Goal: Task Accomplishment & Management: Manage account settings

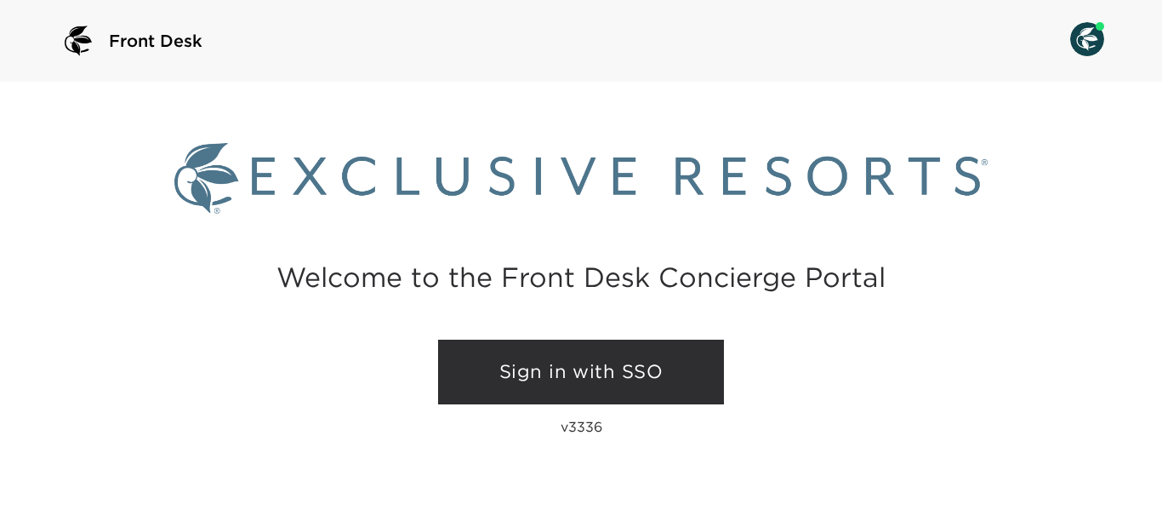
click at [578, 374] on link "Sign in with SSO" at bounding box center [581, 372] width 286 height 65
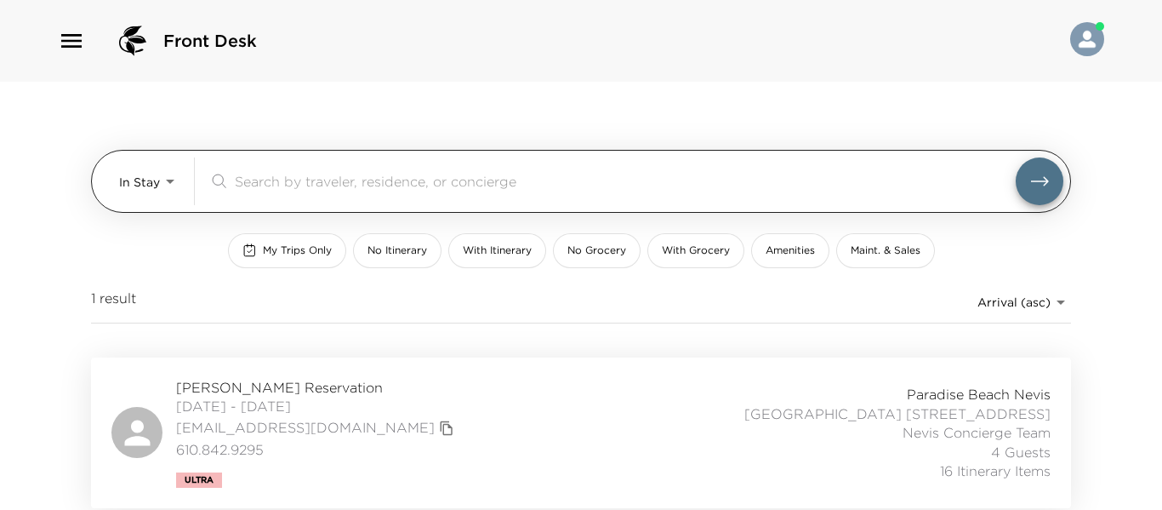
click at [169, 182] on body "Front Desk In Stay In-Stay ​ My Trips Only No Itinerary With Itinerary No Groce…" at bounding box center [581, 255] width 1162 height 510
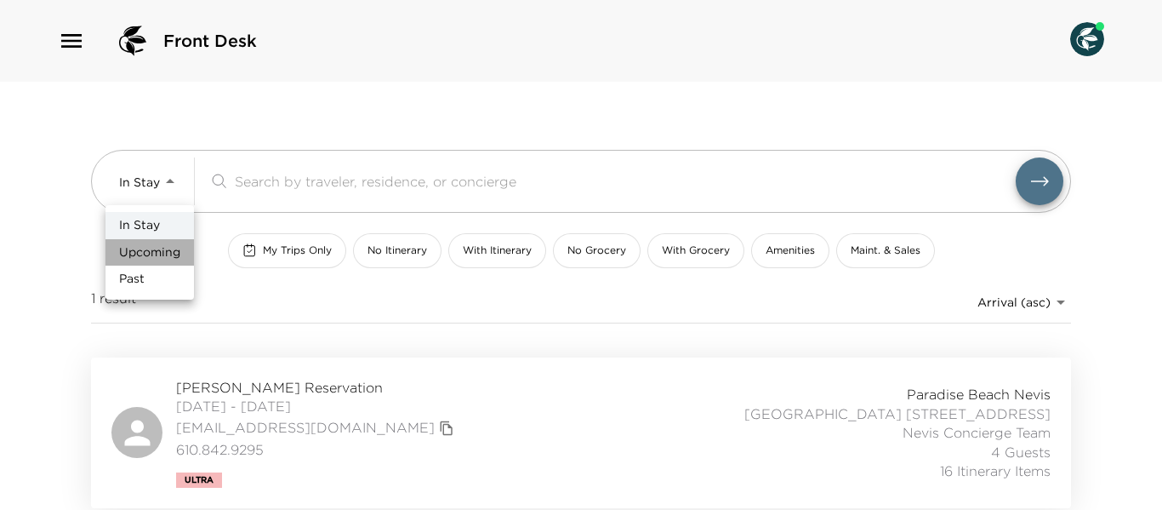
click at [171, 253] on span "Upcoming" at bounding box center [149, 252] width 61 height 17
type input "Upcoming"
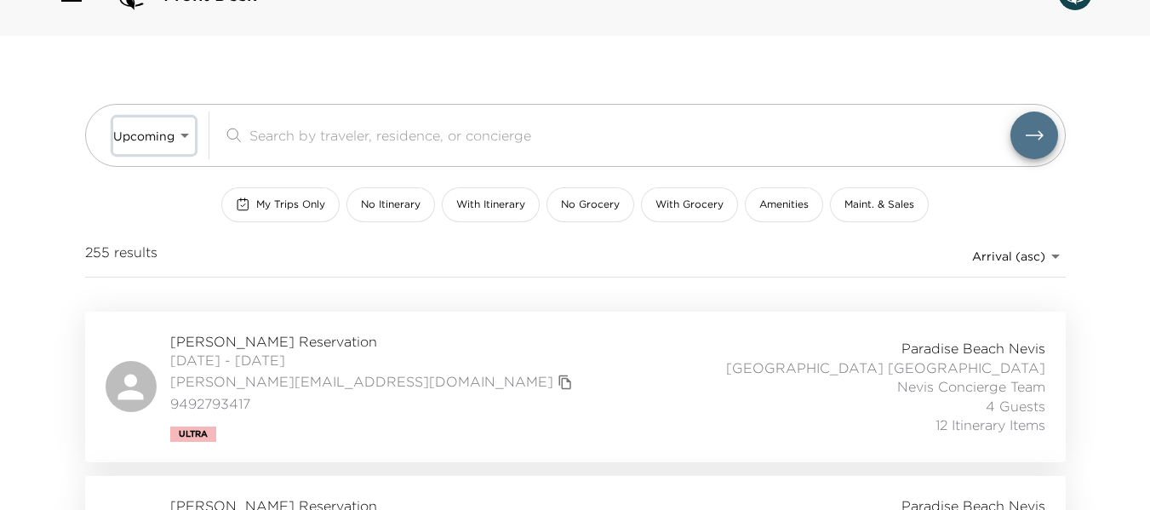
scroll to position [85, 0]
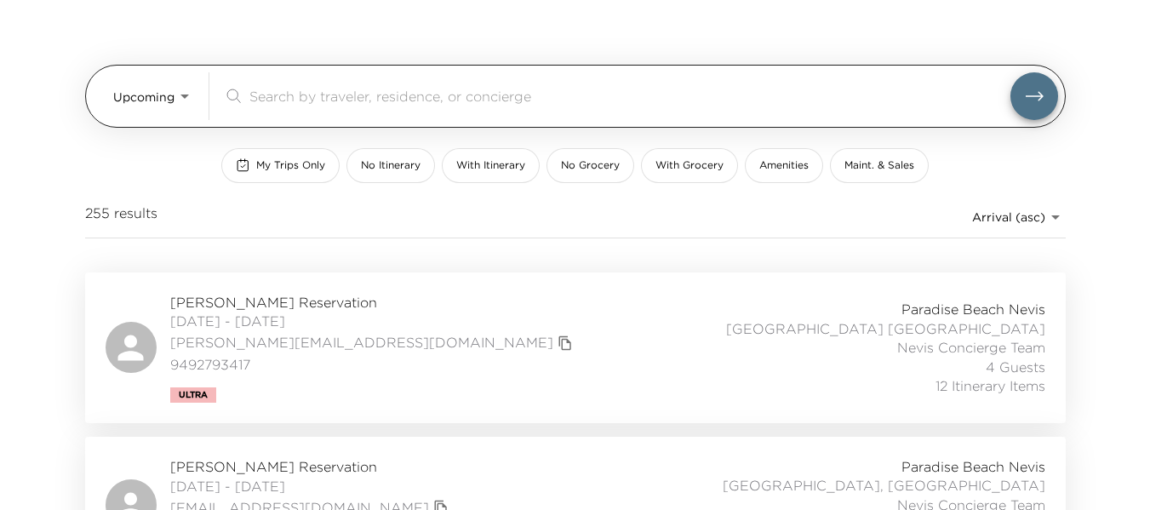
click at [280, 94] on input "search" at bounding box center [629, 96] width 761 height 20
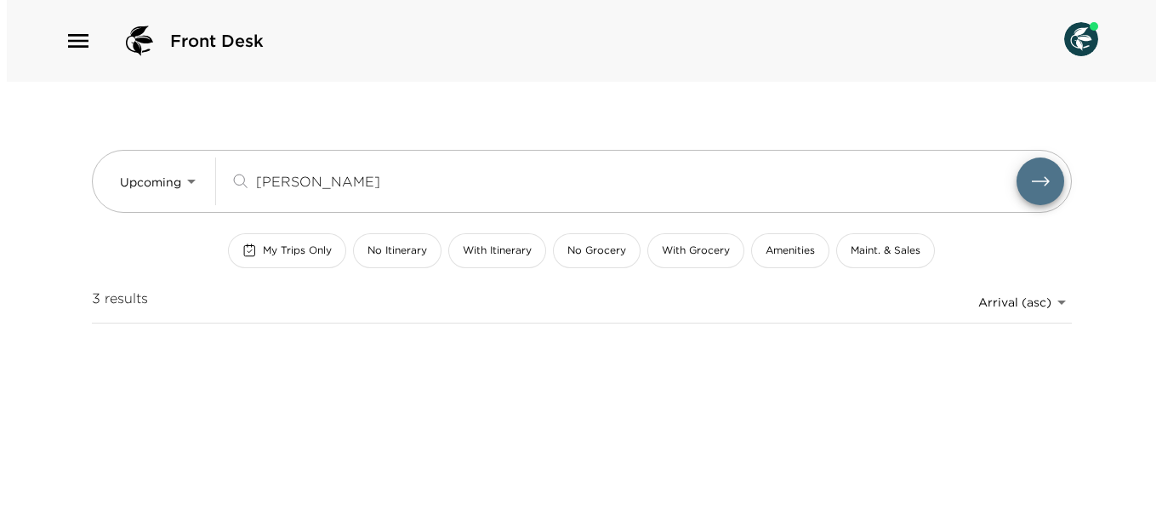
scroll to position [0, 0]
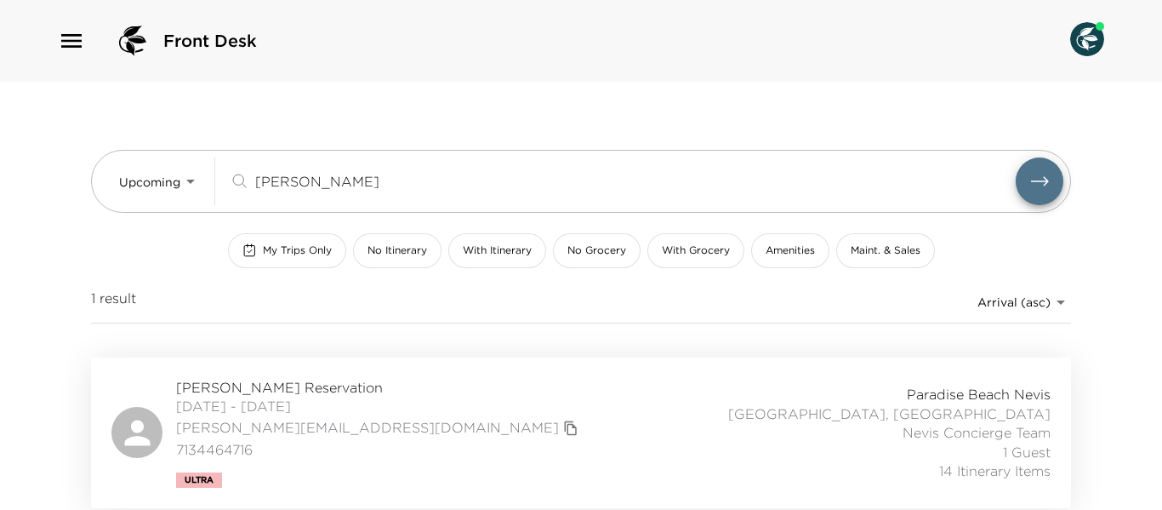
type input "Wallace"
click at [322, 397] on span "10/24/2025 - 10/31/2025" at bounding box center [379, 406] width 407 height 19
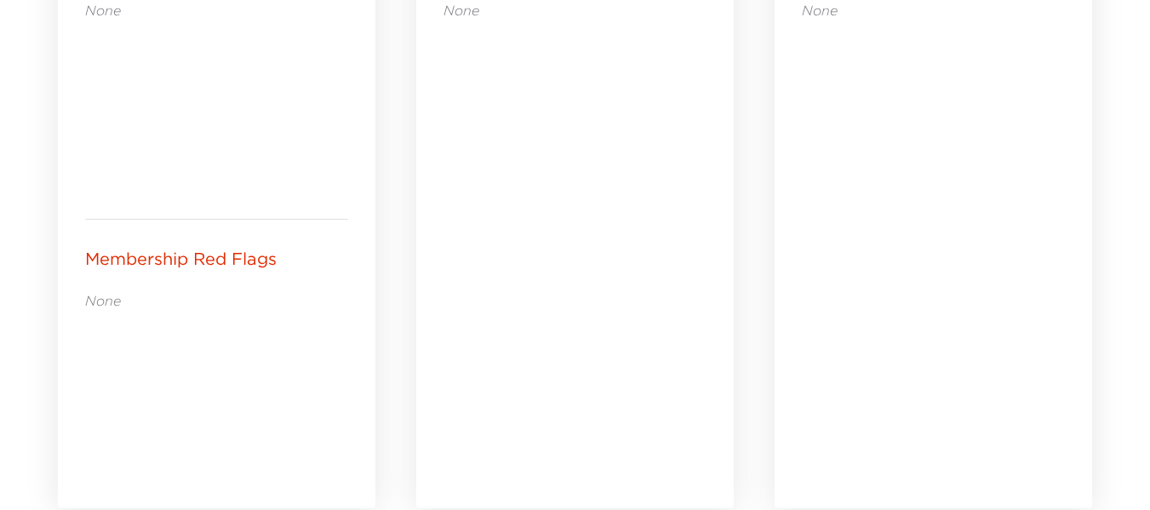
scroll to position [1276, 0]
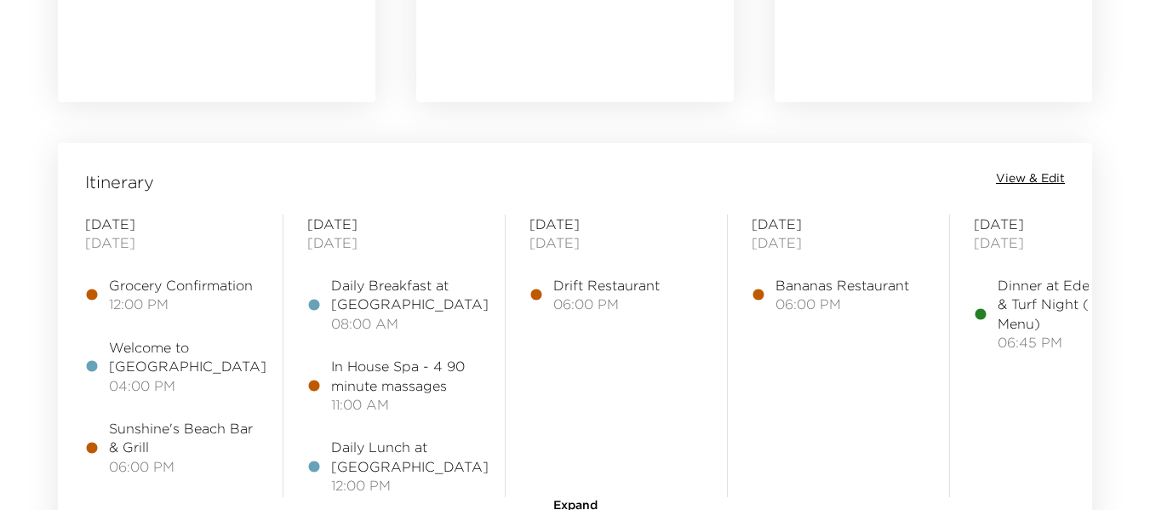
click at [1029, 178] on span "View & Edit" at bounding box center [1030, 178] width 69 height 17
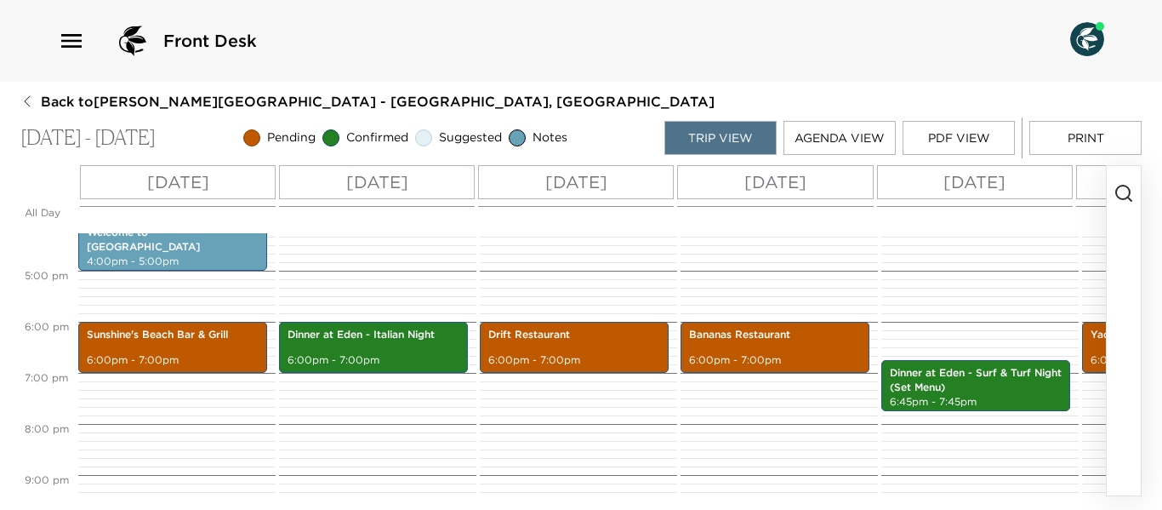
scroll to position [834, 0]
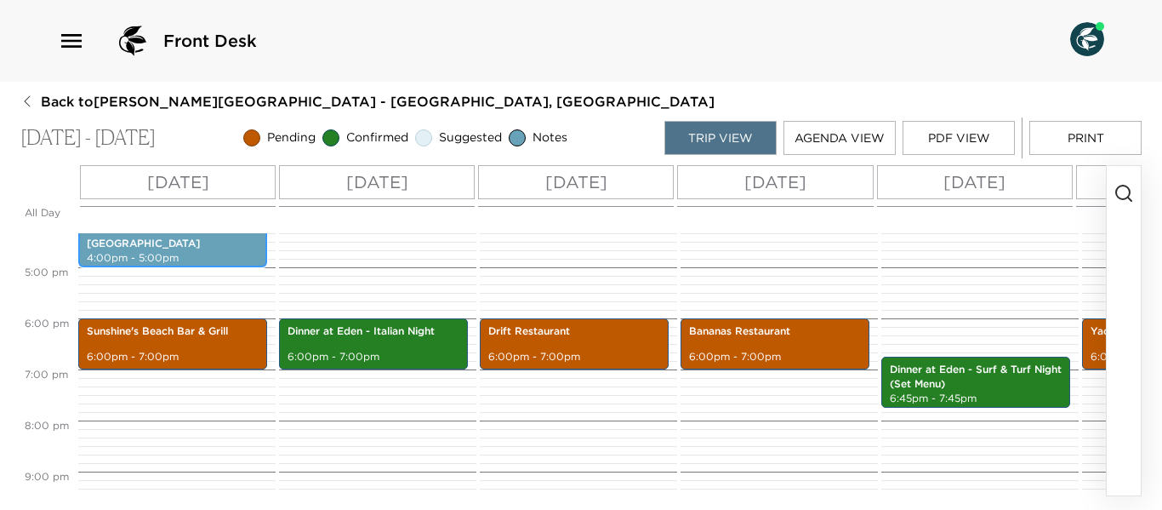
click at [177, 251] on p "4:00pm - 5:00pm" at bounding box center [173, 258] width 172 height 14
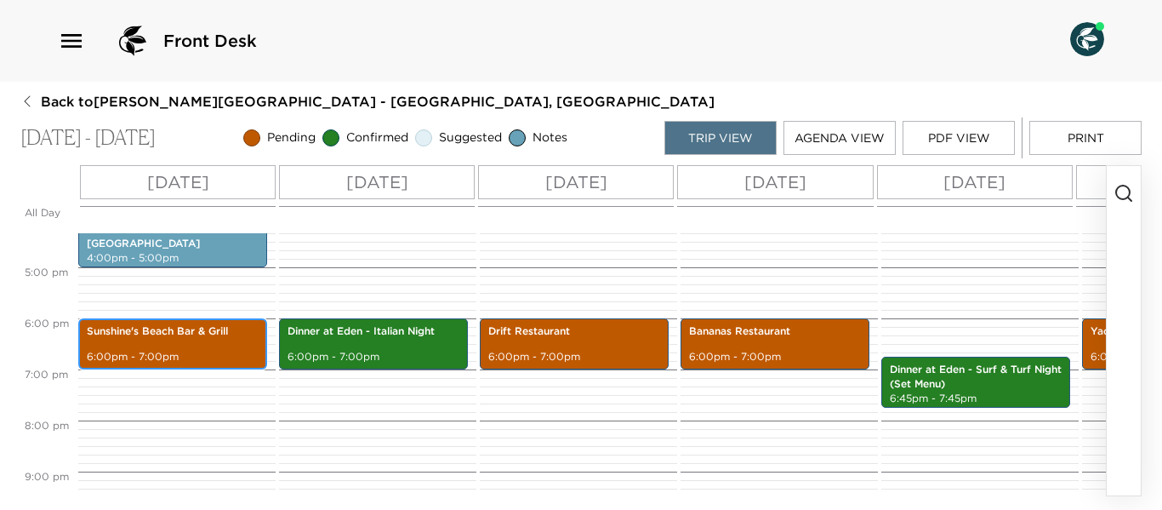
click at [186, 352] on p "6:00pm - 7:00pm" at bounding box center [173, 357] width 172 height 14
click at [200, 348] on div "Sunshine's Beach Bar & Grill 6:00pm - 7:00pm" at bounding box center [172, 344] width 179 height 46
click at [182, 350] on p "6:00pm - 7:00pm" at bounding box center [173, 357] width 172 height 14
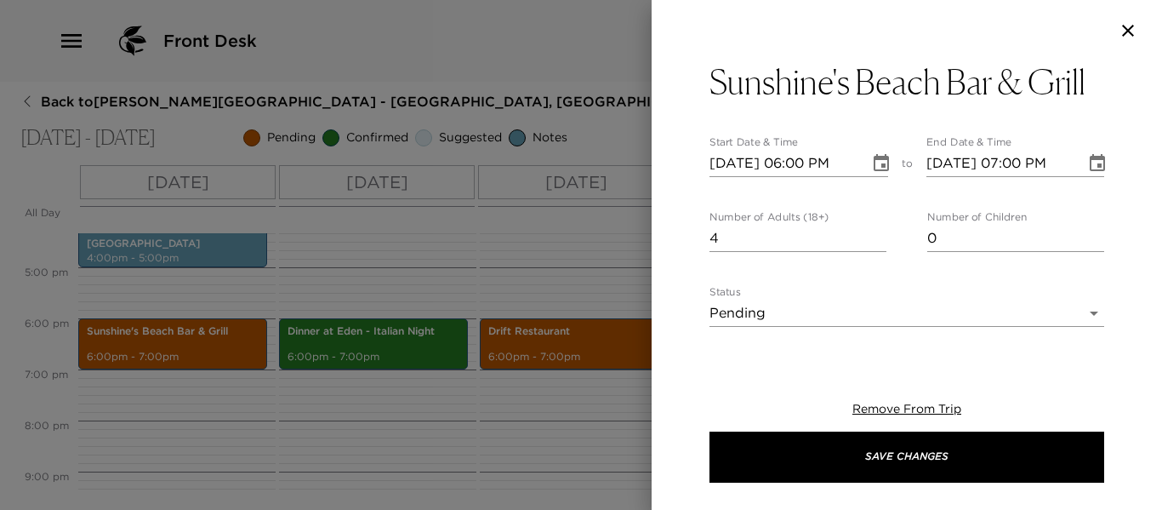
click at [875, 164] on icon "Choose date, selected date is Oct 24, 2025" at bounding box center [881, 163] width 20 height 20
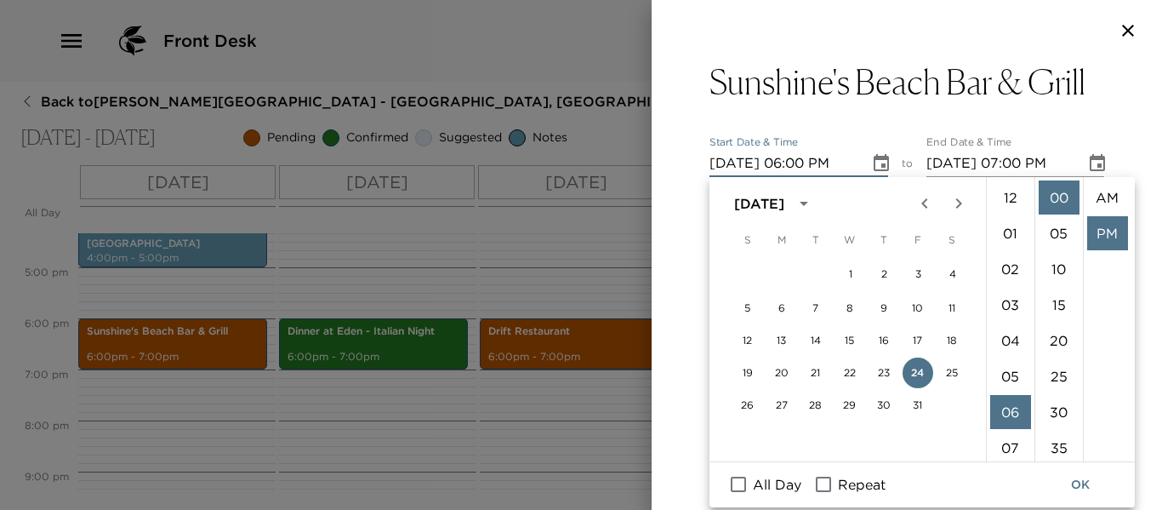
scroll to position [36, 0]
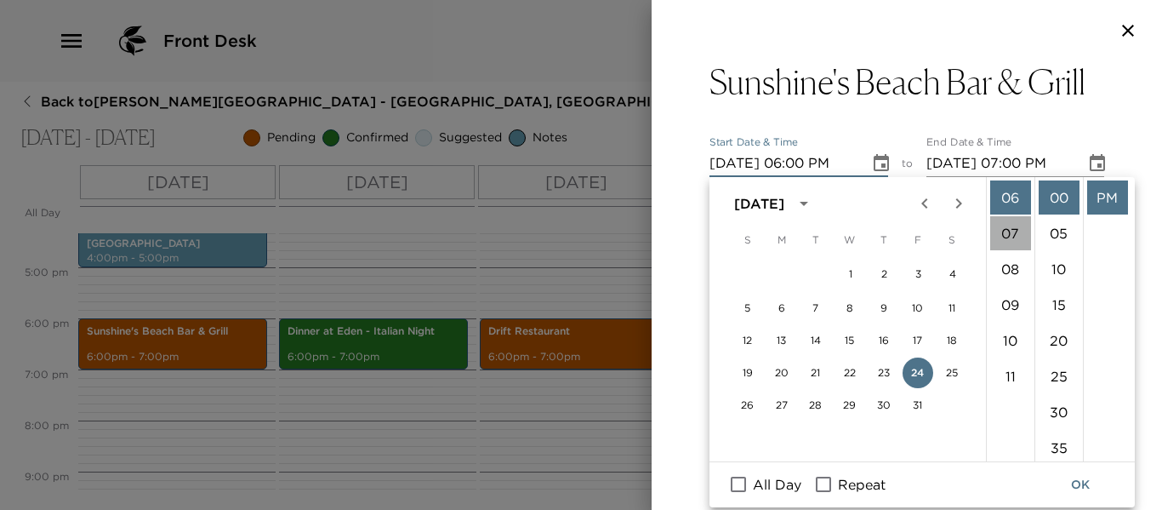
click at [1013, 224] on li "07" at bounding box center [1010, 233] width 41 height 34
click at [1053, 298] on li "15" at bounding box center [1059, 305] width 41 height 34
type input "10/24/2025 07:15 PM"
type input "10/24/2025 08:15 PM"
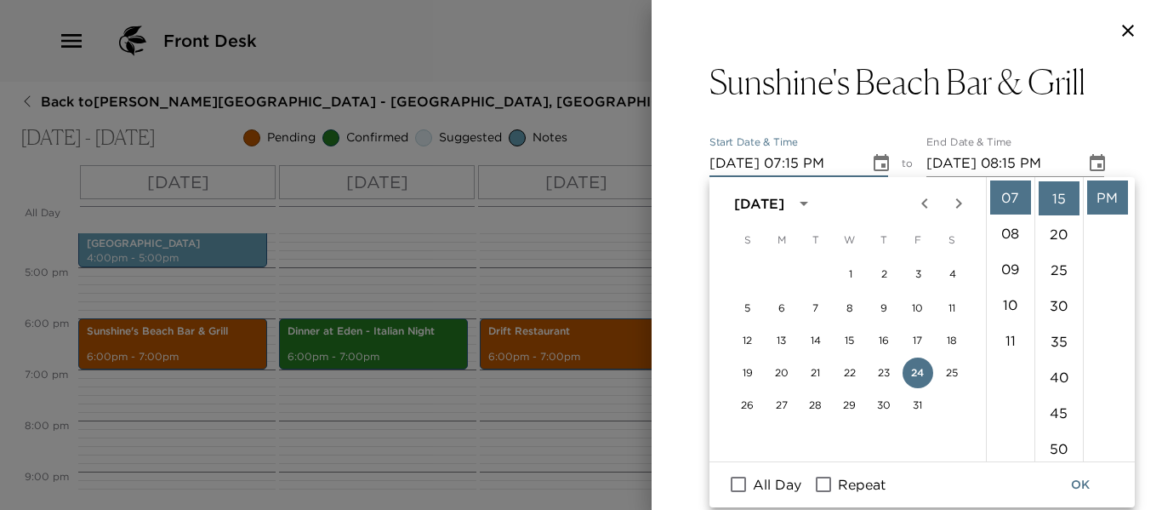
scroll to position [107, 0]
click at [1081, 481] on button "OK" at bounding box center [1080, 484] width 54 height 31
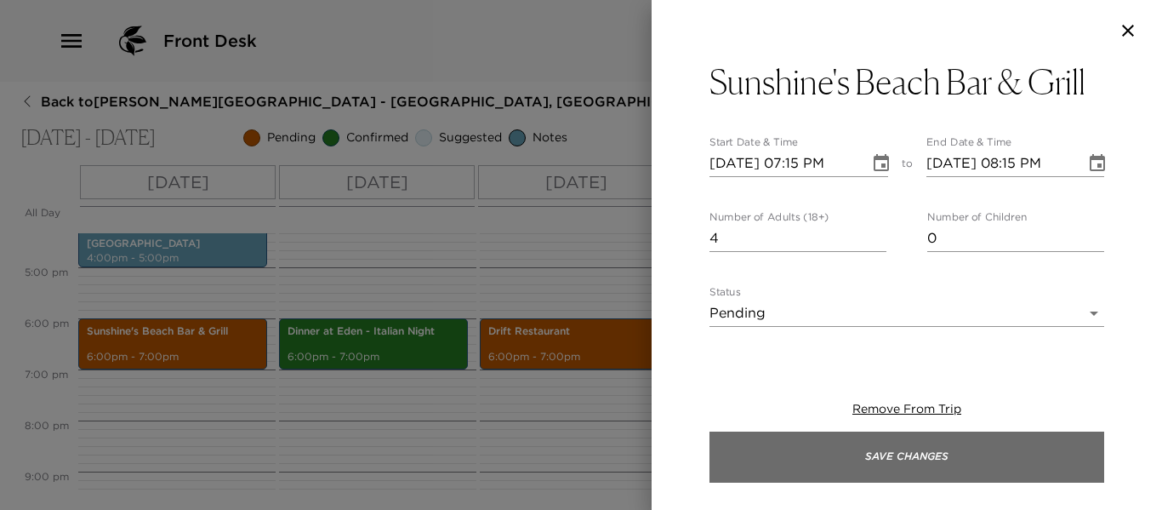
click at [974, 459] on button "Save Changes" at bounding box center [907, 456] width 395 height 51
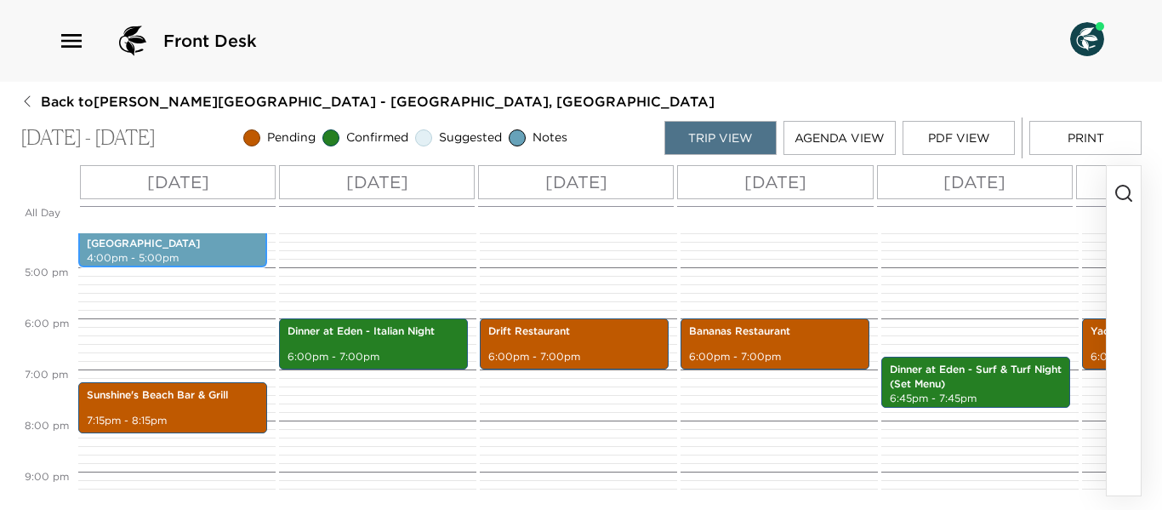
click at [176, 256] on p "4:00pm - 5:00pm" at bounding box center [173, 258] width 172 height 14
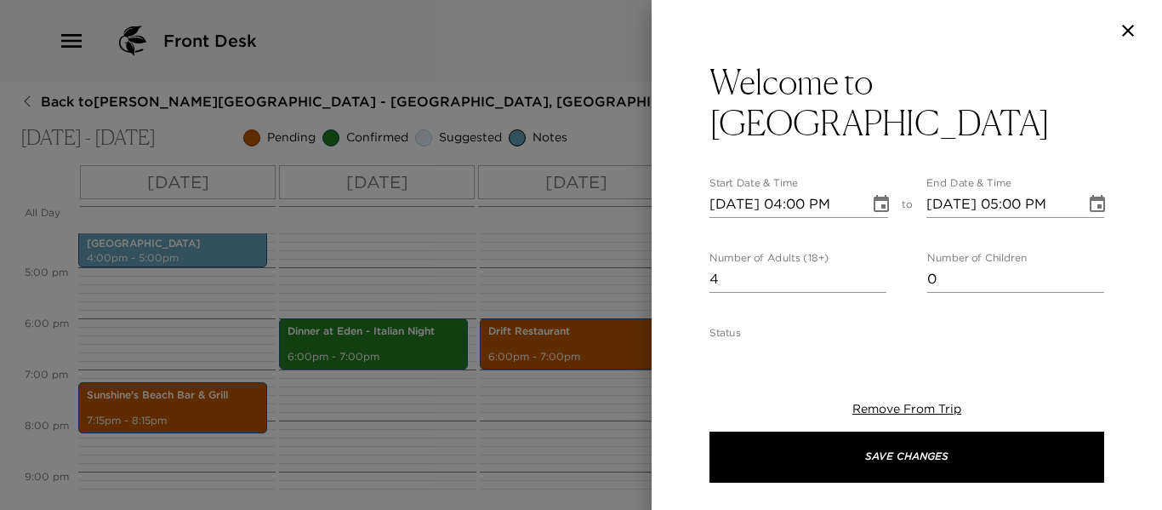
click at [880, 200] on icon "Choose date, selected date is Oct 24, 2025" at bounding box center [881, 203] width 15 height 17
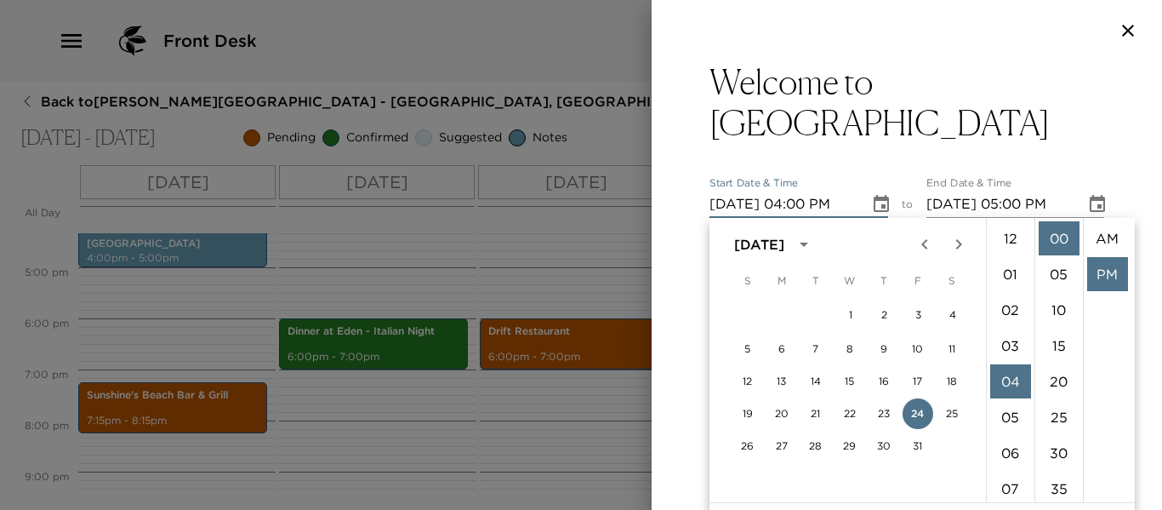
scroll to position [36, 0]
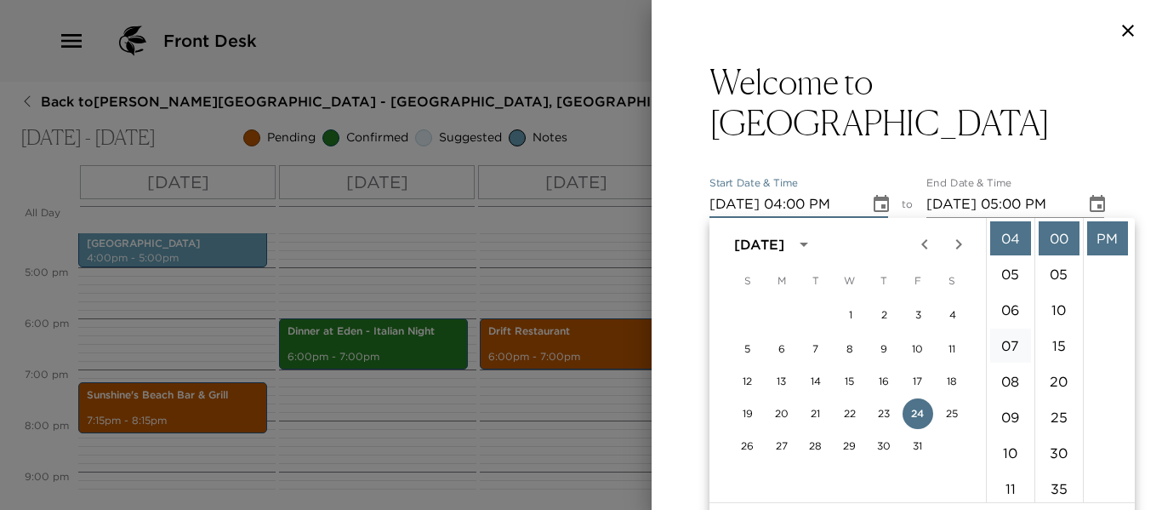
click at [1007, 337] on li "07" at bounding box center [1010, 345] width 41 height 34
type input "10/24/2025 07:00 PM"
type input "10/24/2025 08:00 PM"
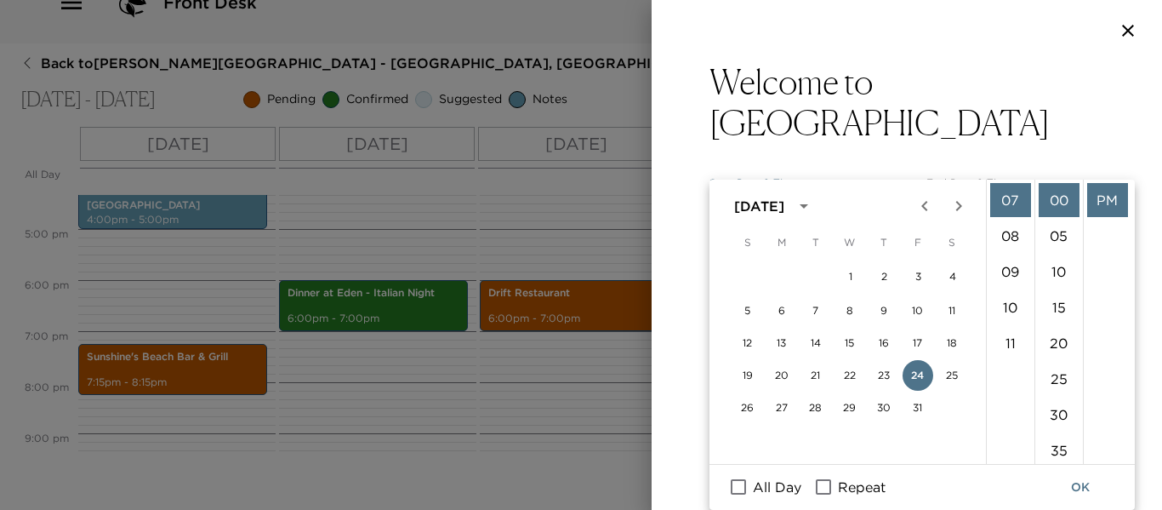
click at [1104, 152] on div "Welcome to Paradise Beach Resort Start Date & Time 10/24/2025 07:00 PM to End D…" at bounding box center [907, 203] width 511 height 285
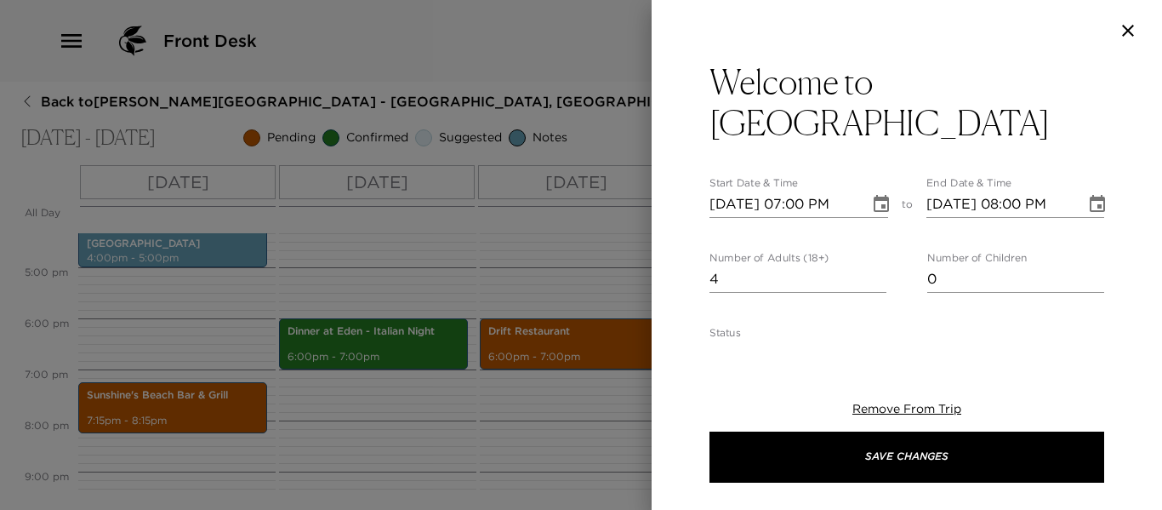
scroll to position [0, 0]
click at [853, 142] on h3 "Welcome to Paradise Beach Resort" at bounding box center [907, 102] width 395 height 82
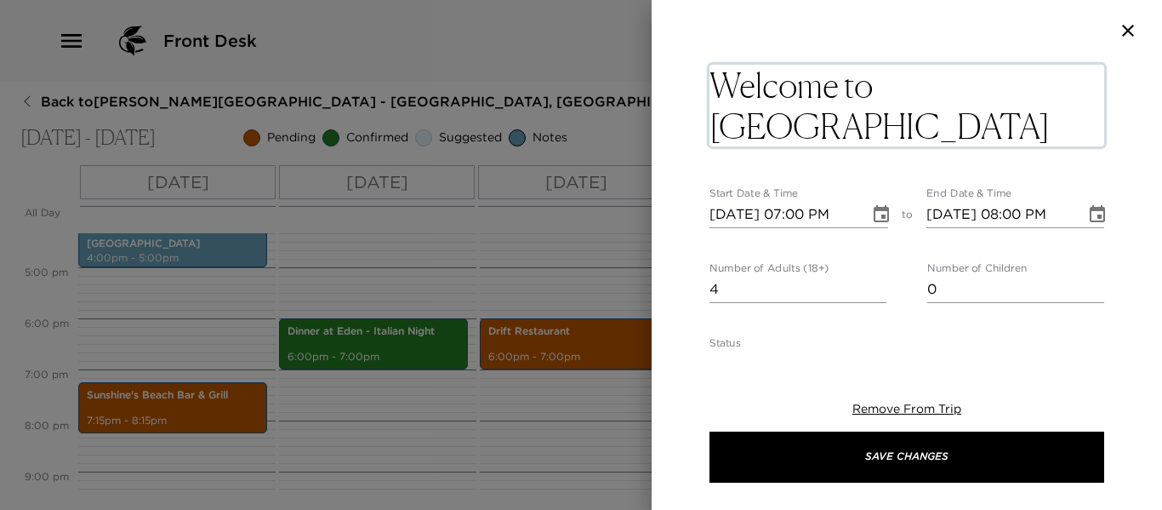
click at [827, 129] on textarea "Welcome to Paradise Beach Resort" at bounding box center [907, 106] width 395 height 82
type textarea "Welcome to Paradise Beach Resort (Late Arrival)"
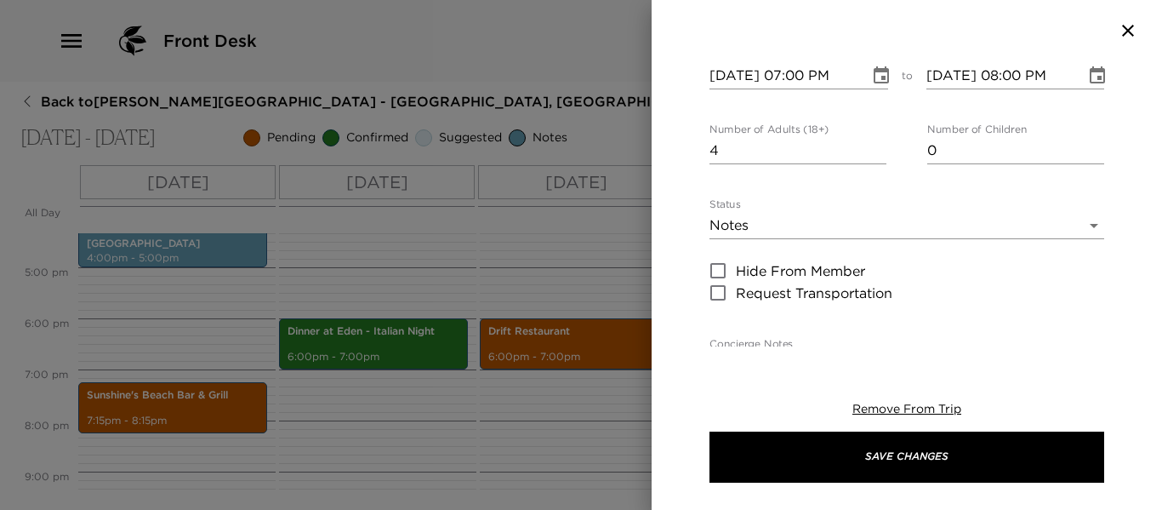
scroll to position [340, 0]
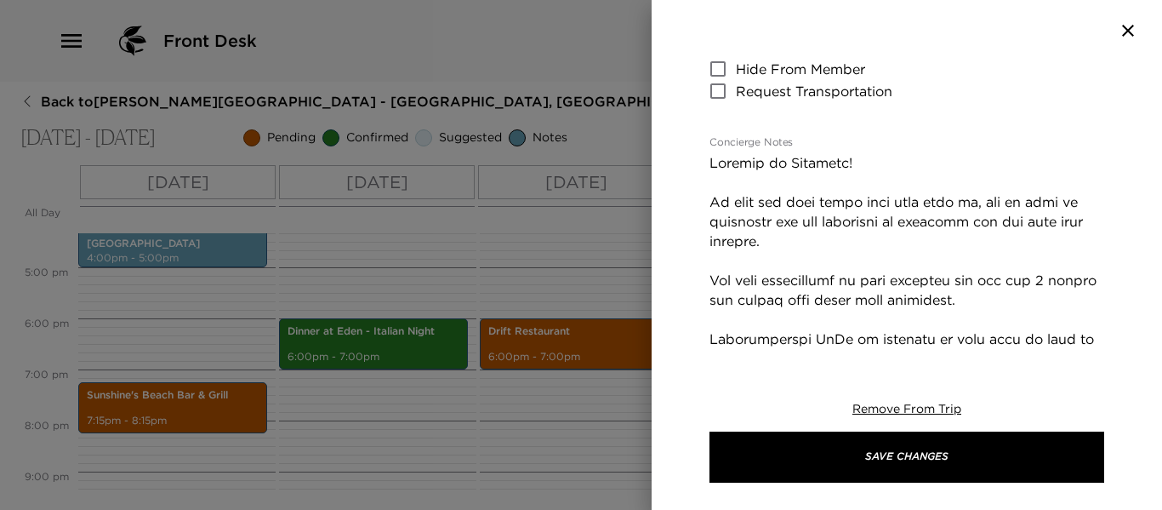
click at [847, 459] on button "Save Changes" at bounding box center [907, 456] width 395 height 51
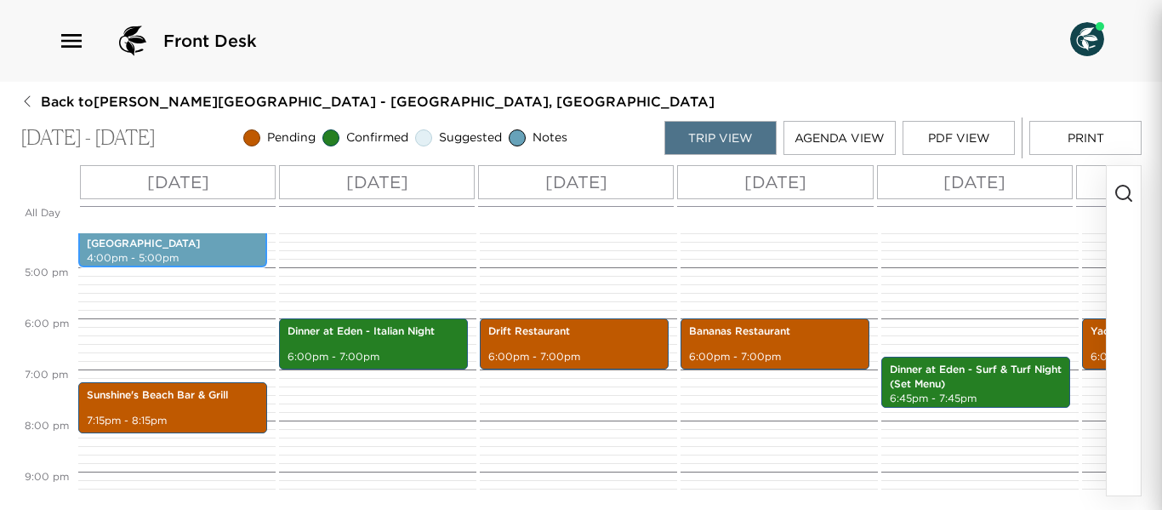
scroll to position [818, 0]
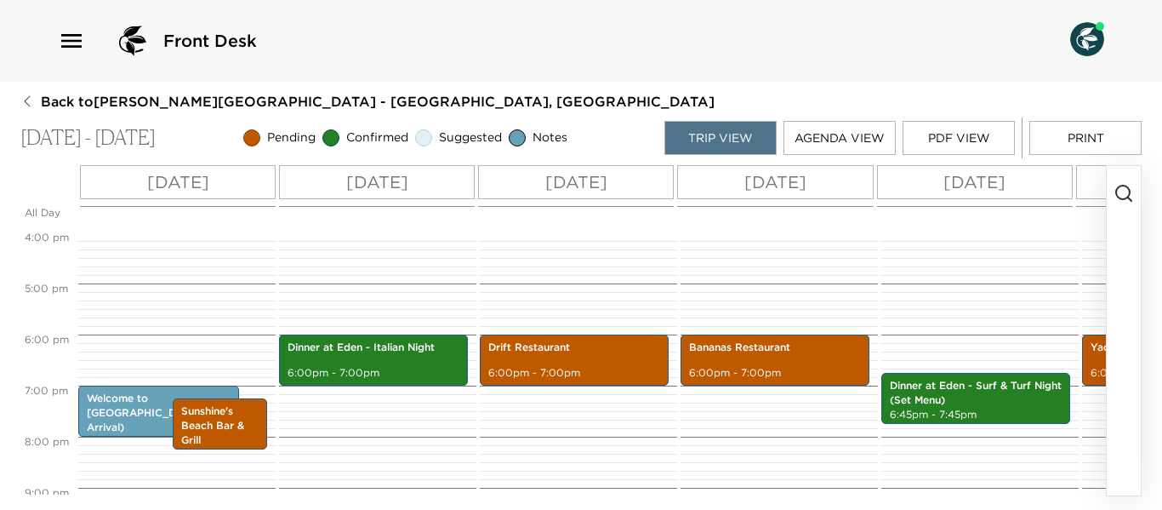
click at [1120, 190] on icon "button" at bounding box center [1124, 193] width 20 height 20
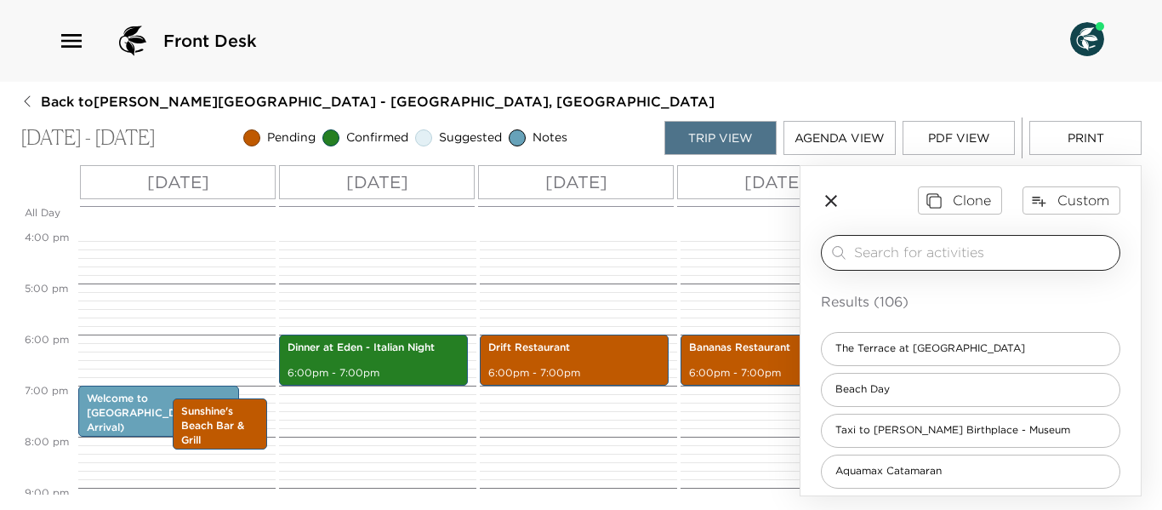
click at [890, 256] on input "search" at bounding box center [983, 253] width 259 height 20
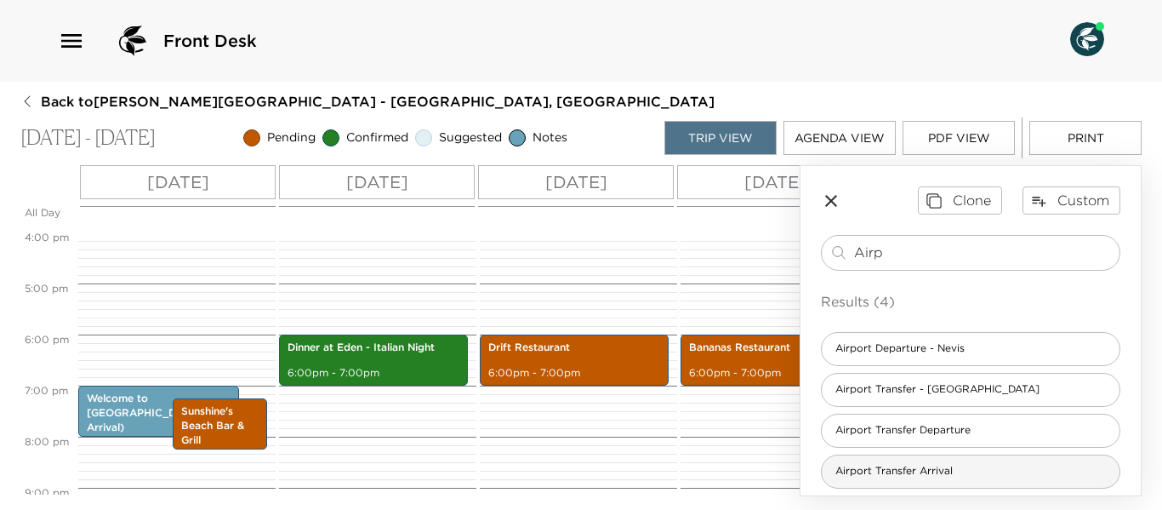
type input "Airp"
click at [920, 473] on span "Airport Transfer Arrival" at bounding box center [894, 471] width 145 height 14
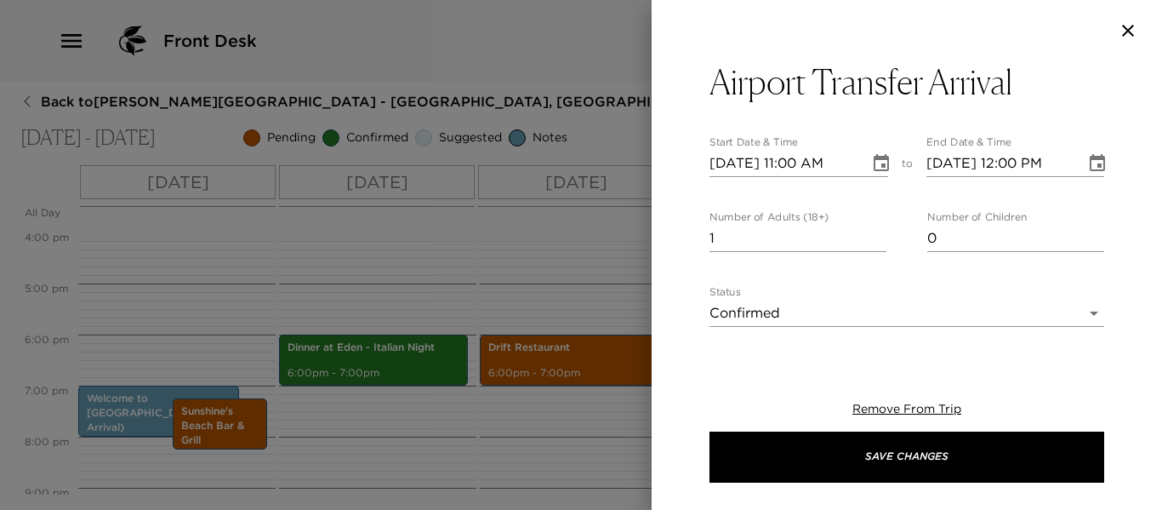
type textarea "$90 - We offer a private airport meet and greet transfer; You will be greeted b…"
click at [876, 231] on input "2" at bounding box center [798, 238] width 177 height 27
click at [876, 231] on input "3" at bounding box center [798, 238] width 177 height 27
click at [876, 231] on input "4" at bounding box center [798, 238] width 177 height 27
click at [876, 231] on input "5" at bounding box center [798, 238] width 177 height 27
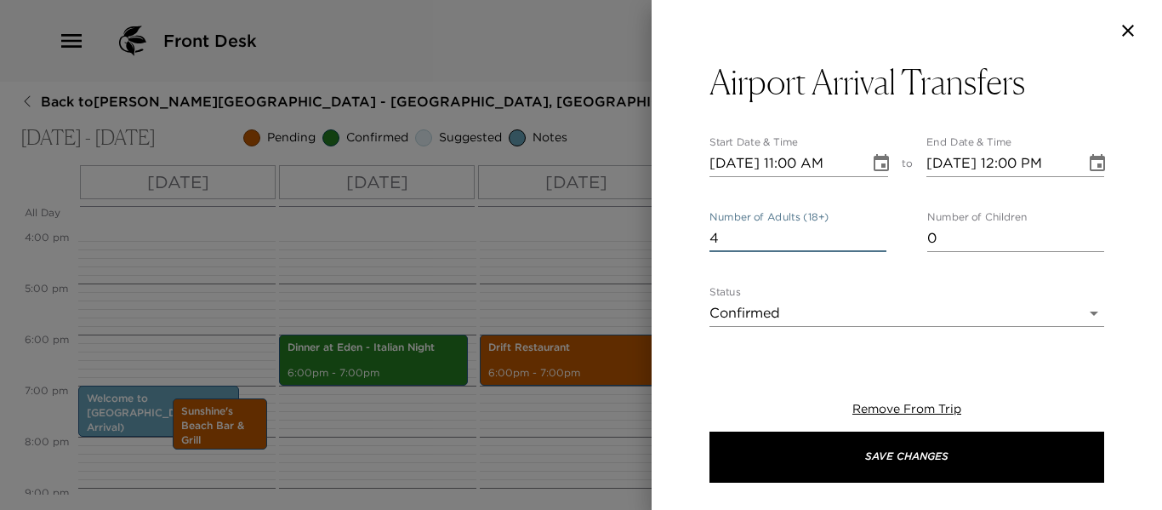
type input "4"
click at [876, 247] on input "4" at bounding box center [798, 238] width 177 height 27
click at [871, 164] on icon "Choose date, selected date is Oct 24, 2025" at bounding box center [881, 163] width 20 height 20
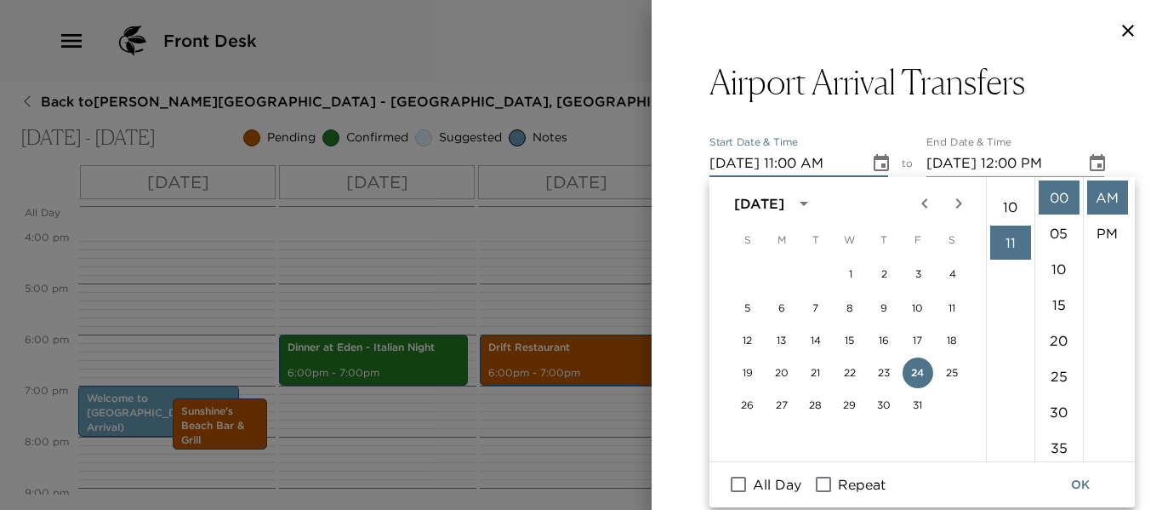
scroll to position [223, 0]
click at [1006, 216] on li "07" at bounding box center [1010, 225] width 41 height 34
click at [1104, 225] on li "PM" at bounding box center [1107, 233] width 41 height 34
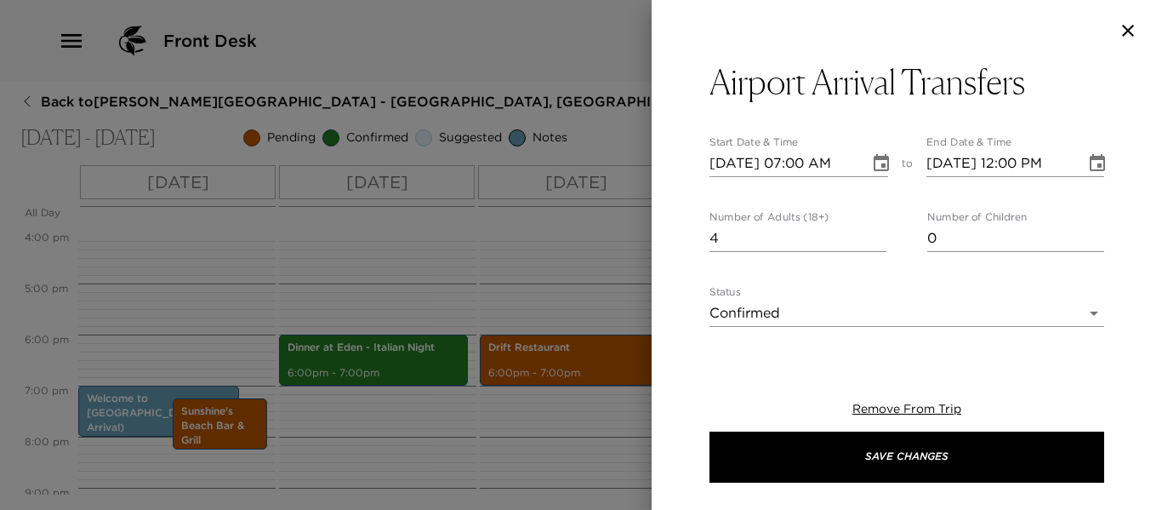
type input "10/24/2025 07:00 PM"
type input "10/24/2025 08:00 PM"
drag, startPoint x: 1125, startPoint y: 30, endPoint x: 1142, endPoint y: 111, distance: 82.6
click at [1125, 31] on icon "button" at bounding box center [1128, 30] width 20 height 20
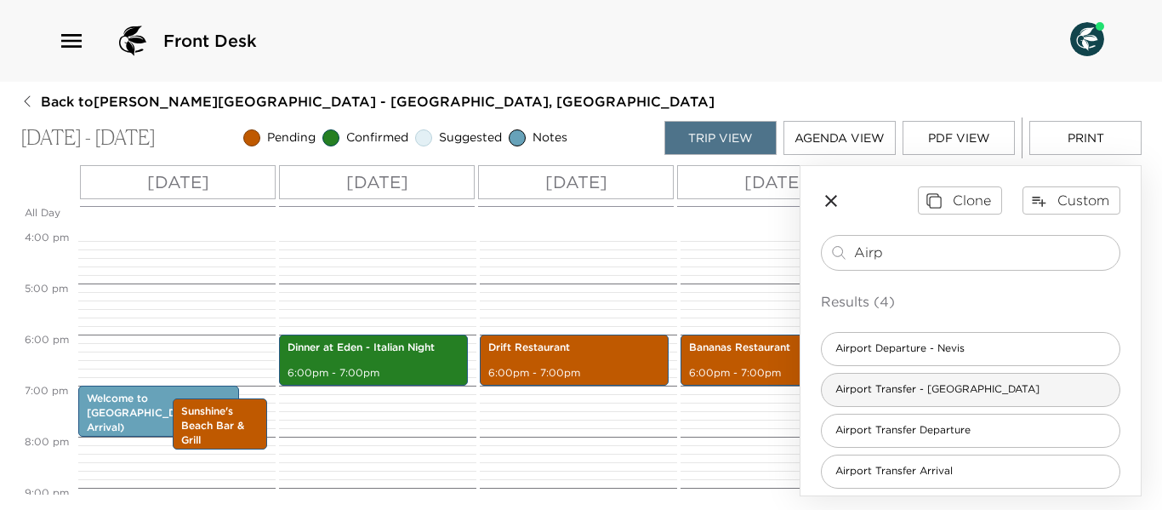
click at [983, 391] on span "Airport Transfer - Nevis Airport" at bounding box center [937, 389] width 231 height 14
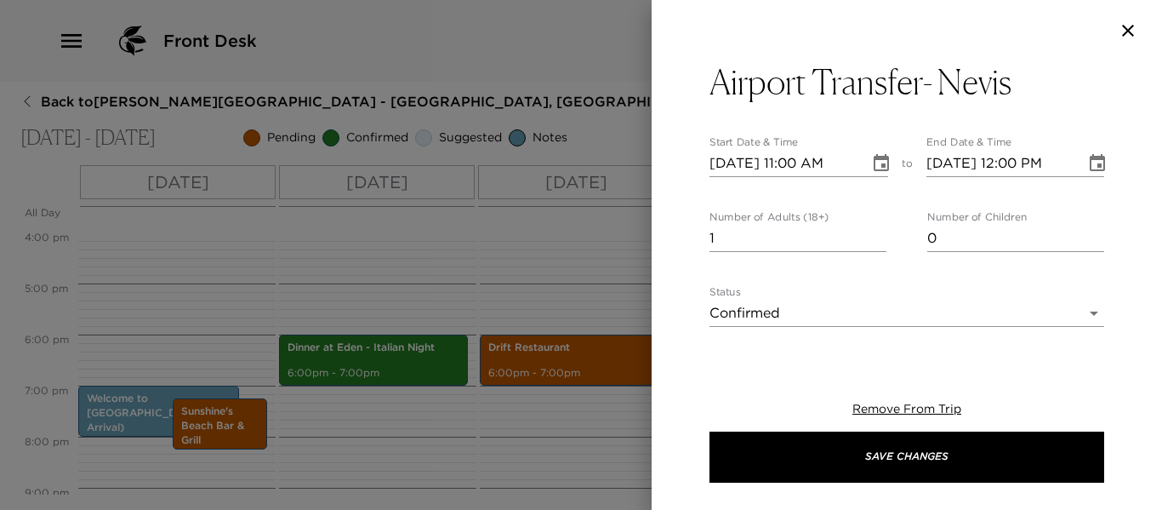
click at [879, 168] on icon "Choose date, selected date is Oct 24, 2025" at bounding box center [881, 163] width 20 height 20
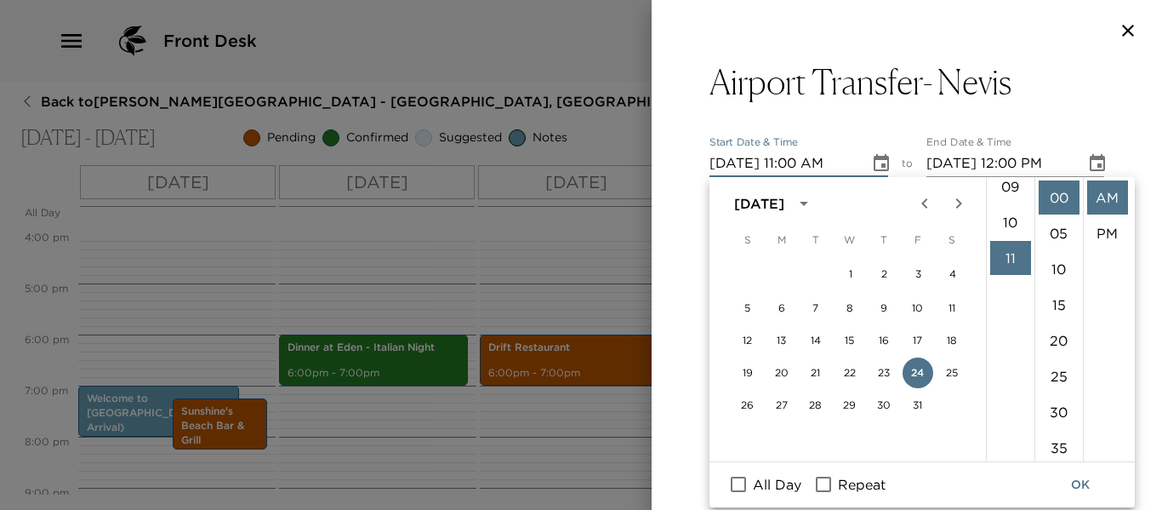
scroll to position [223, 0]
click at [1012, 221] on li "07" at bounding box center [1010, 225] width 41 height 34
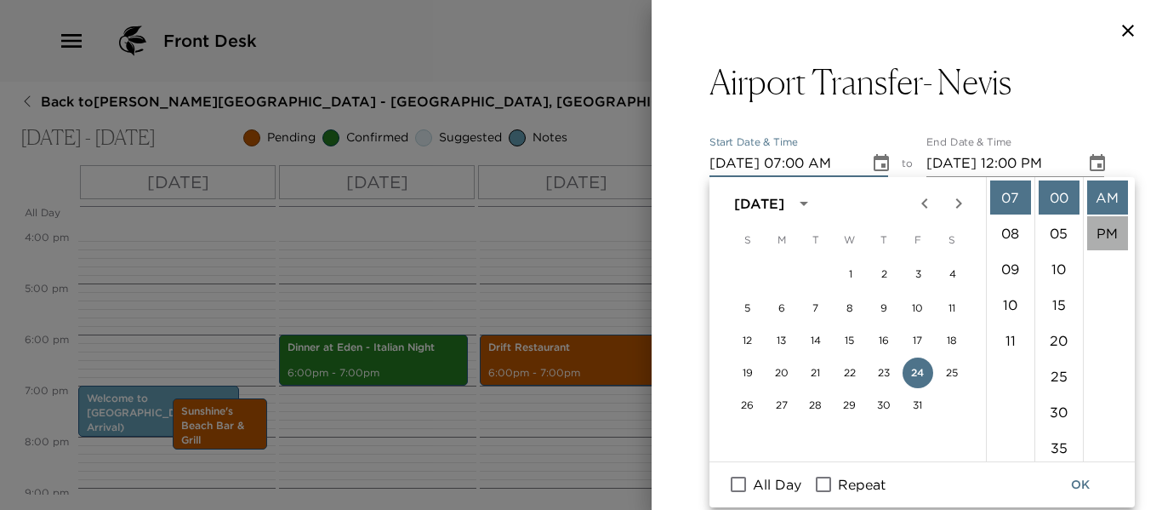
click at [1109, 239] on li "PM" at bounding box center [1107, 233] width 41 height 34
type input "10/24/2025 07:00 PM"
type input "10/24/2025 08:00 PM"
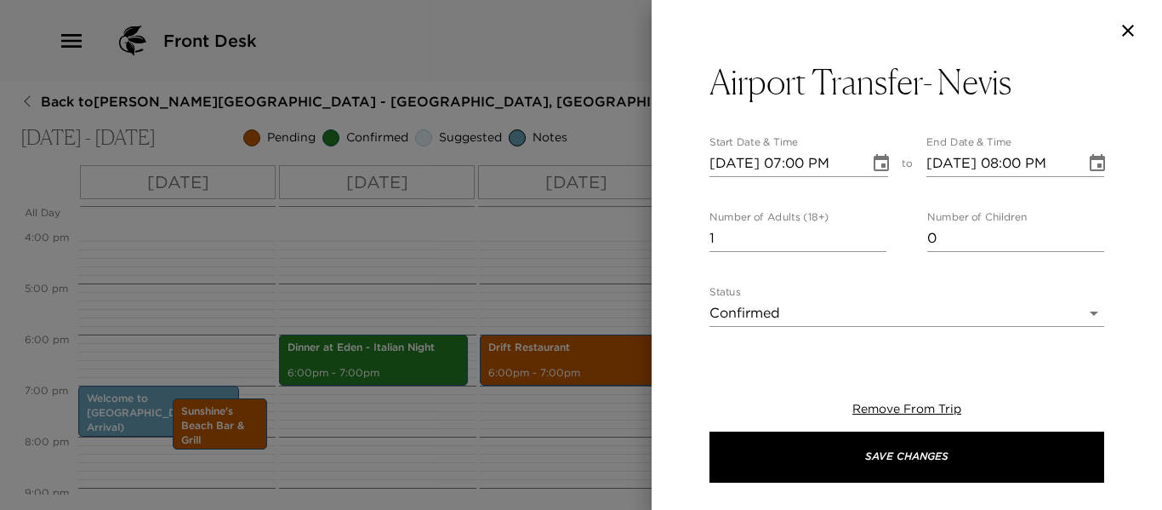
scroll to position [36, 0]
click at [873, 231] on input "2" at bounding box center [798, 238] width 177 height 27
click at [873, 231] on input "3" at bounding box center [798, 238] width 177 height 27
type input "4"
click at [872, 231] on input "4" at bounding box center [798, 238] width 177 height 27
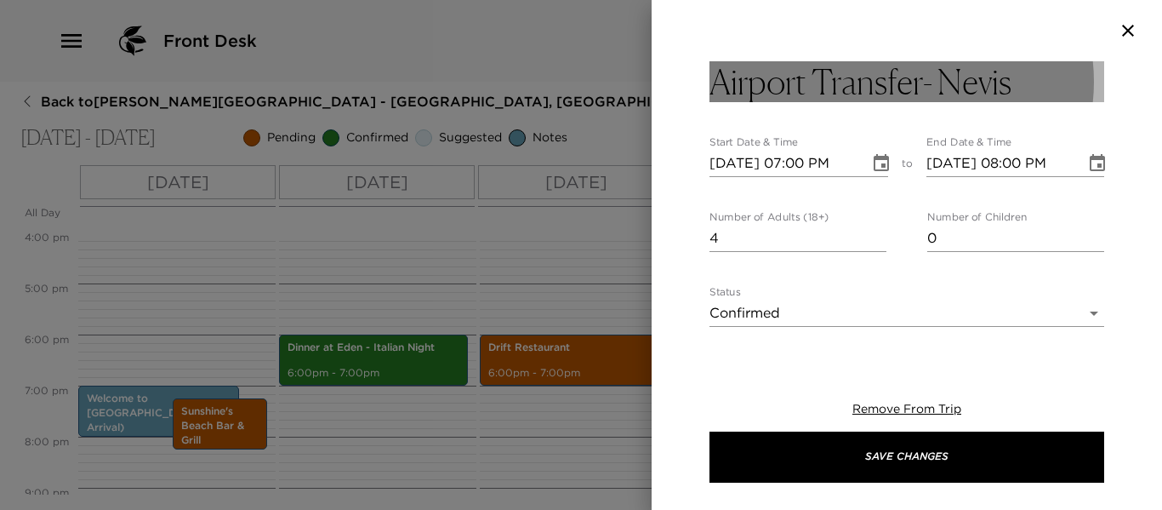
click at [1053, 78] on button "Airport Transfer- Nevis" at bounding box center [907, 81] width 395 height 41
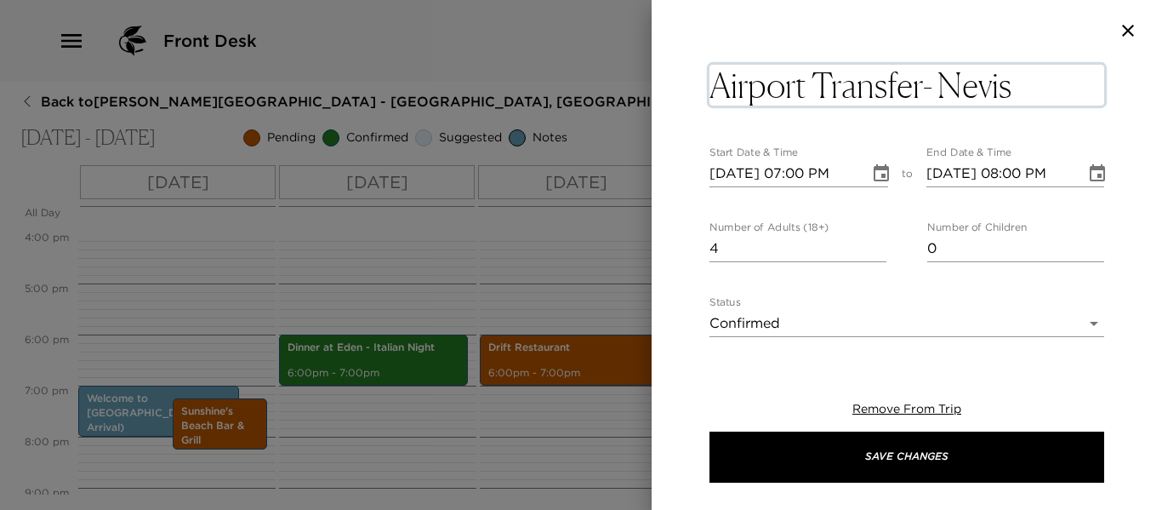
drag, startPoint x: 1054, startPoint y: 89, endPoint x: 1090, endPoint y: 99, distance: 36.9
click at [1055, 90] on textarea "Airport Transfer- Nevis" at bounding box center [907, 85] width 395 height 41
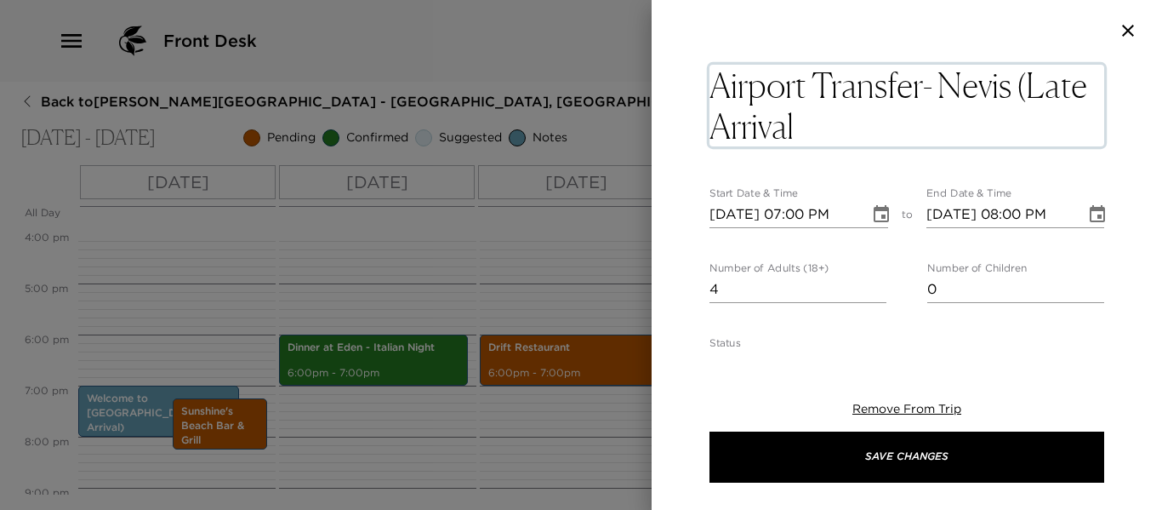
type textarea "Airport Transfer- Nevis (Late Arrival)"
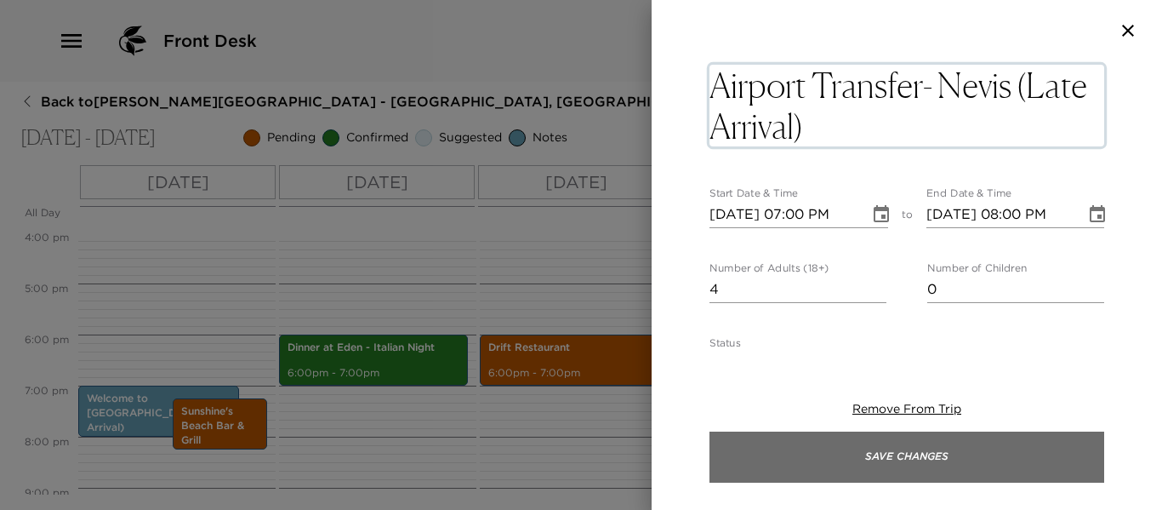
drag, startPoint x: 833, startPoint y: 474, endPoint x: 735, endPoint y: 463, distance: 98.5
click at [831, 471] on button "Save Changes" at bounding box center [907, 456] width 395 height 51
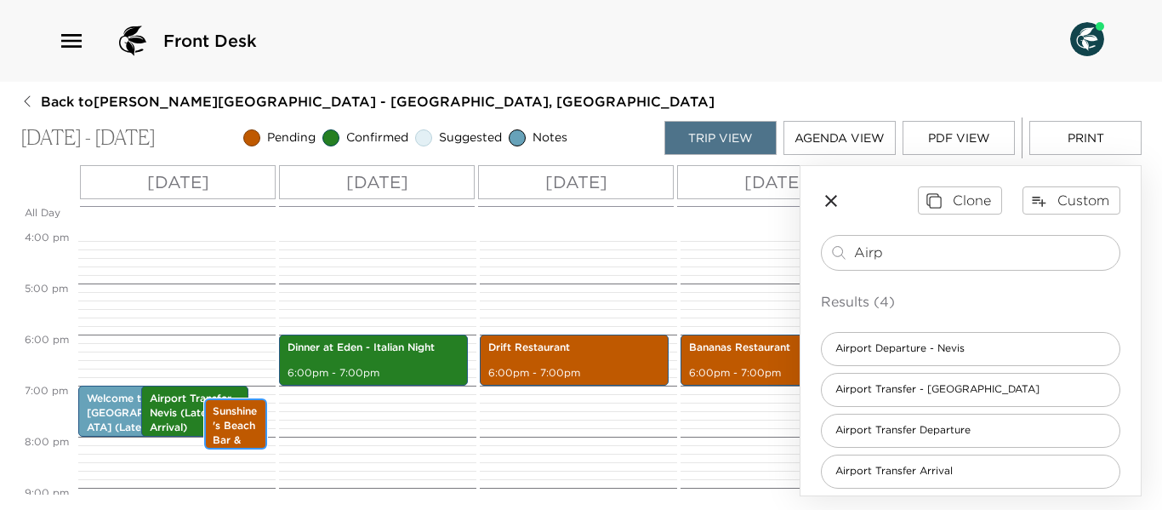
click at [245, 427] on p "Sunshine's Beach Bar & Grill" at bounding box center [236, 432] width 46 height 57
click at [237, 433] on p "Sunshine's Beach Bar & Grill" at bounding box center [236, 432] width 46 height 57
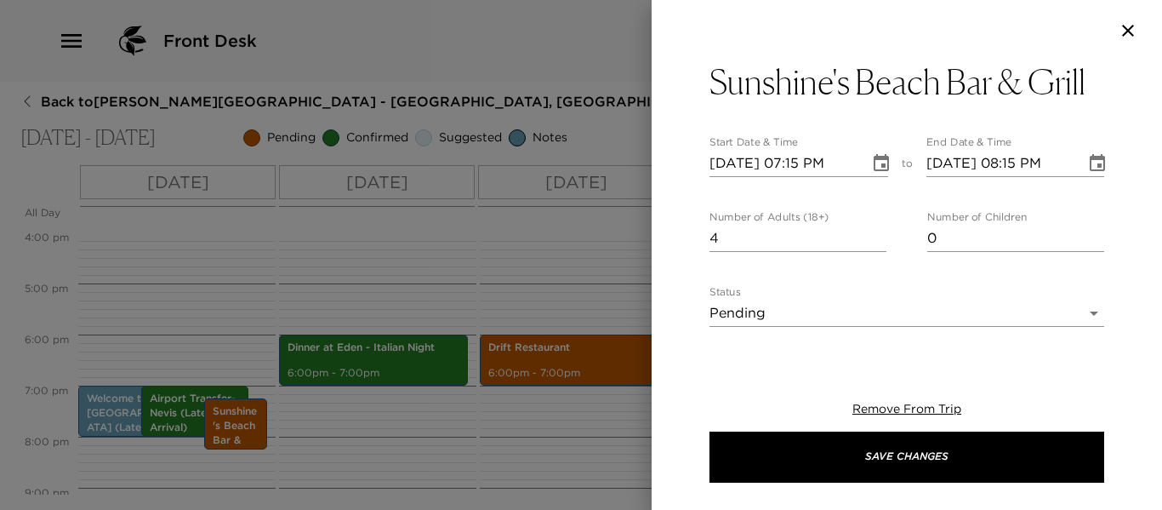
click at [311, 426] on div at bounding box center [581, 255] width 1162 height 510
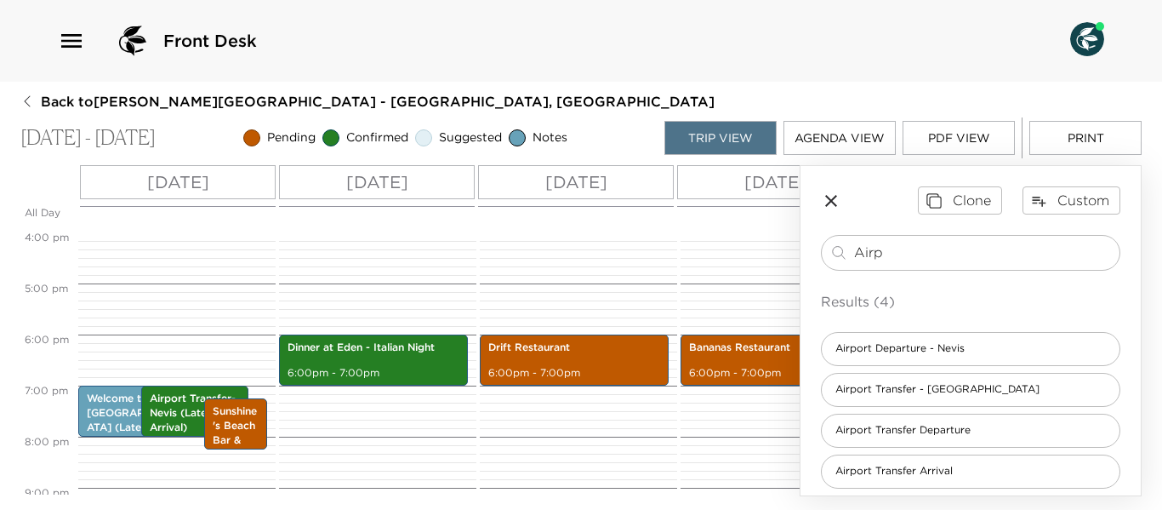
click at [836, 201] on icon "button" at bounding box center [831, 201] width 20 height 20
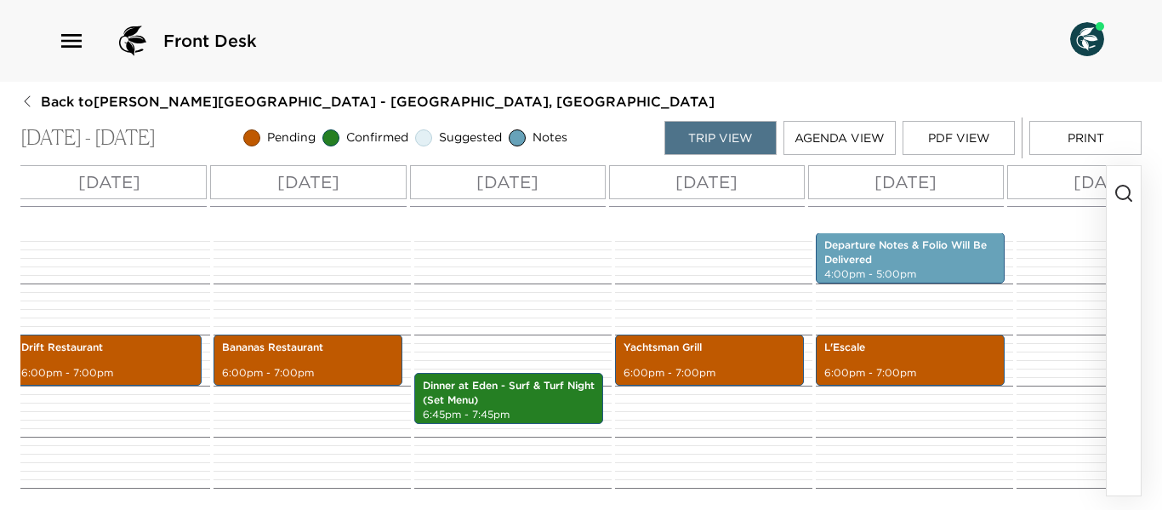
scroll to position [0, 465]
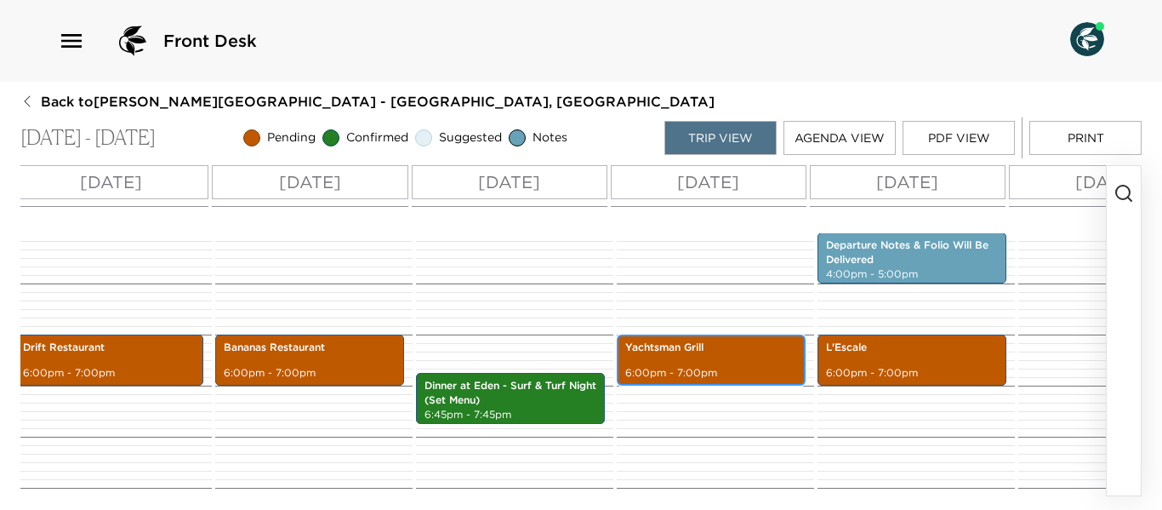
click at [704, 360] on div "Yachtsman Grill 6:00pm - 7:00pm" at bounding box center [711, 360] width 179 height 46
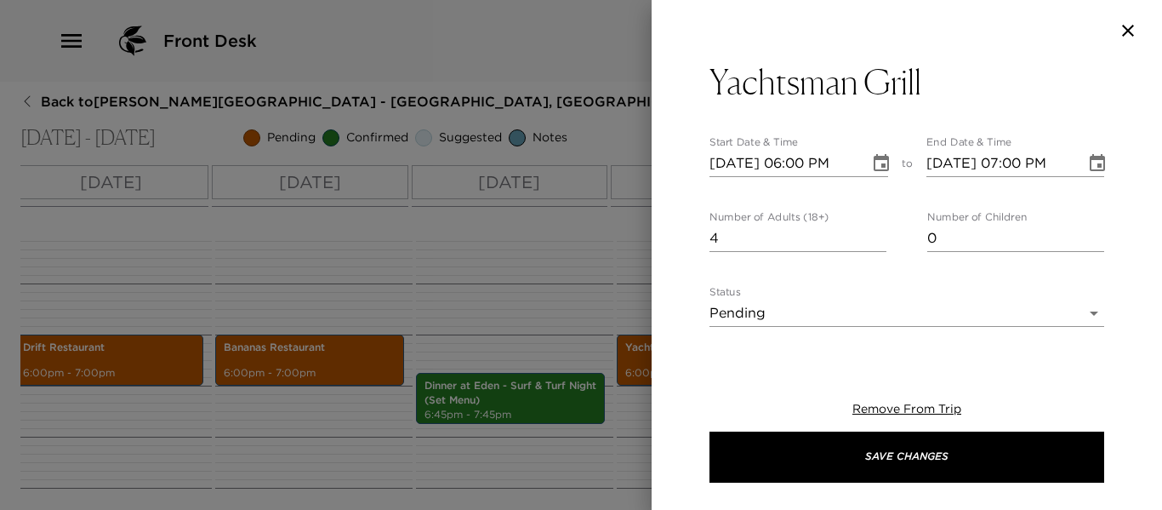
click at [876, 165] on icon "Choose date, selected date is Oct 29, 2025" at bounding box center [881, 162] width 15 height 17
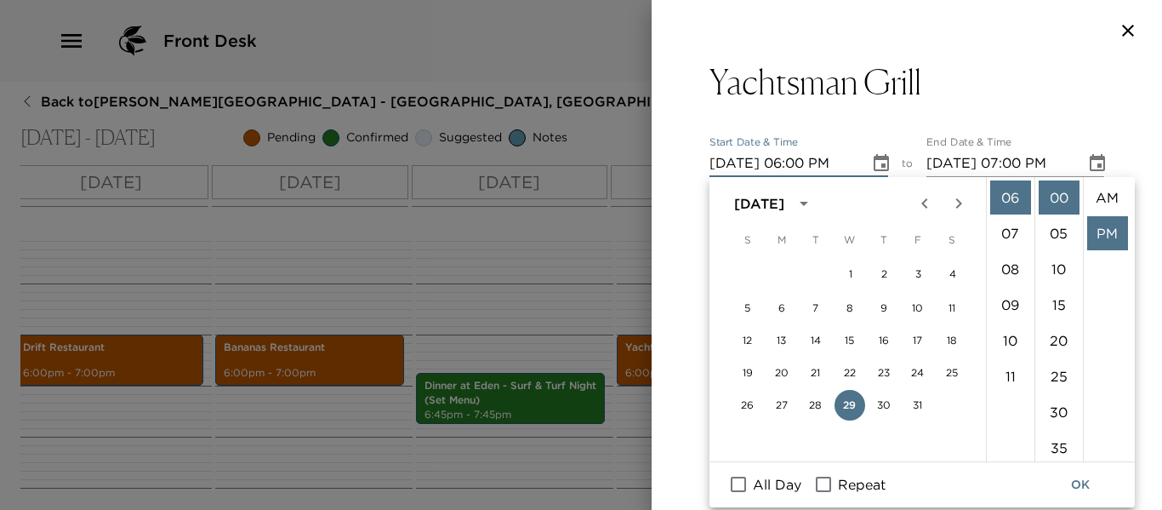
scroll to position [36, 0]
click at [1010, 229] on li "07" at bounding box center [1010, 233] width 41 height 34
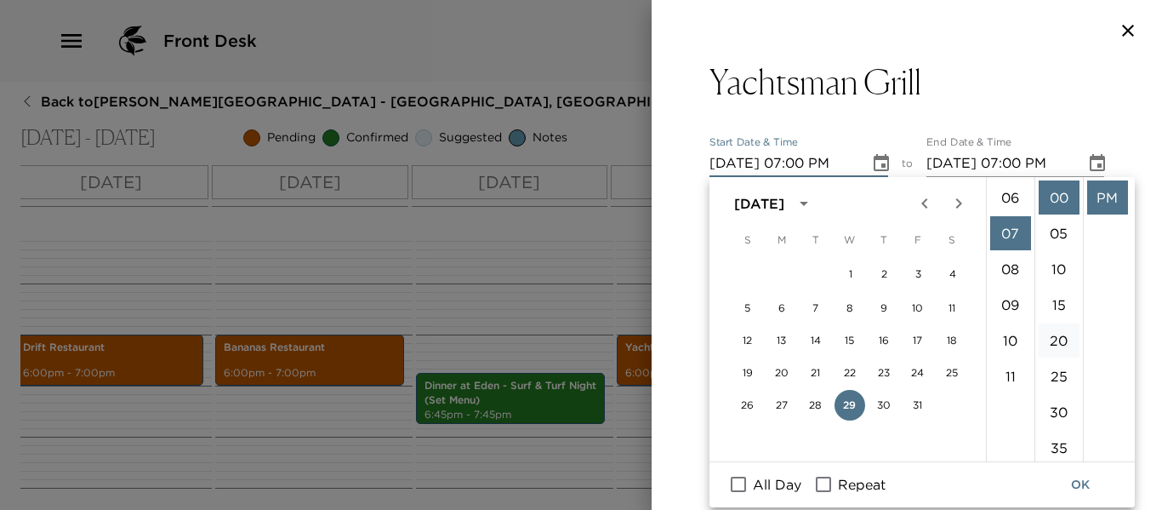
scroll to position [250, 0]
drag, startPoint x: 1057, startPoint y: 408, endPoint x: 1091, endPoint y: 335, distance: 79.9
click at [1057, 407] on li "30" at bounding box center [1059, 412] width 41 height 34
type input "10/29/2025 07:30 PM"
type input "10/29/2025 08:30 PM"
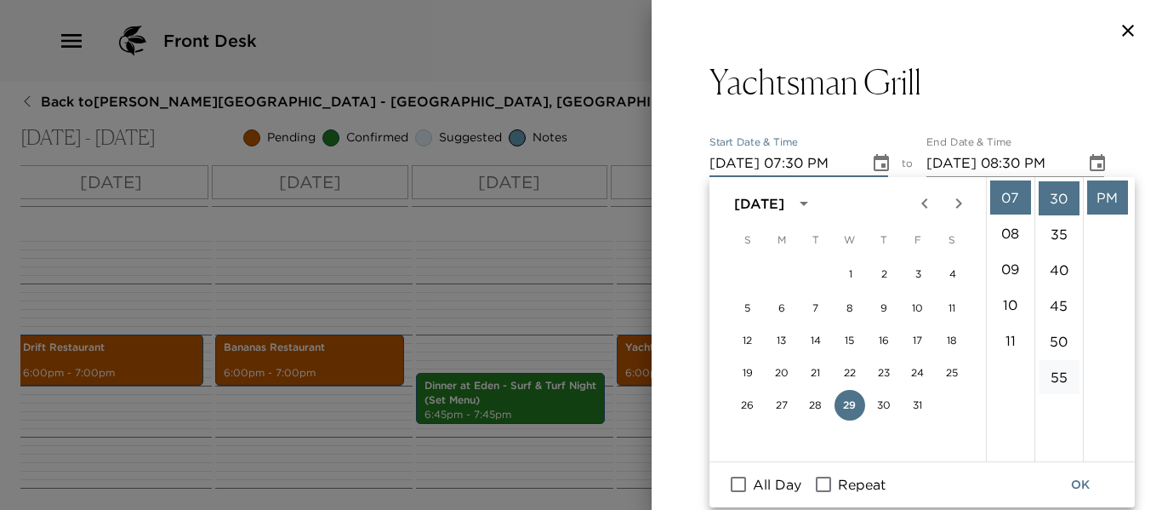
scroll to position [214, 0]
click at [1082, 482] on button "OK" at bounding box center [1080, 484] width 54 height 31
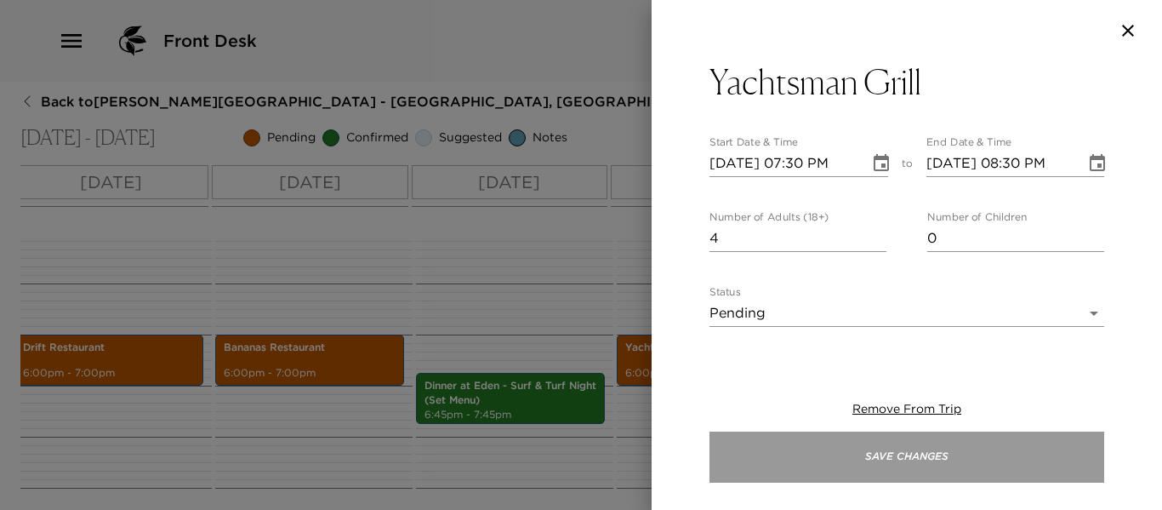
click at [836, 457] on button "Save Changes" at bounding box center [907, 456] width 395 height 51
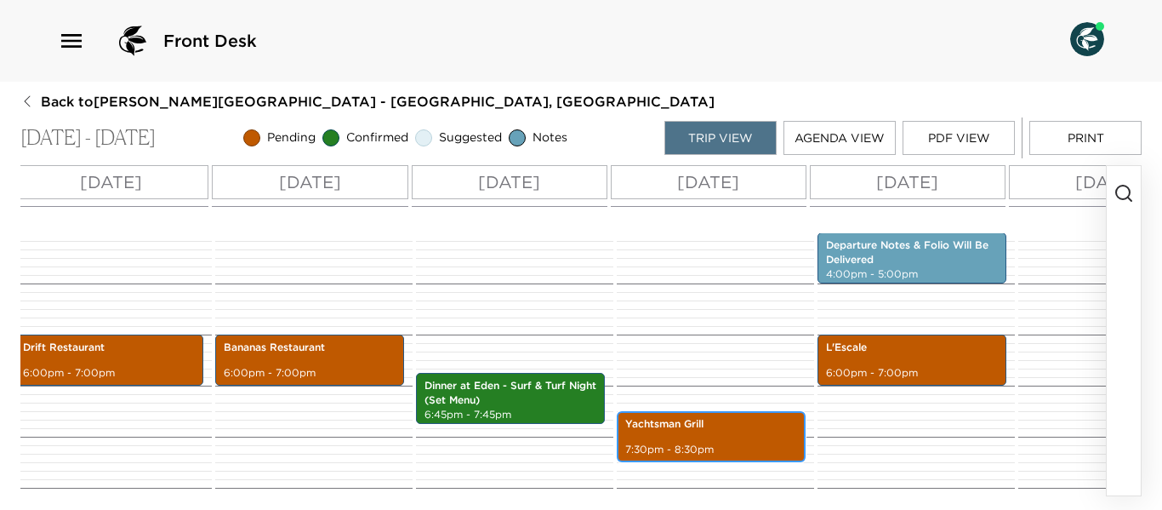
click at [689, 435] on div "Yachtsman Grill 7:30pm - 8:30pm" at bounding box center [711, 437] width 179 height 46
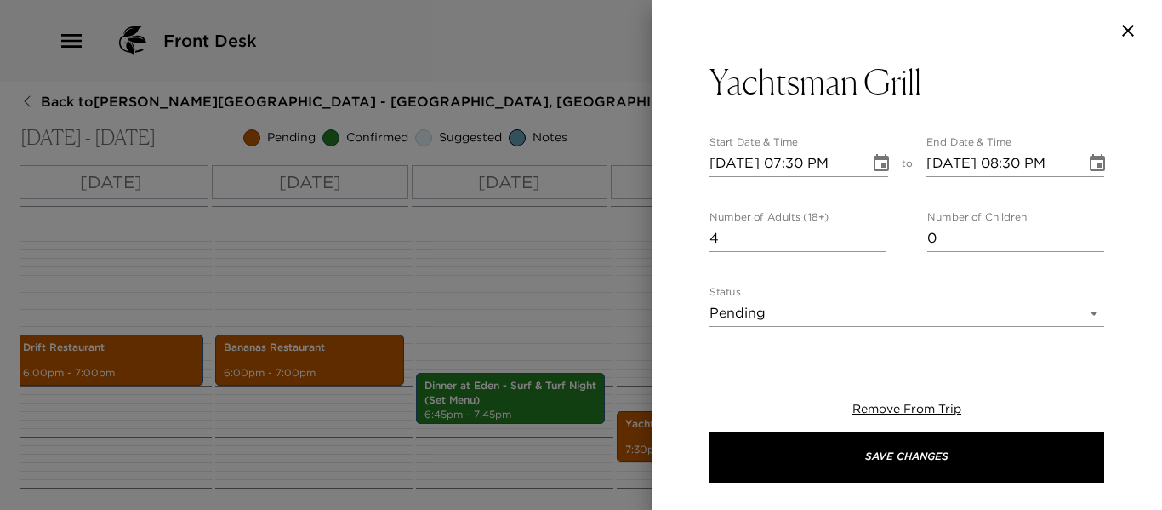
click at [871, 160] on icon "Choose date, selected date is Oct 29, 2025" at bounding box center [881, 163] width 20 height 20
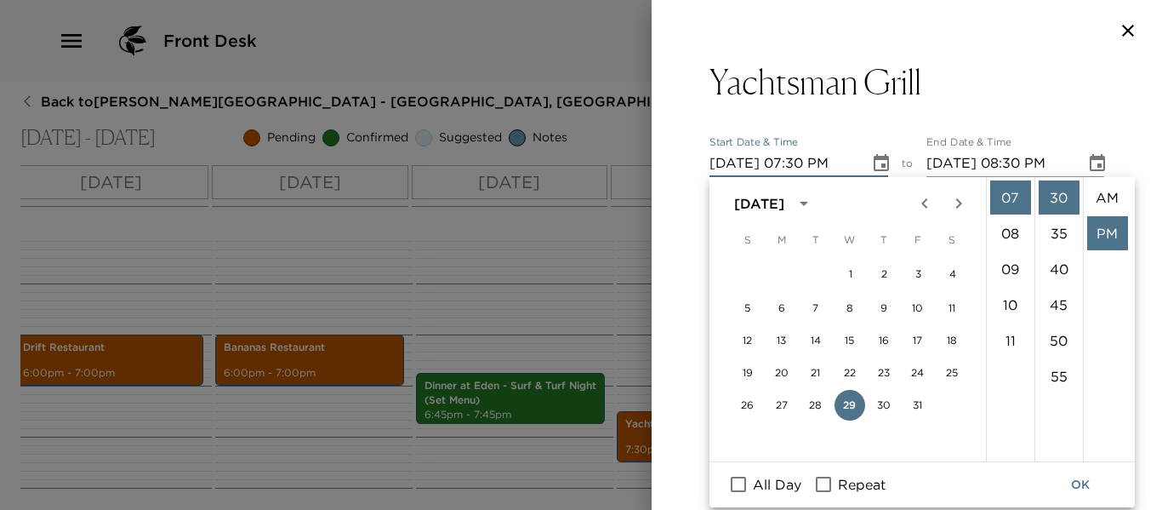
scroll to position [36, 0]
click at [911, 364] on button "24" at bounding box center [918, 372] width 31 height 31
type input "10/24/2025 07:30 PM"
type input "10/24/2025 08:30 PM"
click at [1087, 480] on button "OK" at bounding box center [1080, 484] width 54 height 31
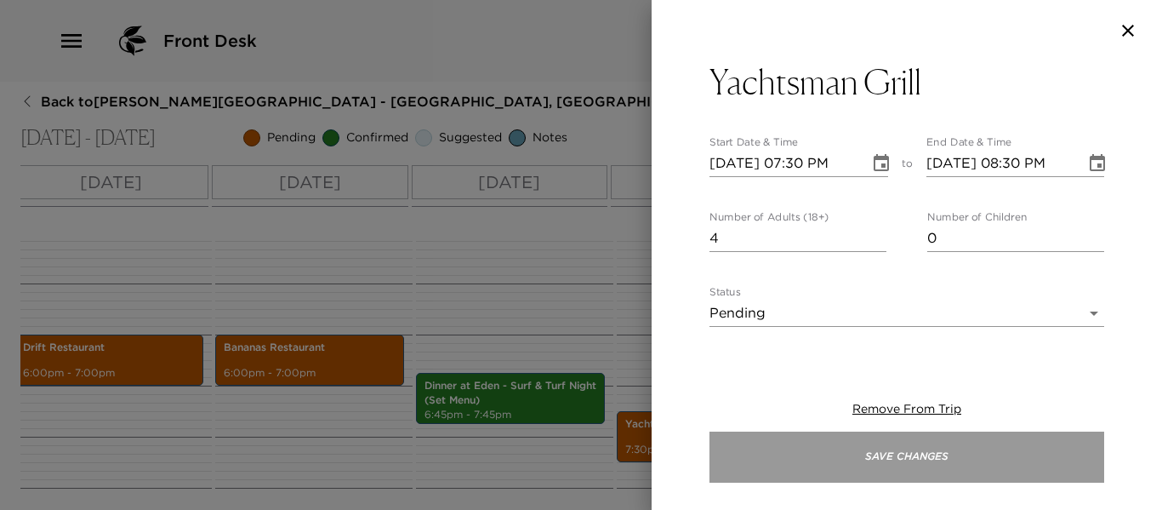
drag, startPoint x: 980, startPoint y: 463, endPoint x: 511, endPoint y: 427, distance: 470.2
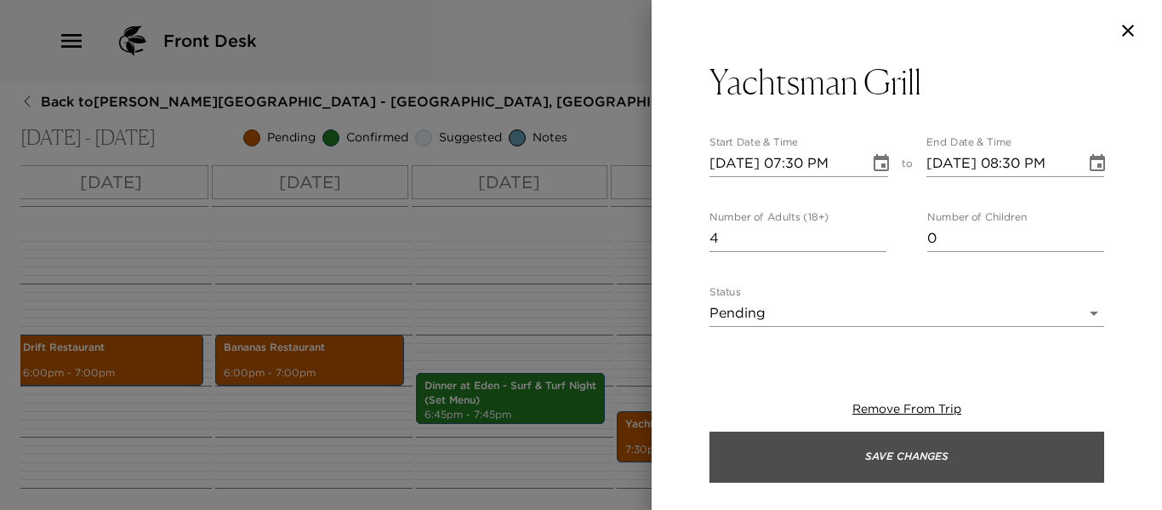
click at [978, 462] on button "Save Changes" at bounding box center [907, 456] width 395 height 51
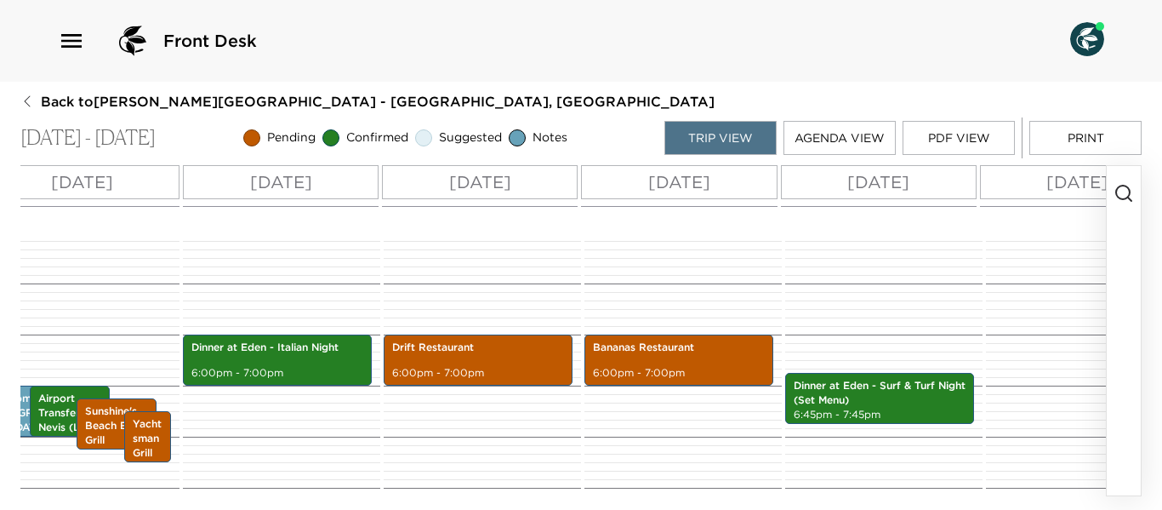
scroll to position [0, 0]
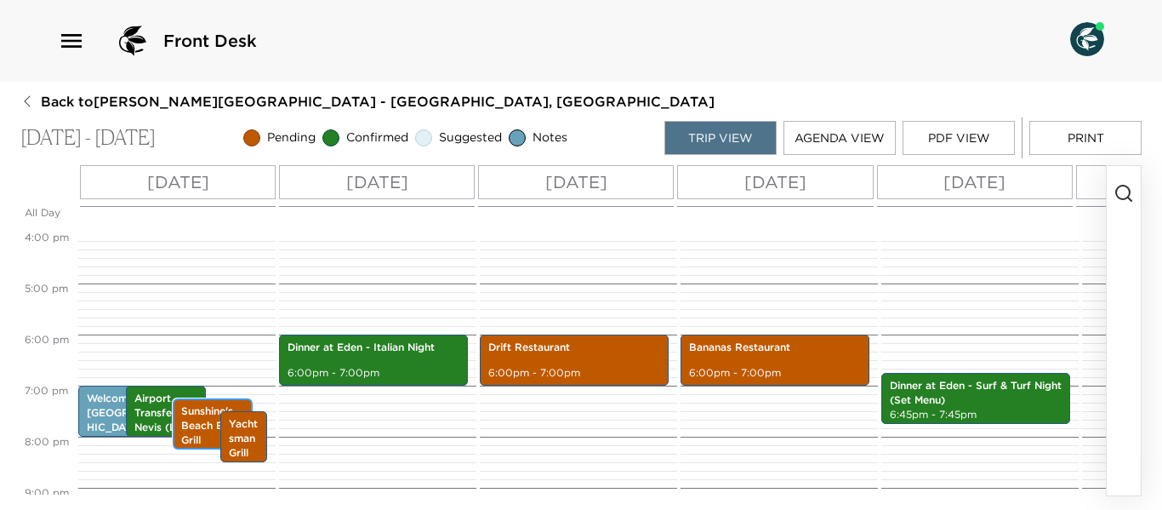
click at [204, 425] on p "Sunshine's Beach Bar & Grill" at bounding box center [212, 425] width 63 height 43
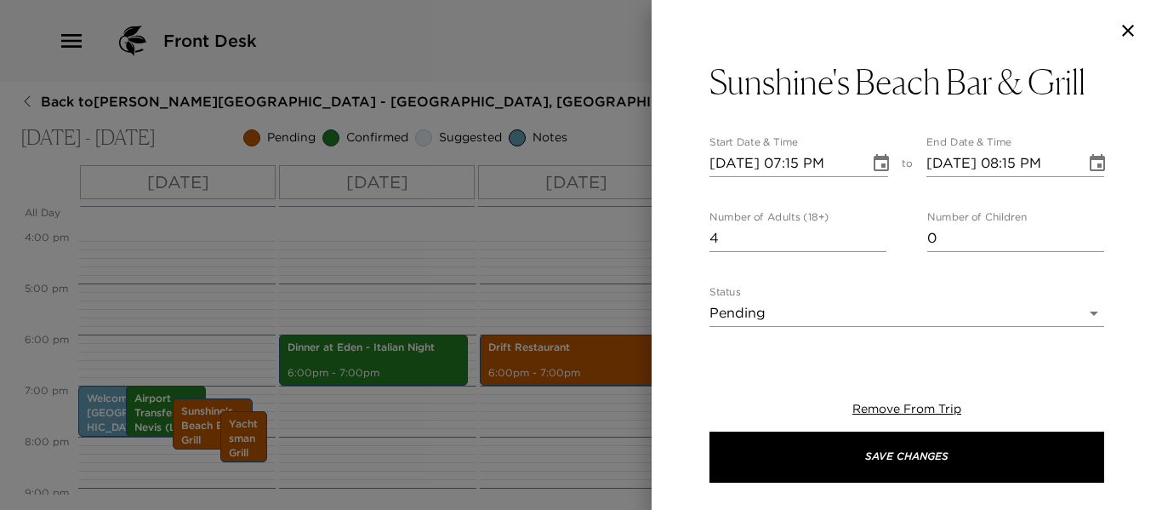
click at [547, 434] on div at bounding box center [581, 255] width 1162 height 510
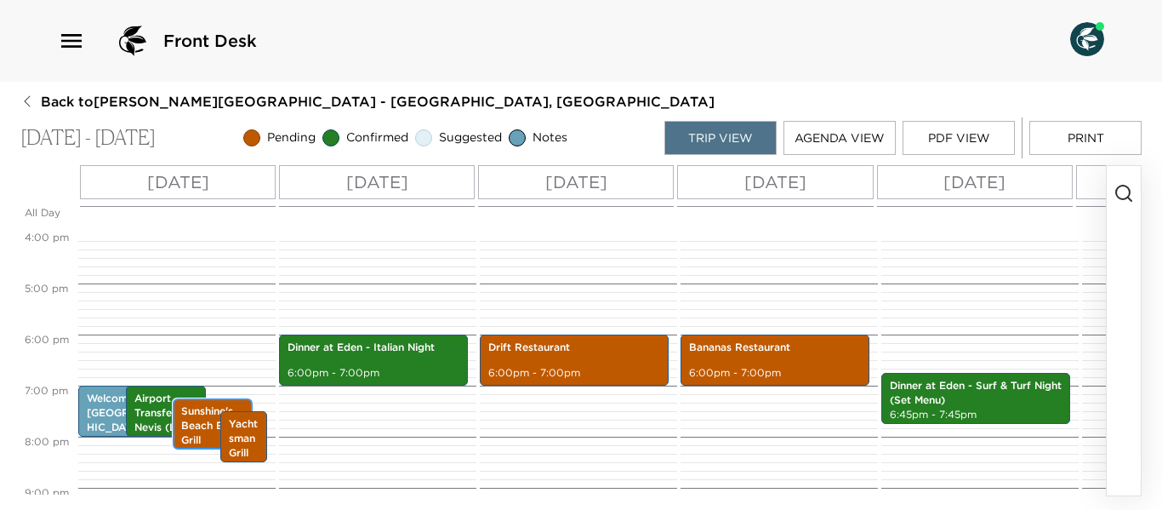
click at [207, 418] on p "Sunshine's Beach Bar & Grill" at bounding box center [212, 425] width 63 height 43
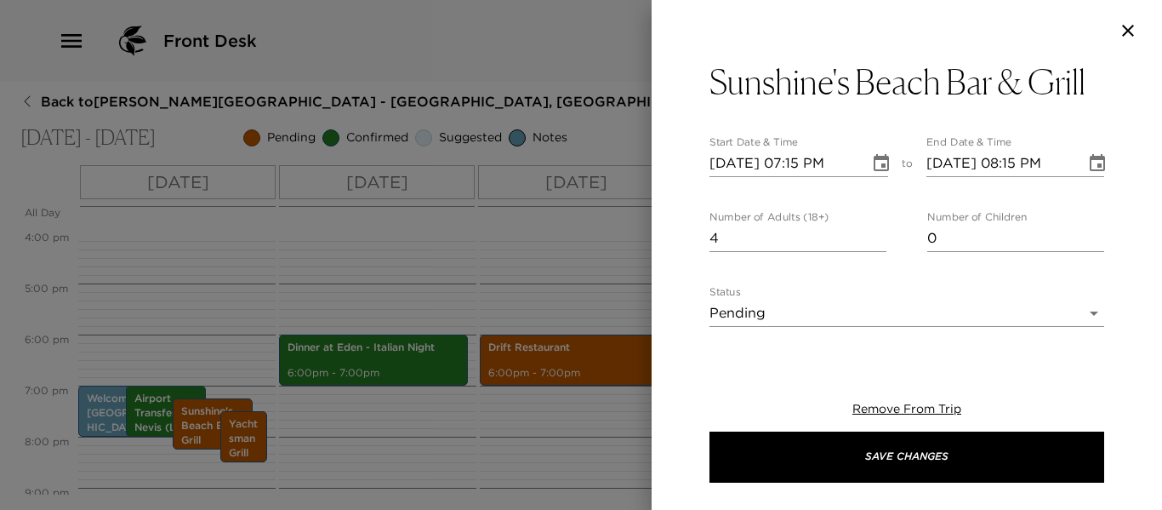
click at [878, 163] on icon "Choose date, selected date is Oct 24, 2025" at bounding box center [881, 162] width 15 height 17
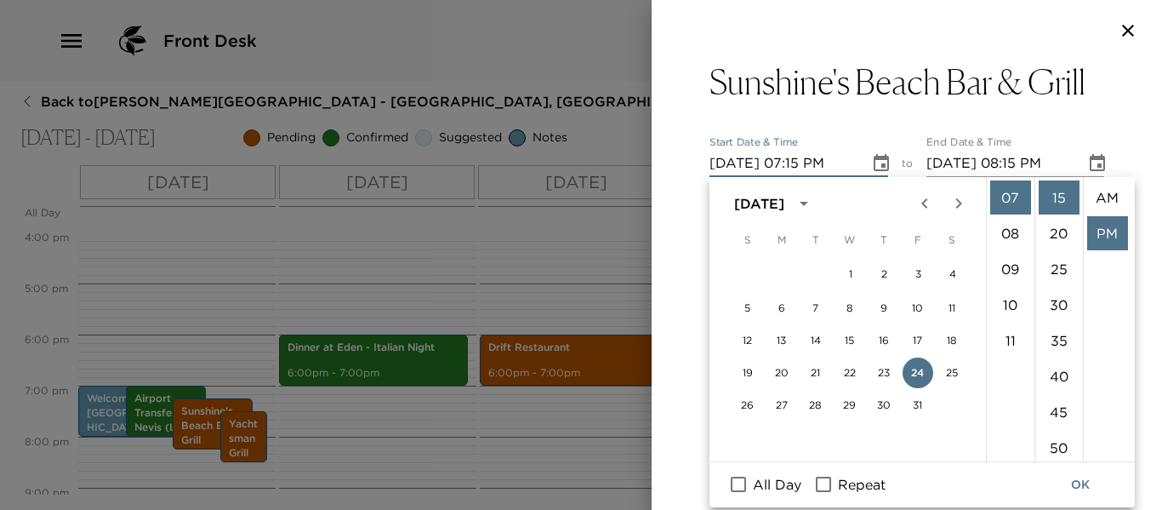
scroll to position [36, 0]
drag, startPoint x: 846, startPoint y: 401, endPoint x: 901, endPoint y: 397, distance: 55.4
click at [847, 401] on button "29" at bounding box center [850, 405] width 31 height 31
type input "10/29/2025 07:15 PM"
type input "10/29/2025 08:15 PM"
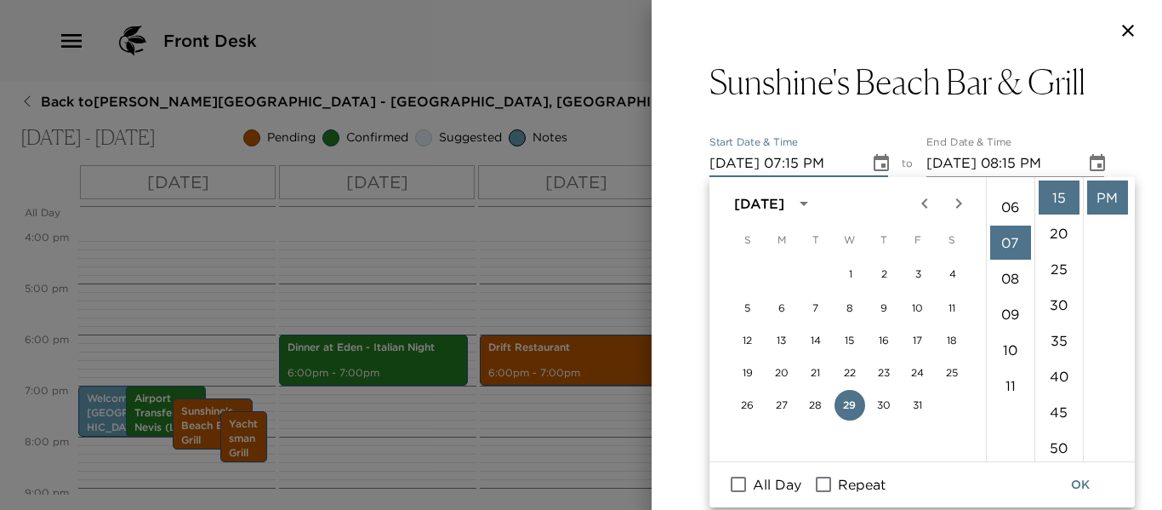
scroll to position [165, 0]
click at [1014, 244] on li "06" at bounding box center [1010, 247] width 41 height 34
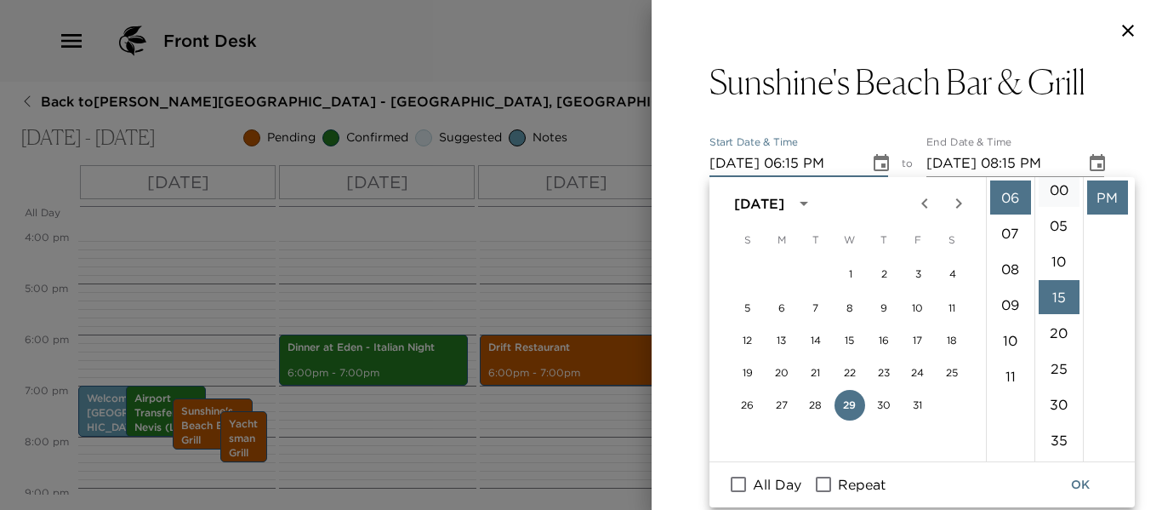
scroll to position [0, 0]
click at [1058, 196] on li "00" at bounding box center [1059, 197] width 41 height 34
type input "10/29/2025 06:00 PM"
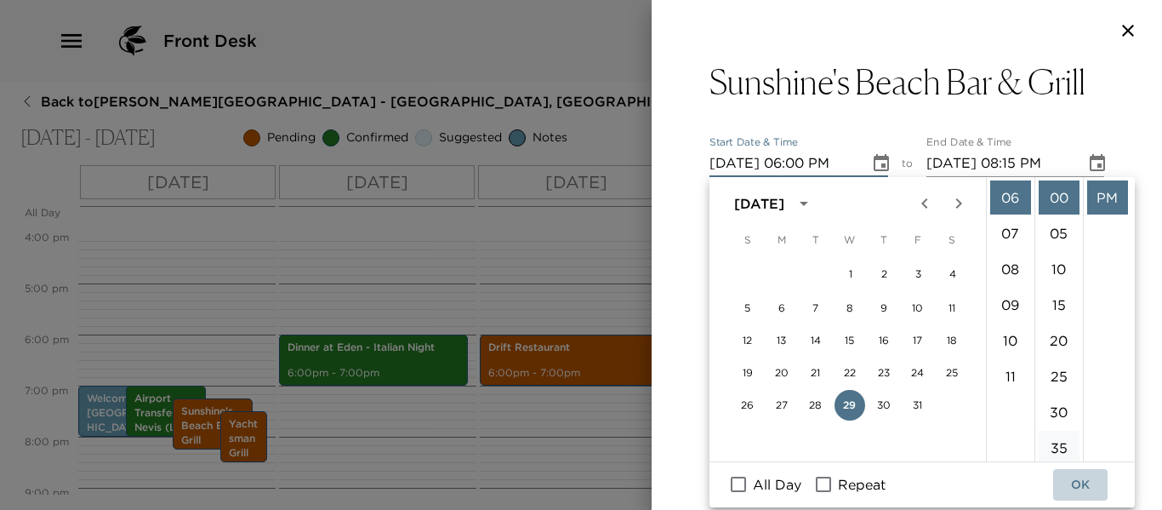
drag, startPoint x: 1083, startPoint y: 486, endPoint x: 1057, endPoint y: 448, distance: 45.8
click at [1083, 482] on button "OK" at bounding box center [1080, 484] width 54 height 31
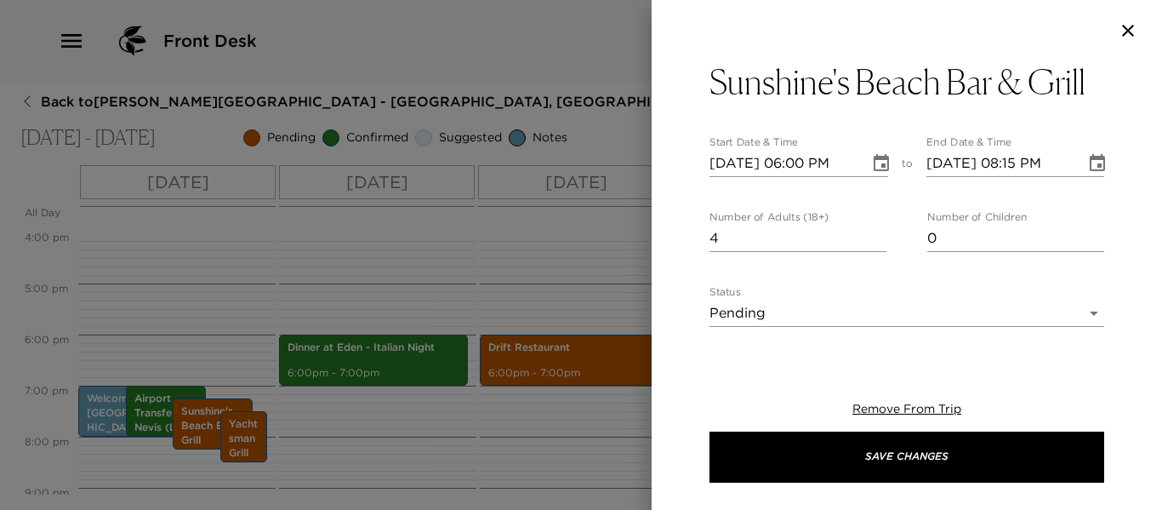
click at [1087, 167] on icon "Choose date, selected date is Oct 29, 2025" at bounding box center [1097, 163] width 20 height 20
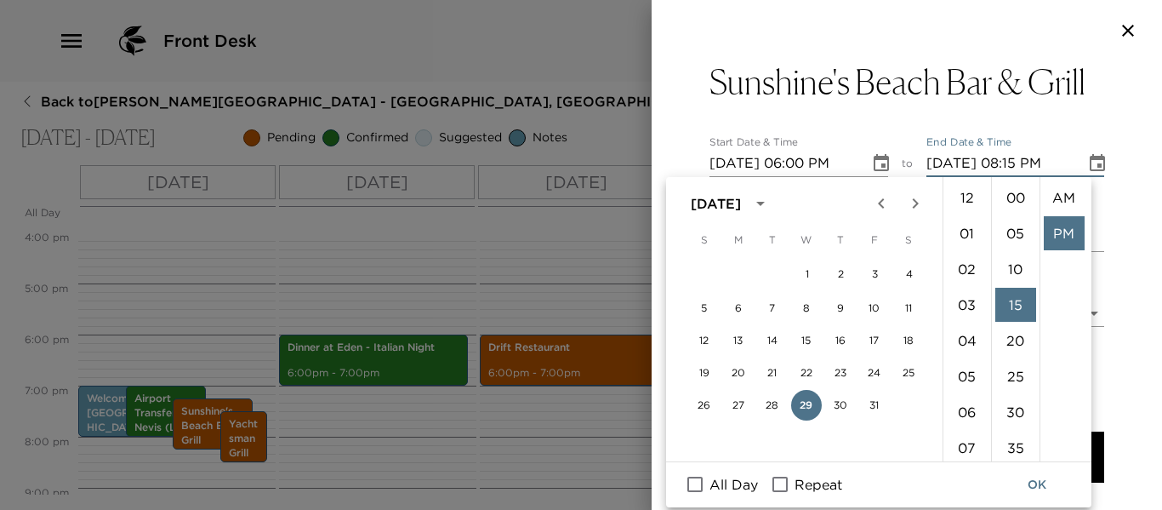
scroll to position [36, 0]
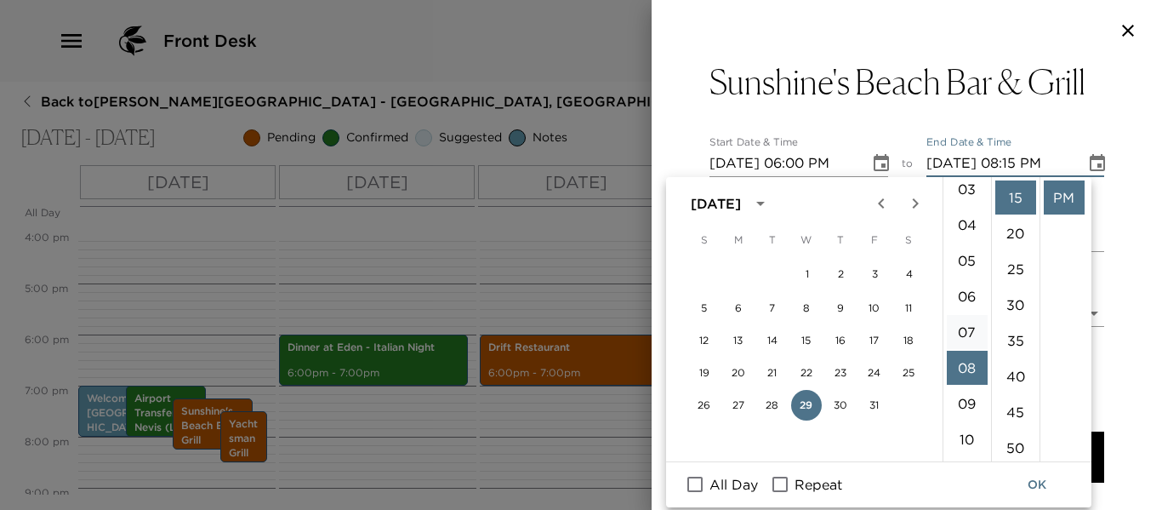
click at [972, 332] on li "07" at bounding box center [967, 332] width 41 height 34
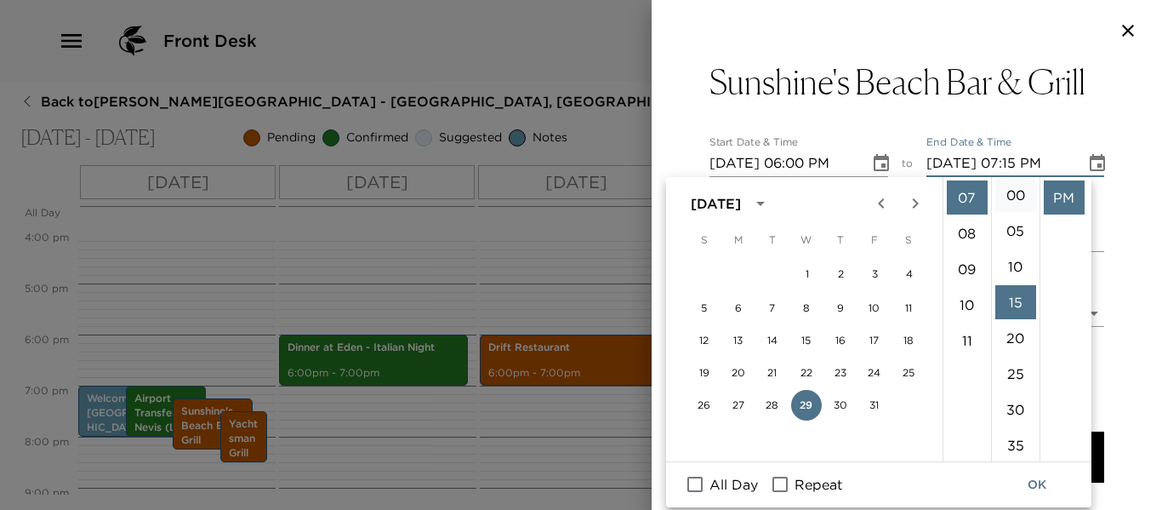
scroll to position [0, 0]
click at [1016, 197] on li "00" at bounding box center [1016, 197] width 41 height 34
type input "10/29/2025 07:00 PM"
click at [1042, 483] on button "OK" at bounding box center [1037, 484] width 54 height 31
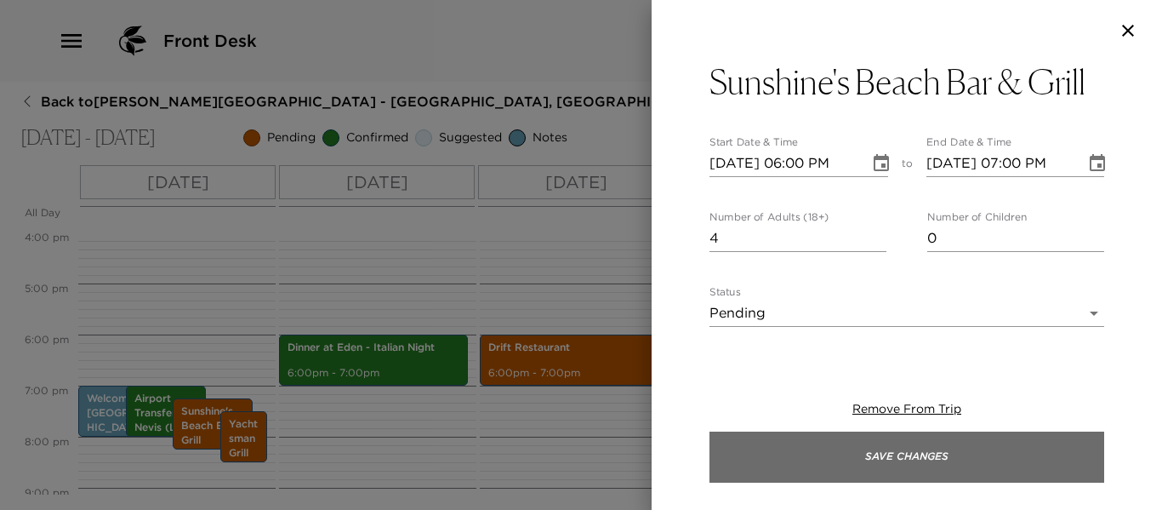
click at [833, 456] on button "Save Changes" at bounding box center [907, 456] width 395 height 51
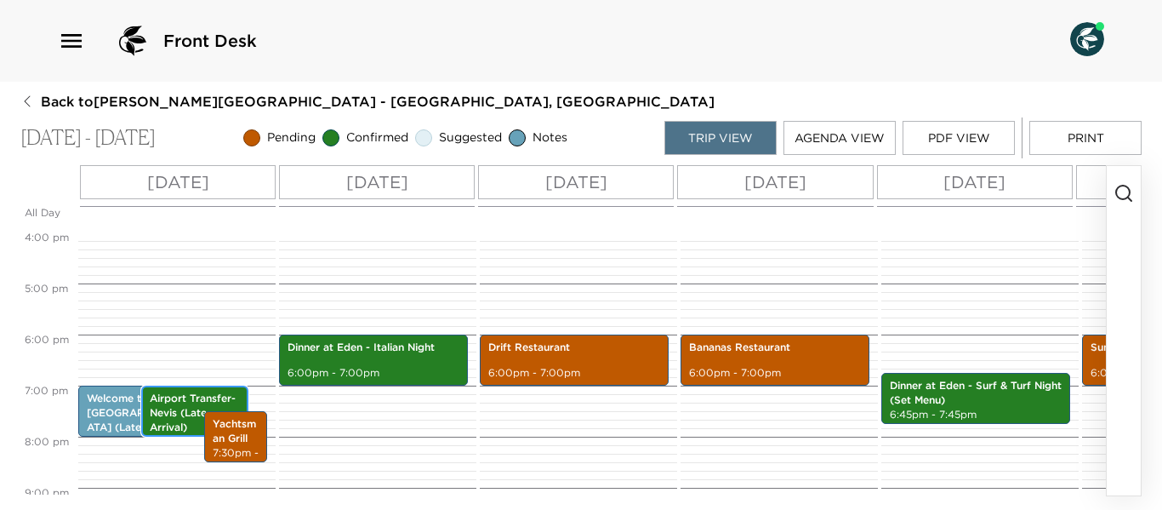
click at [168, 419] on p "Airport Transfer- Nevis (Late Arrival)" at bounding box center [195, 412] width 90 height 43
click at [168, 414] on p "Airport Transfer- Nevis (Late Arrival)" at bounding box center [195, 412] width 90 height 43
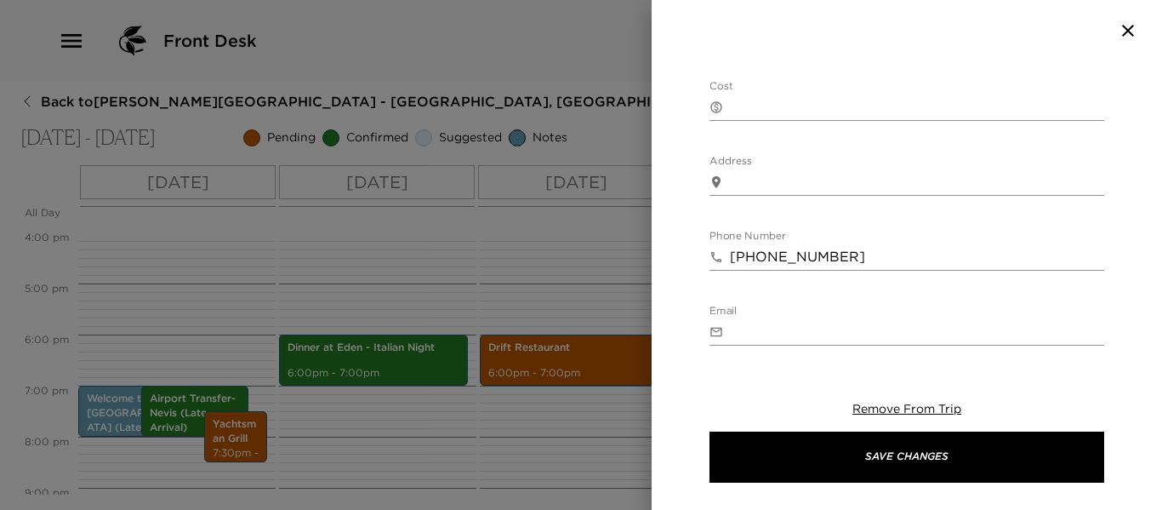
scroll to position [340, 0]
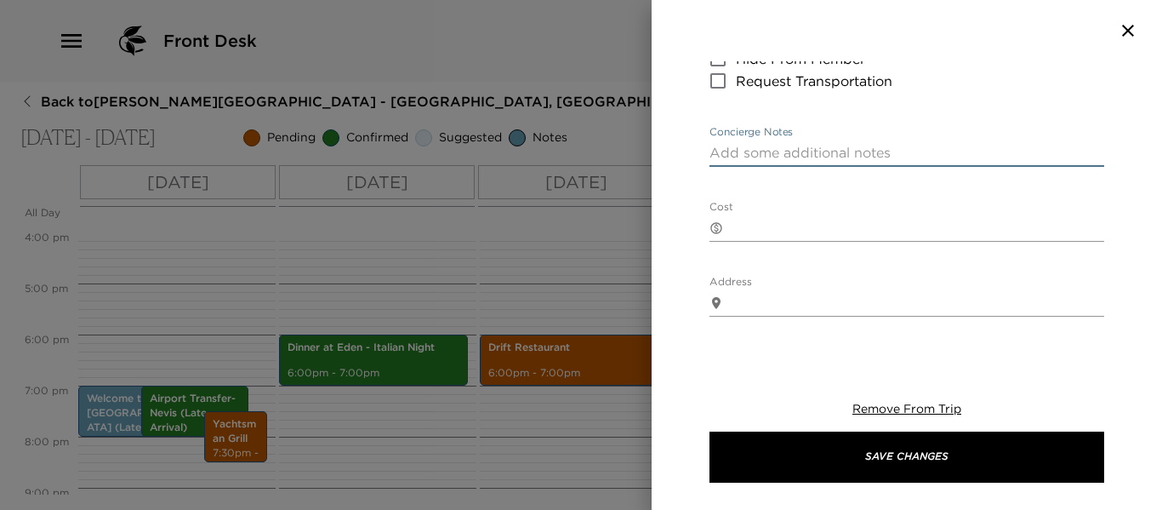
drag, startPoint x: 773, startPoint y: 149, endPoint x: 828, endPoint y: 87, distance: 83.2
click at [773, 150] on textarea "Concierge Notes" at bounding box center [907, 153] width 395 height 20
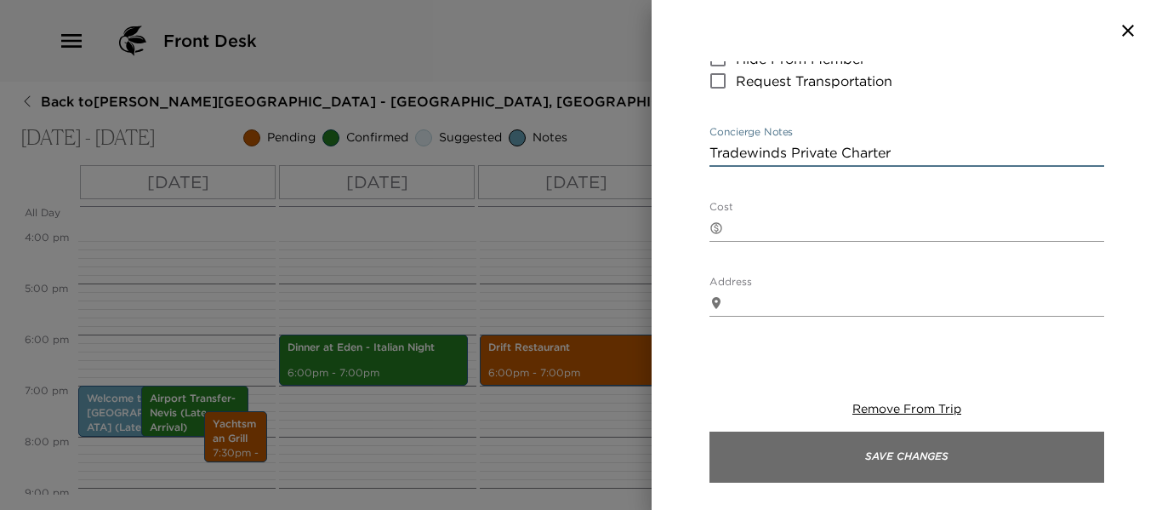
type textarea "Tradewinds Private Charter"
click at [933, 474] on button "Save Changes" at bounding box center [907, 456] width 395 height 51
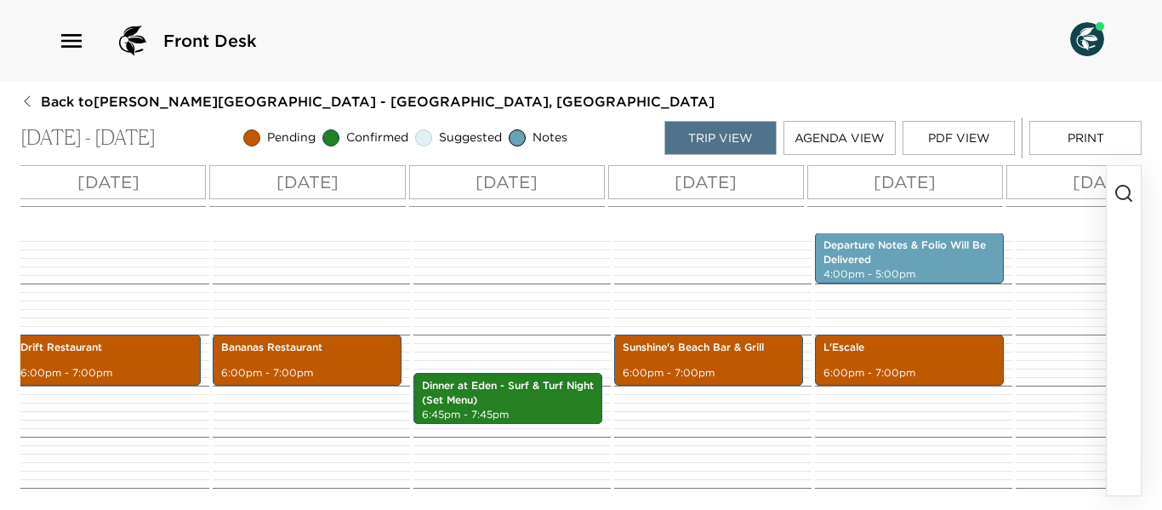
scroll to position [0, 591]
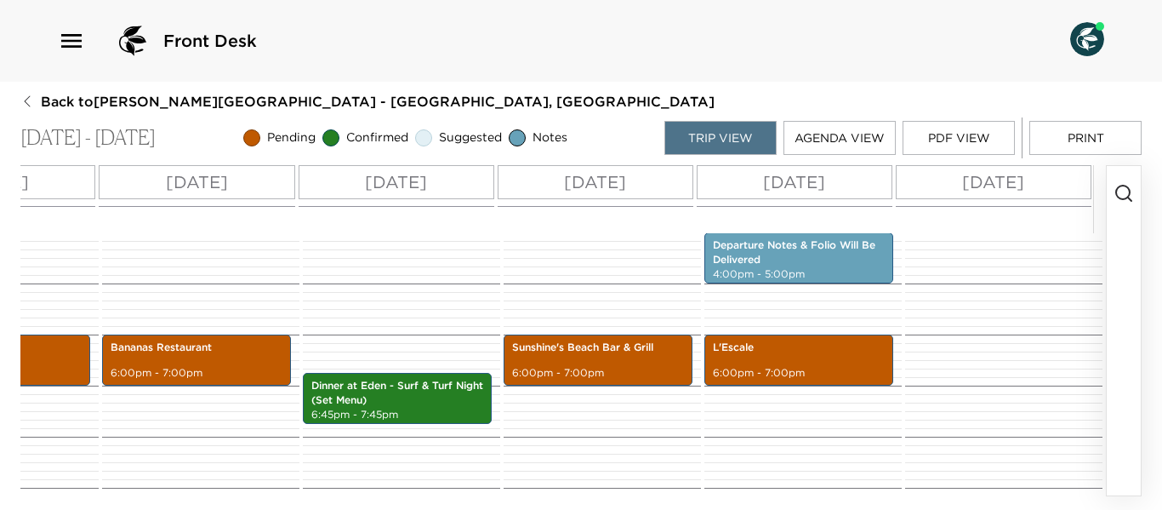
click at [1124, 189] on icon "button" at bounding box center [1124, 193] width 20 height 20
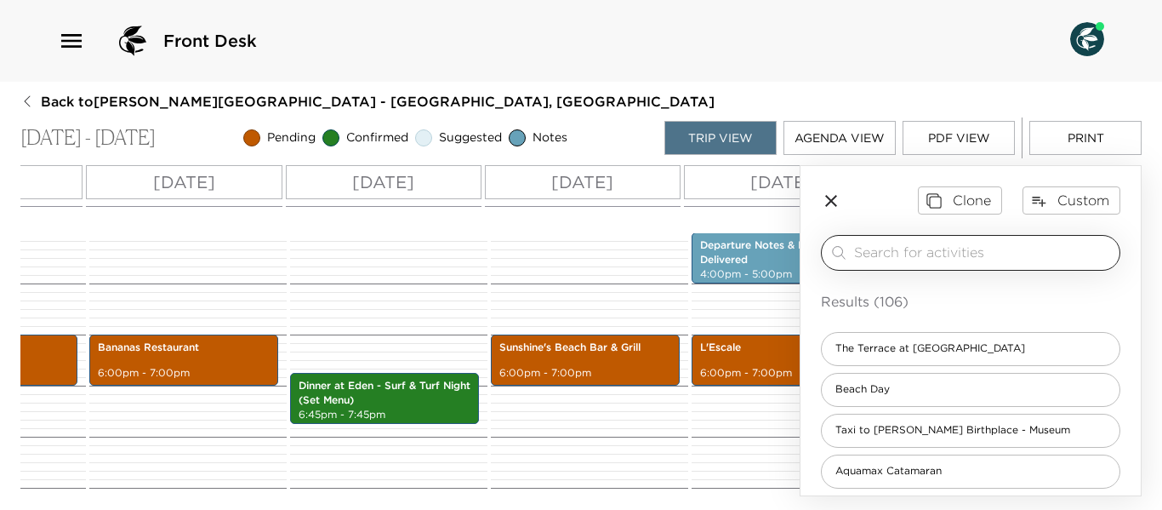
click at [900, 252] on input "search" at bounding box center [983, 253] width 259 height 20
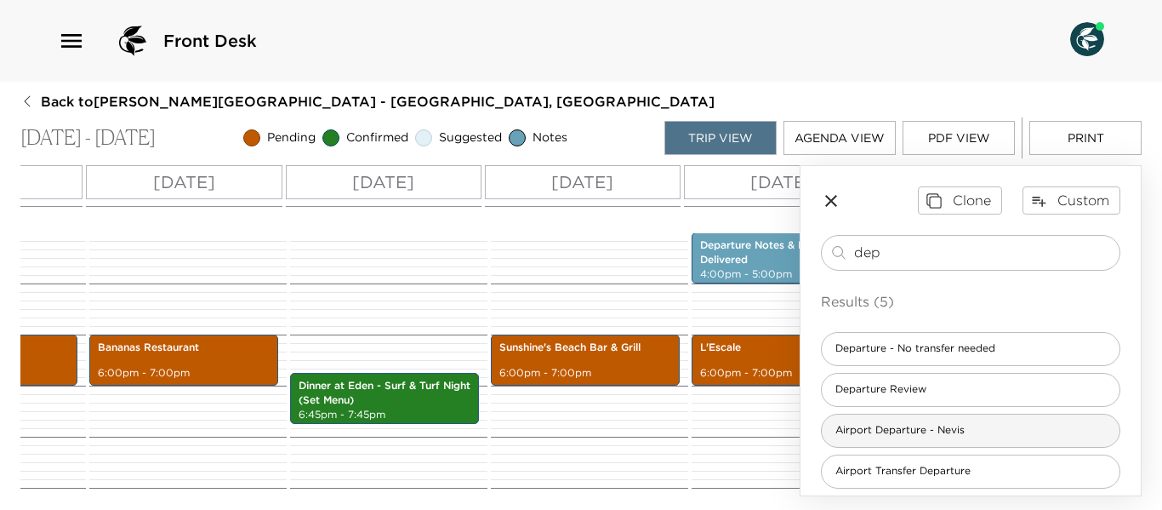
type input "dep"
click at [964, 435] on span "Airport Departure - Nevis" at bounding box center [900, 430] width 157 height 14
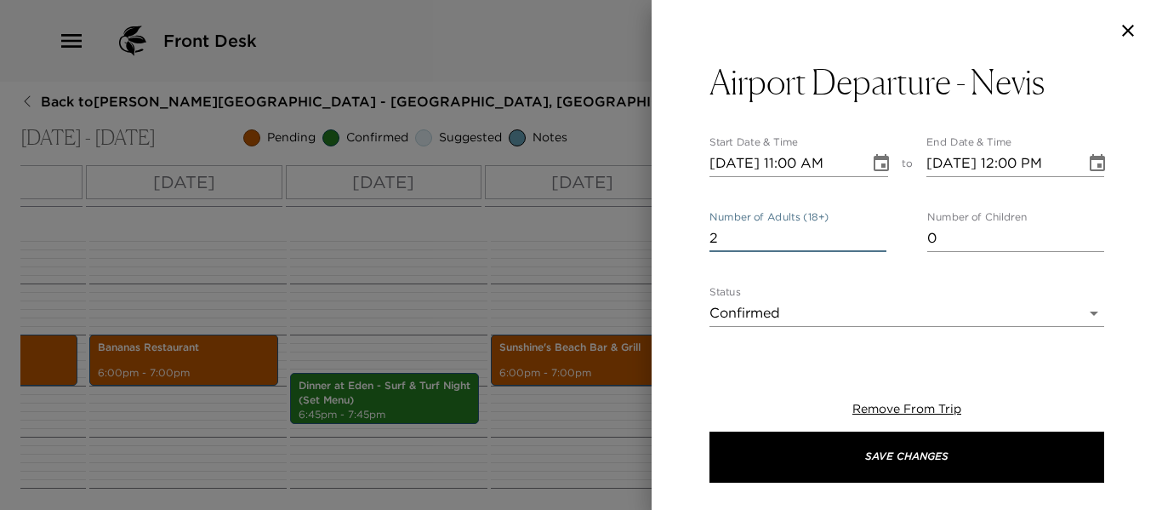
click at [875, 229] on input "2" at bounding box center [798, 238] width 177 height 27
click at [876, 233] on input "3" at bounding box center [798, 238] width 177 height 27
type input "4"
click at [876, 233] on input "4" at bounding box center [798, 238] width 177 height 27
click at [882, 157] on icon "Choose date, selected date is Oct 24, 2025" at bounding box center [881, 162] width 15 height 17
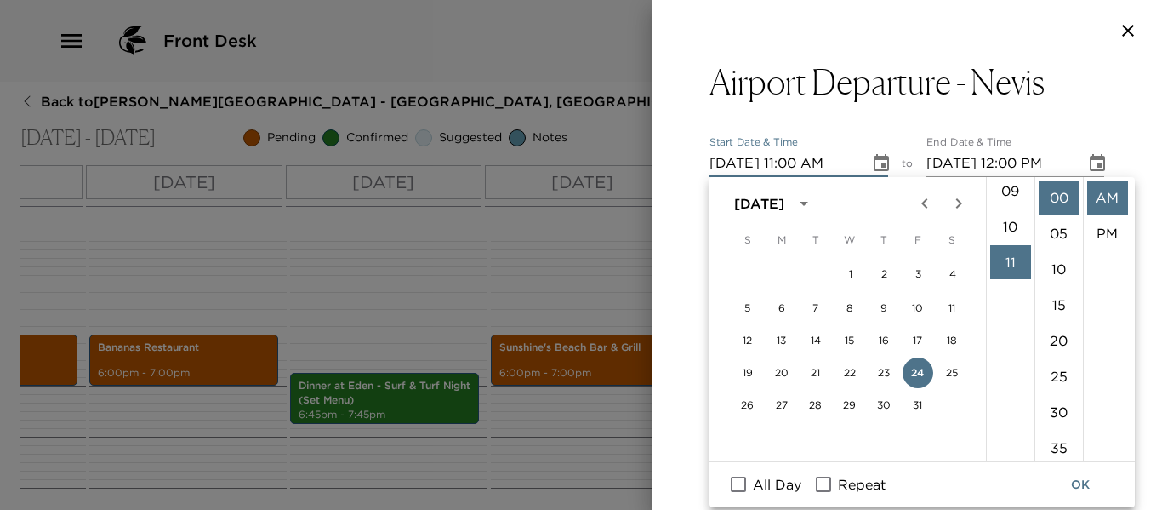
scroll to position [138, 0]
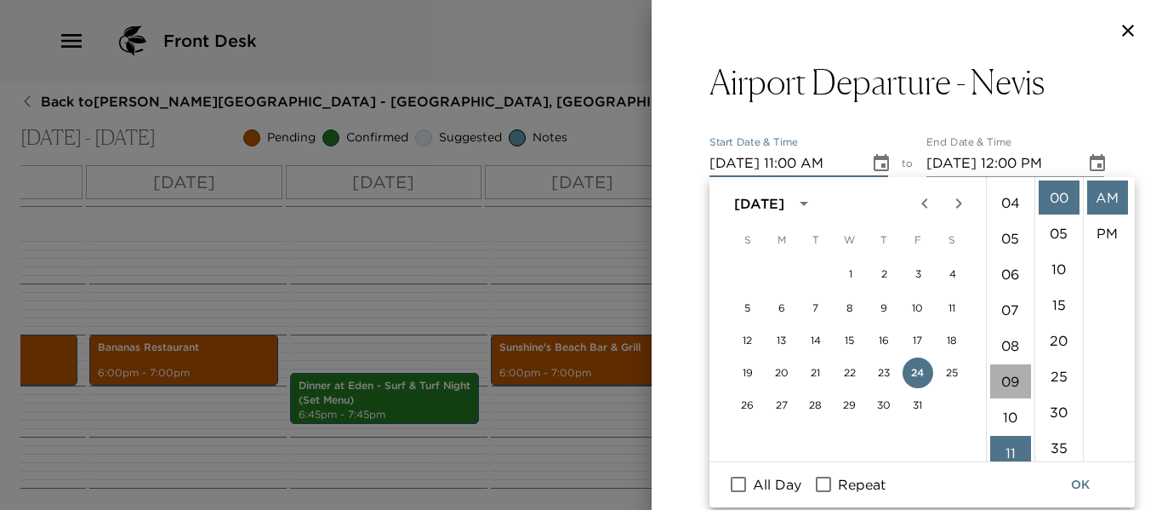
click at [1013, 375] on li "09" at bounding box center [1010, 381] width 41 height 34
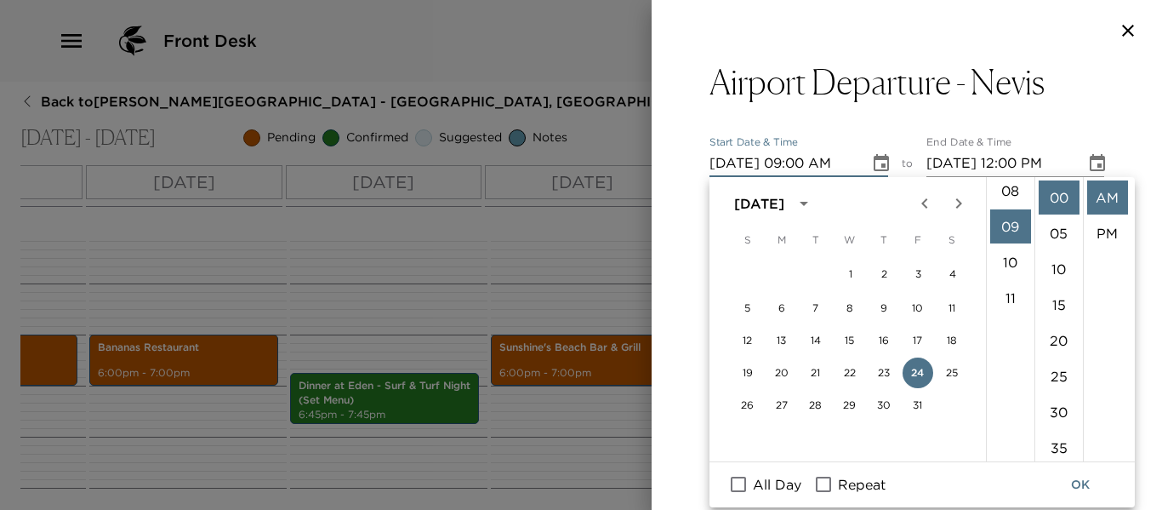
scroll to position [322, 0]
click at [1059, 301] on li "15" at bounding box center [1059, 305] width 41 height 34
type input "10/24/2025 09:15 AM"
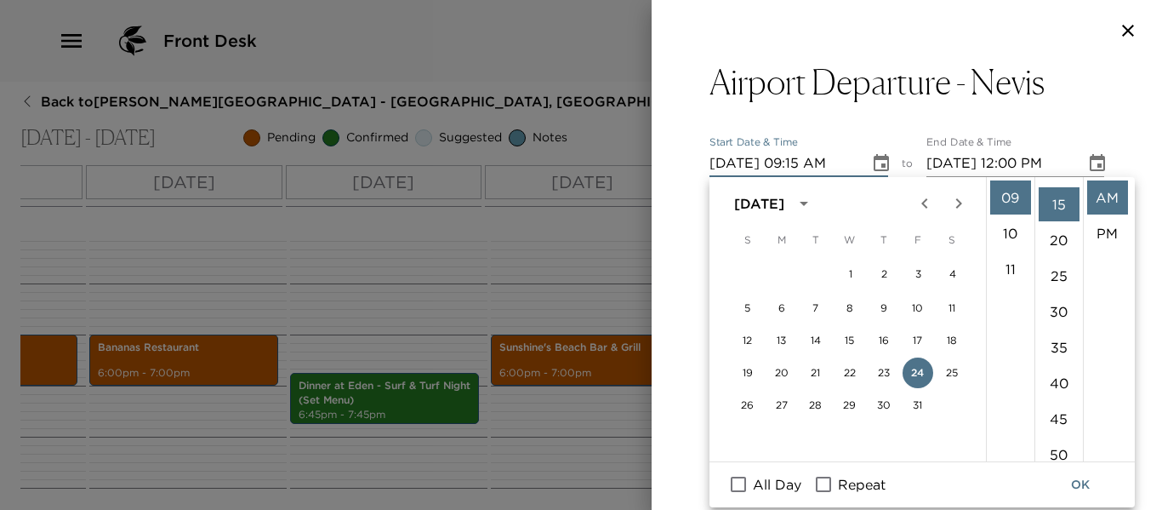
scroll to position [107, 0]
click at [1078, 484] on button "OK" at bounding box center [1080, 484] width 54 height 31
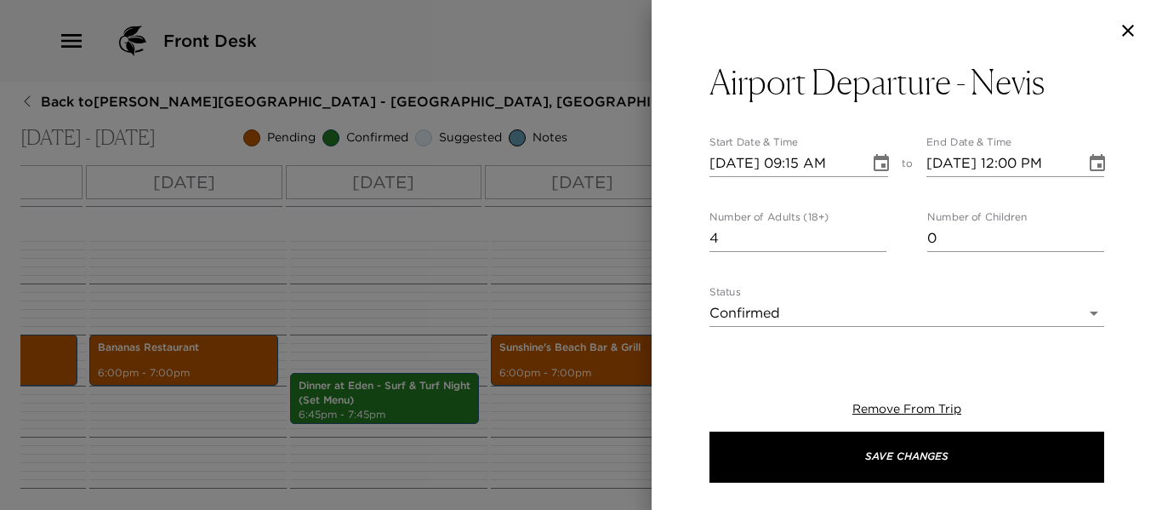
click at [1087, 164] on icon "Choose date, selected date is Oct 24, 2025" at bounding box center [1097, 163] width 20 height 20
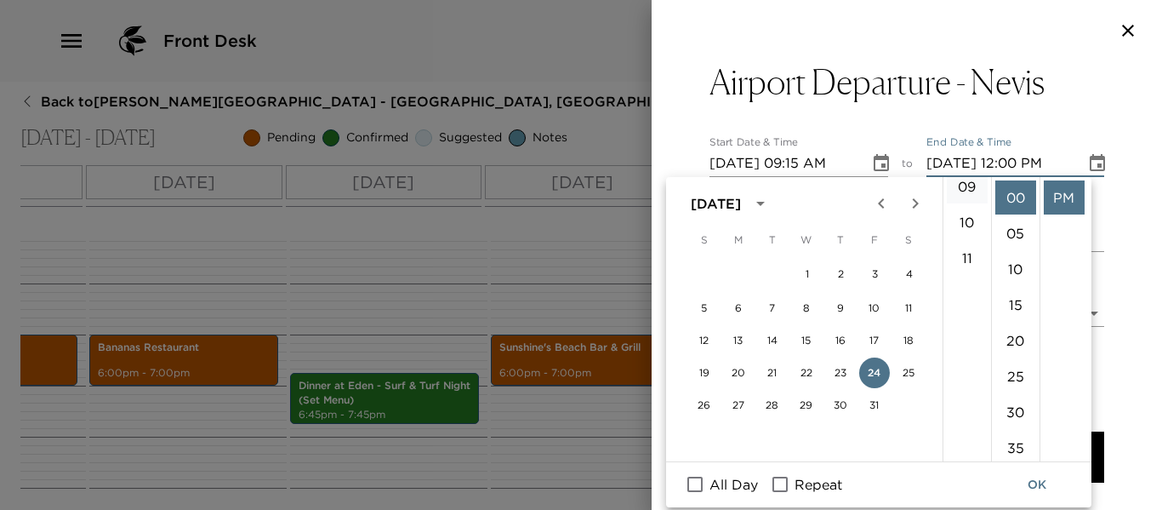
scroll to position [340, 0]
click at [966, 204] on li "10" at bounding box center [967, 214] width 41 height 34
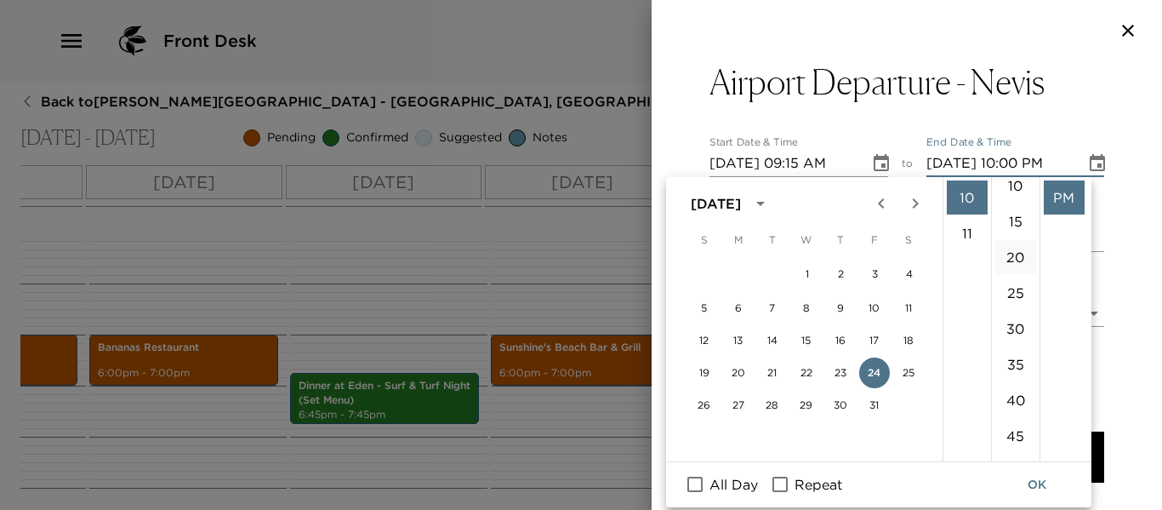
scroll to position [0, 0]
click at [1019, 303] on li "15" at bounding box center [1016, 305] width 41 height 34
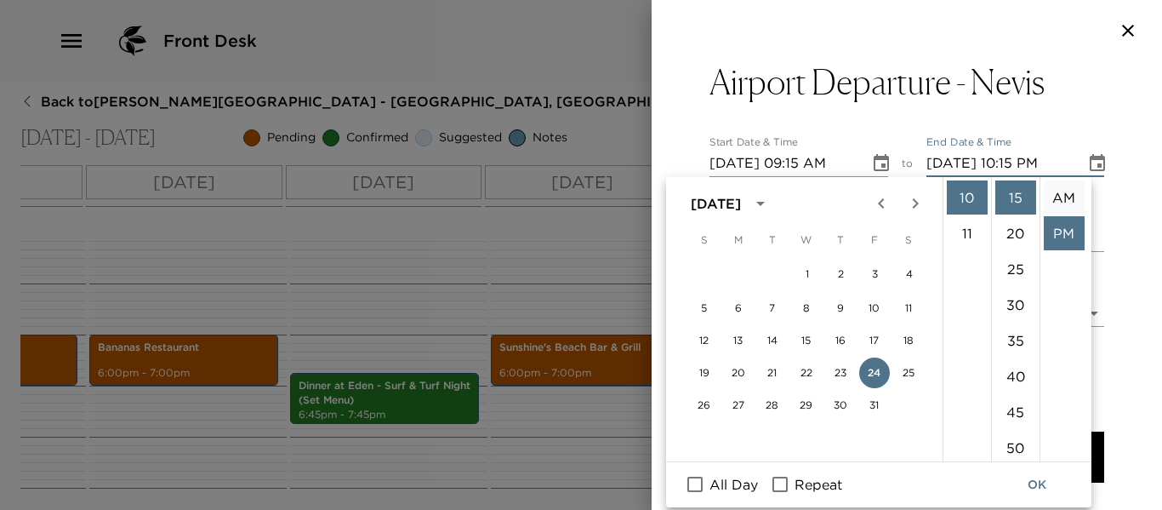
click at [1056, 195] on li "AM" at bounding box center [1064, 197] width 41 height 34
type input "10/24/2025 10:15 AM"
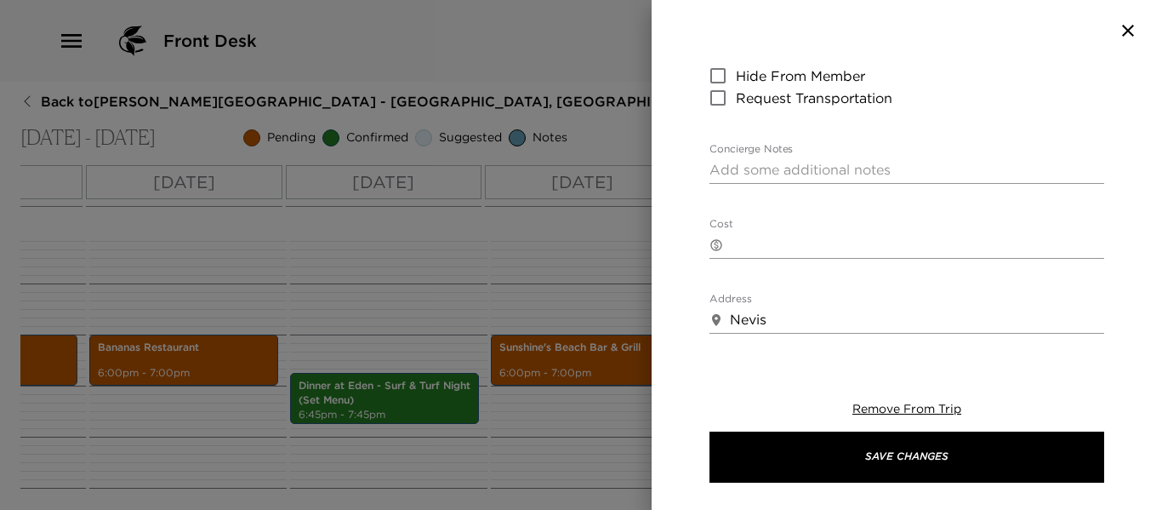
scroll to position [293, 0]
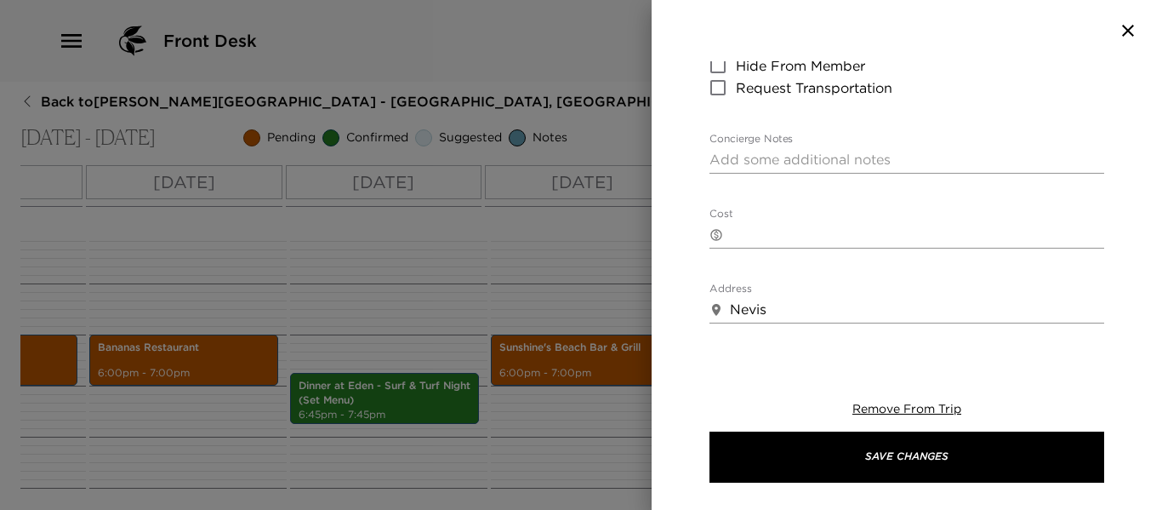
click at [743, 163] on textarea "Concierge Notes" at bounding box center [907, 160] width 395 height 20
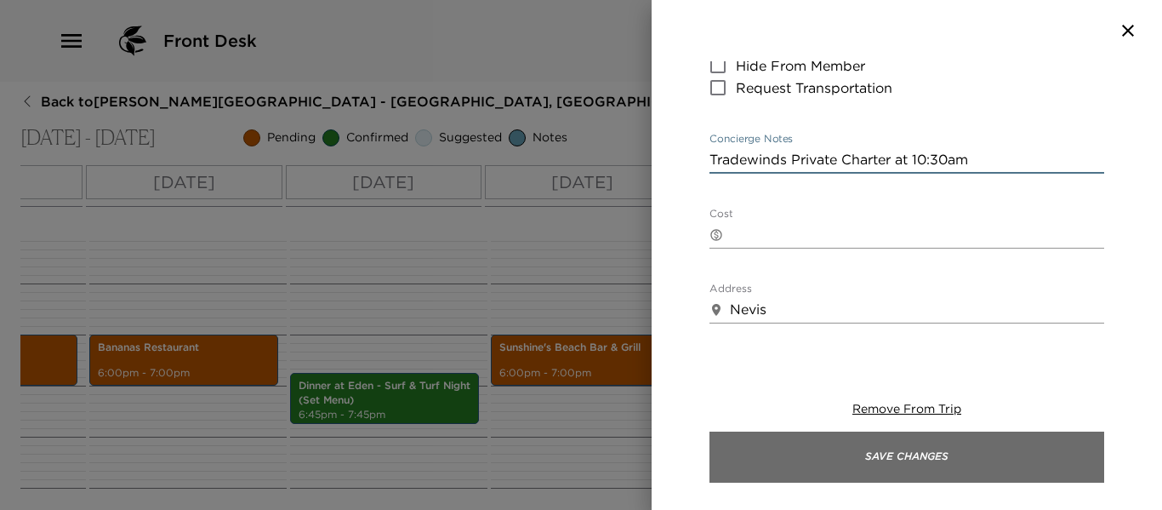
type textarea "Tradewinds Private Charter at 10:30am"
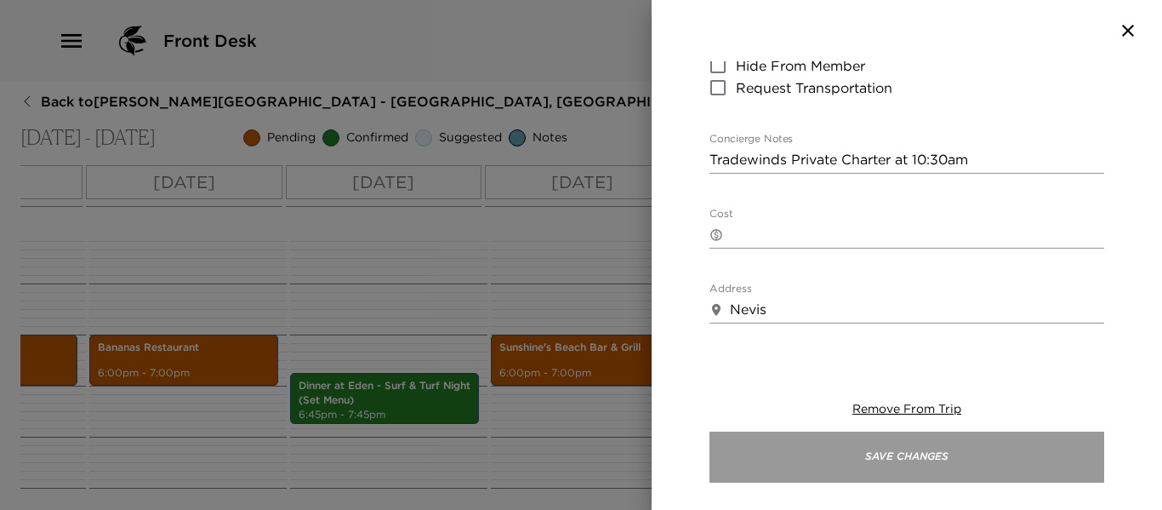
click at [965, 454] on button "Save Changes" at bounding box center [907, 456] width 395 height 51
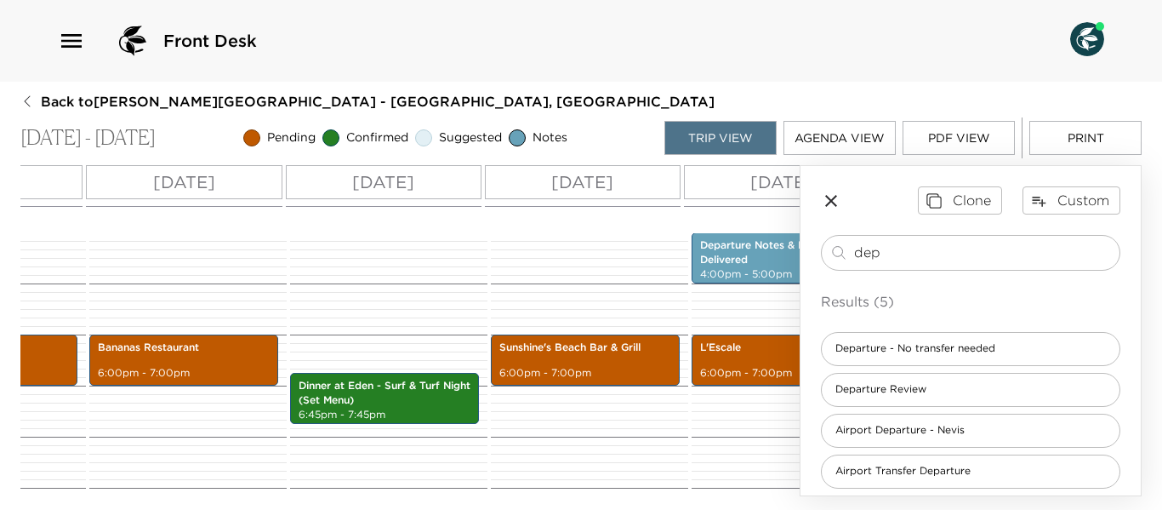
click at [833, 200] on icon "button" at bounding box center [831, 201] width 12 height 12
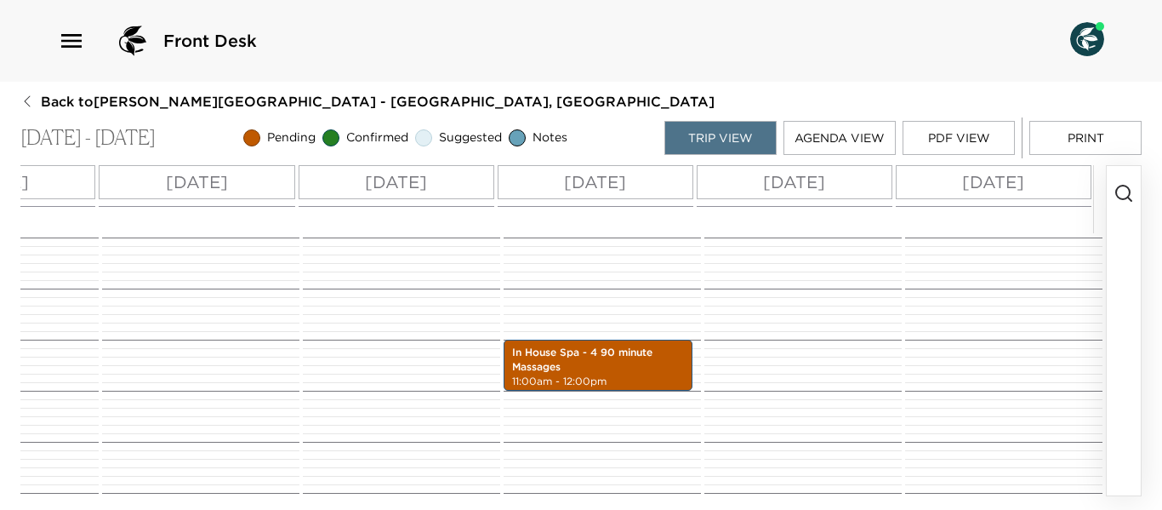
scroll to position [211, 0]
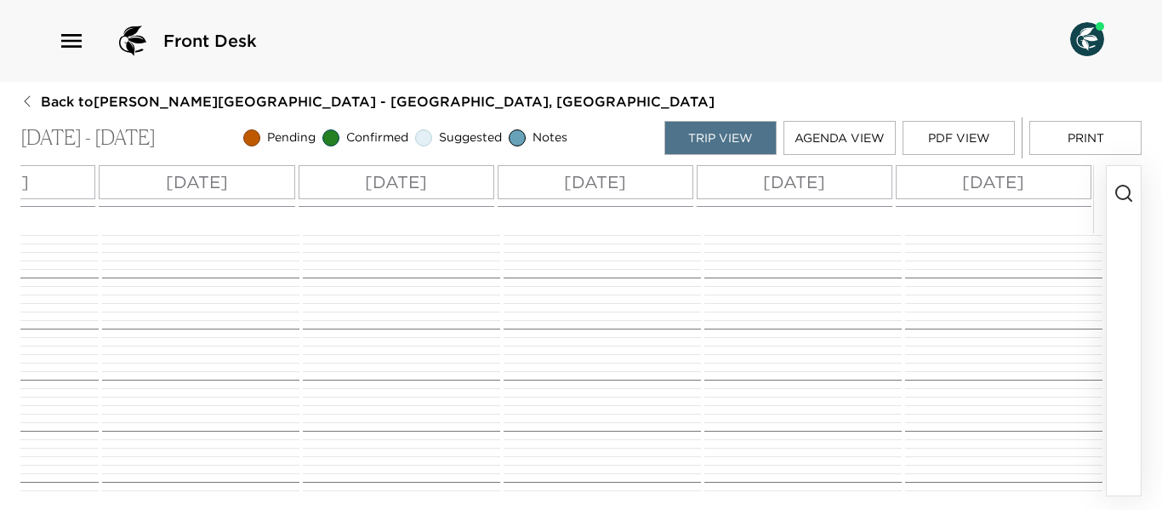
click at [1116, 188] on icon "button" at bounding box center [1124, 193] width 20 height 20
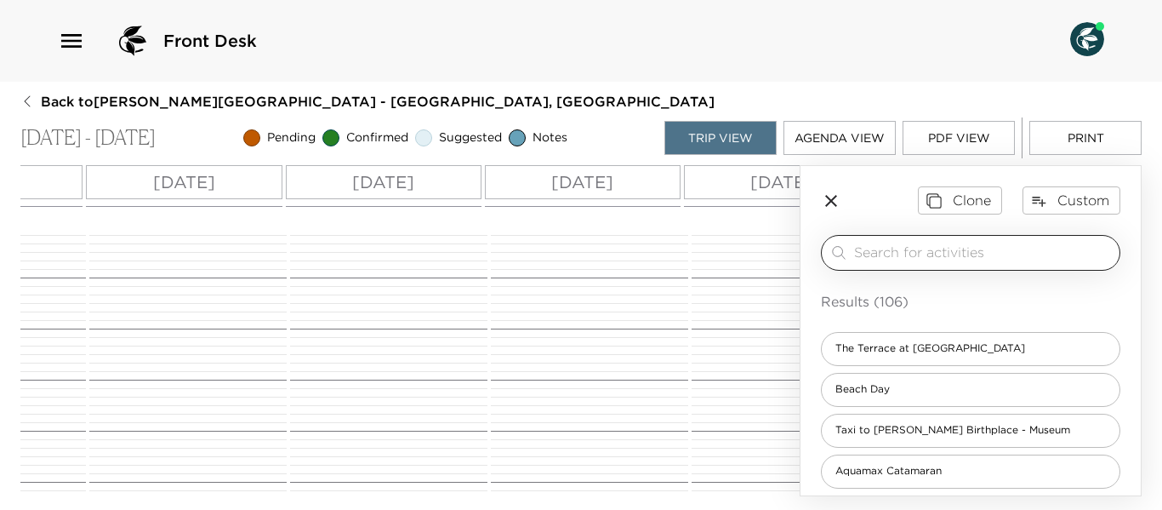
click at [942, 252] on input "search" at bounding box center [983, 253] width 259 height 20
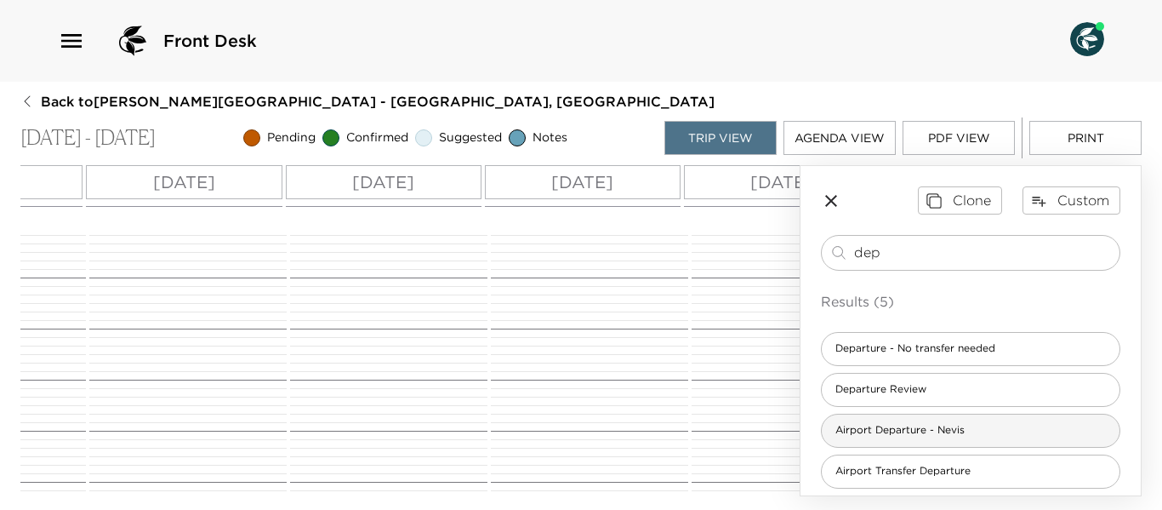
type input "dep"
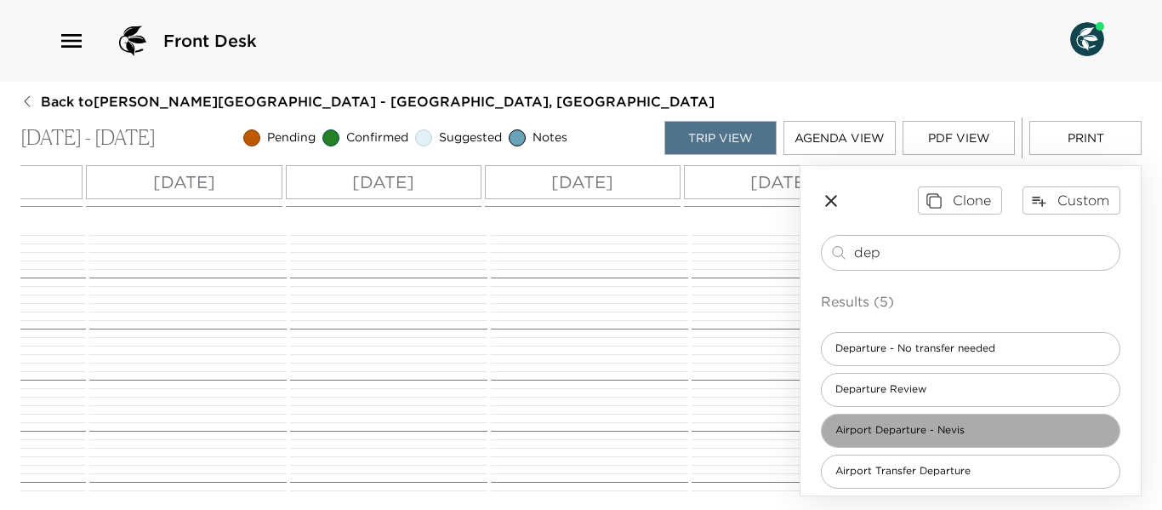
click at [984, 434] on div "Airport Departure - Nevis" at bounding box center [971, 431] width 300 height 34
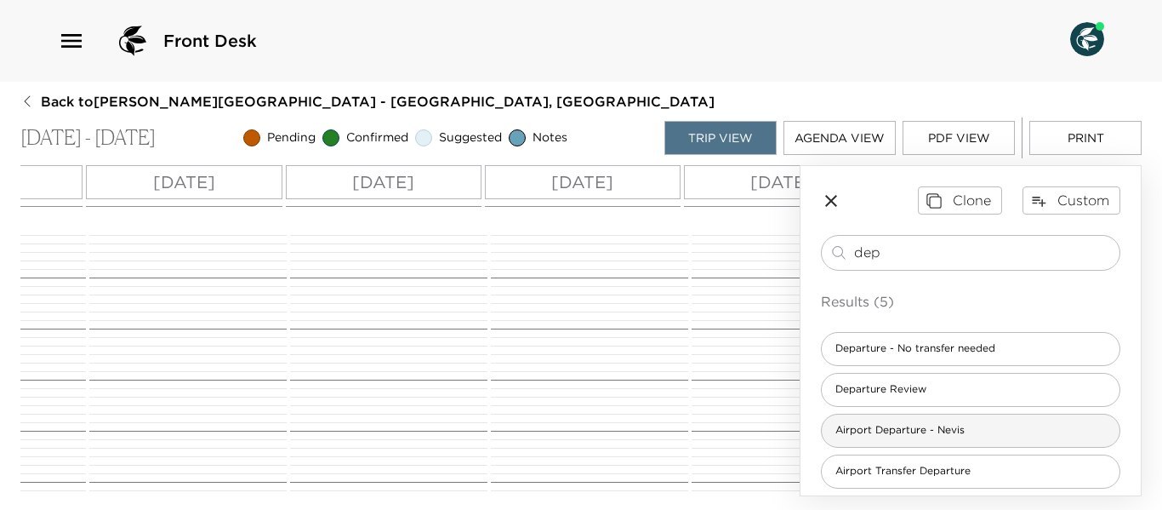
click at [977, 434] on span "Airport Departure - Nevis" at bounding box center [900, 430] width 157 height 14
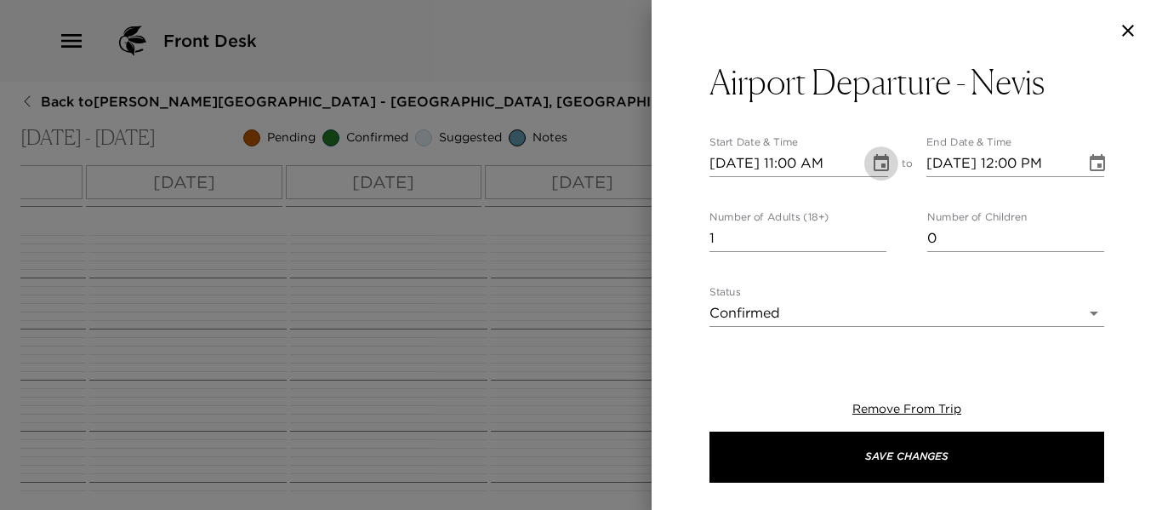
click at [875, 167] on icon "Choose date, selected date is Oct 24, 2025" at bounding box center [881, 163] width 20 height 20
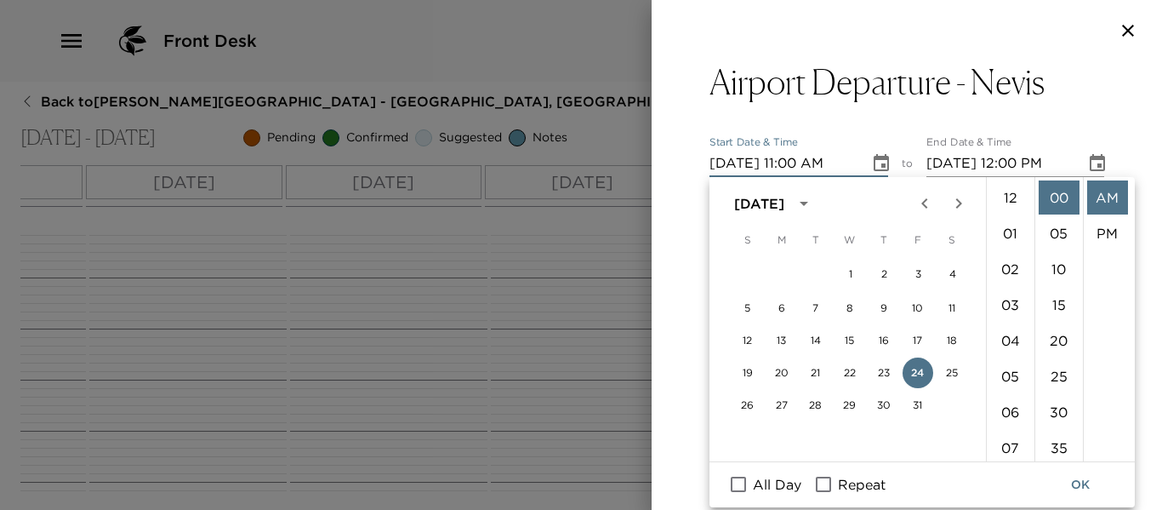
scroll to position [393, 0]
click at [915, 402] on button "31" at bounding box center [918, 405] width 31 height 31
type input "10/31/2025 11:00 AM"
type input "10/31/2025 12:00 PM"
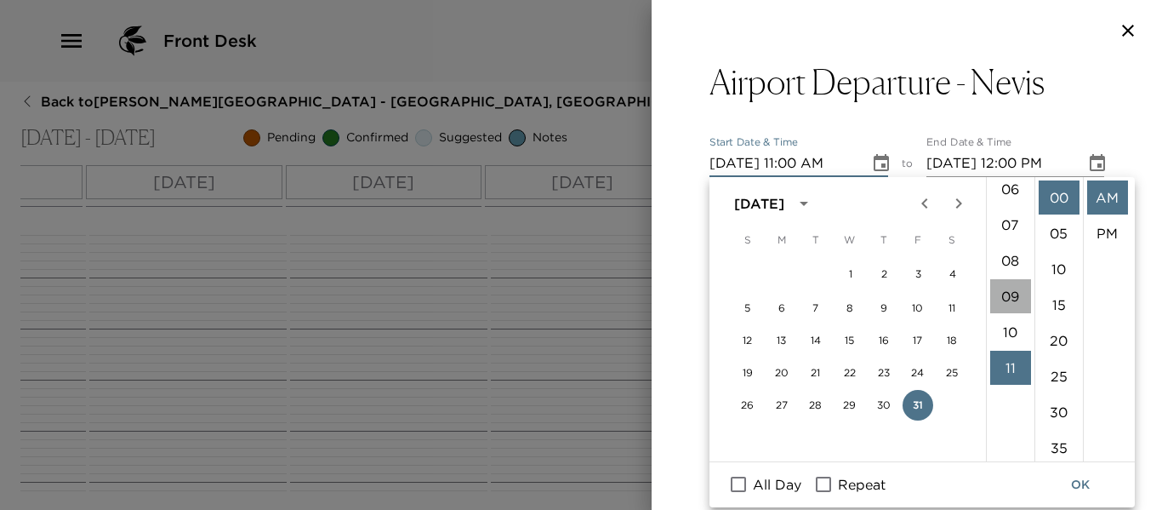
click at [1002, 294] on li "09" at bounding box center [1010, 296] width 41 height 34
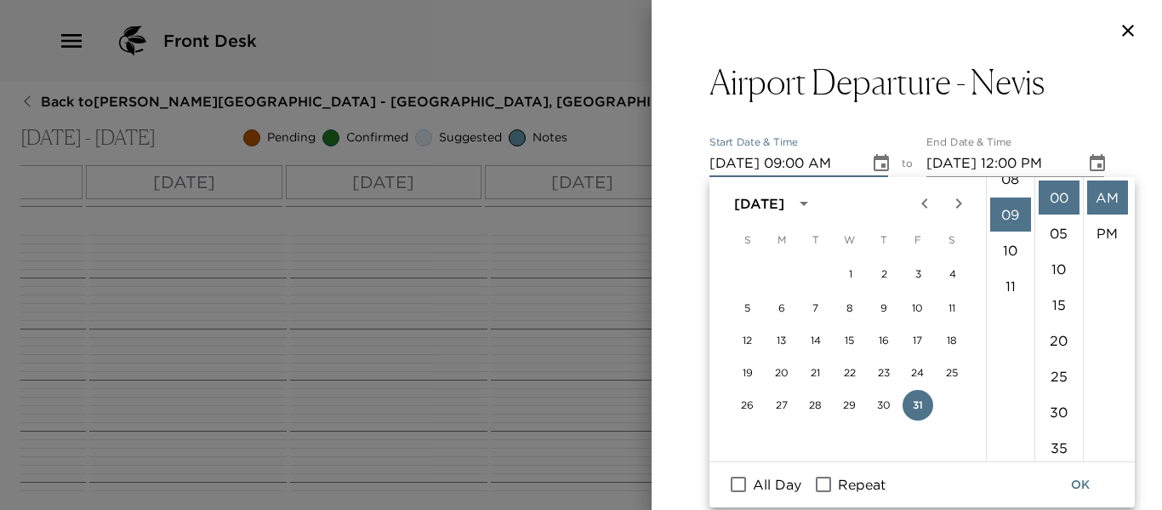
scroll to position [322, 0]
click at [1051, 301] on li "15" at bounding box center [1059, 305] width 41 height 34
type input "10/31/2025 09:15 AM"
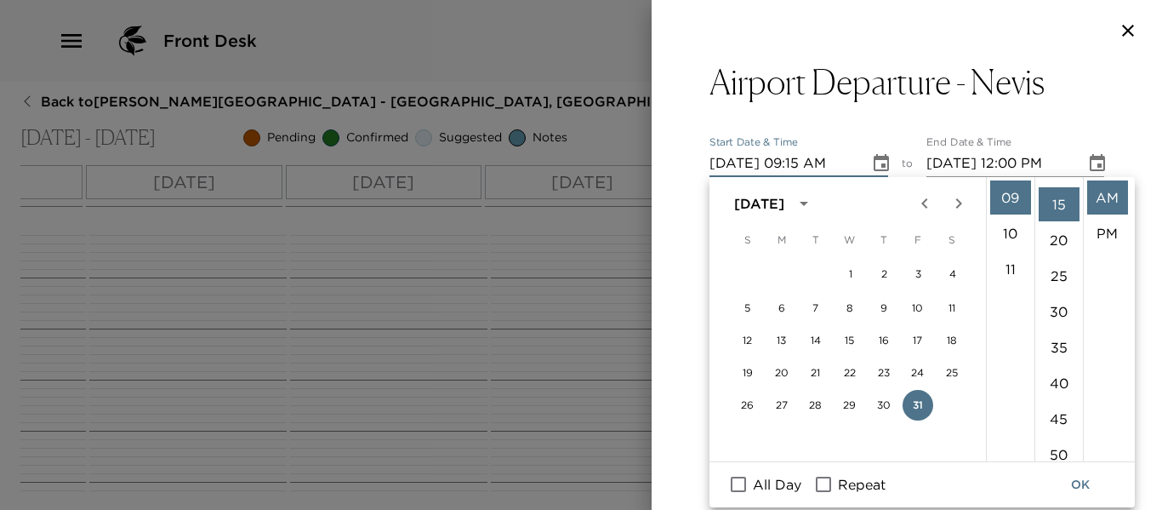
scroll to position [107, 0]
click at [1081, 481] on button "OK" at bounding box center [1080, 484] width 54 height 31
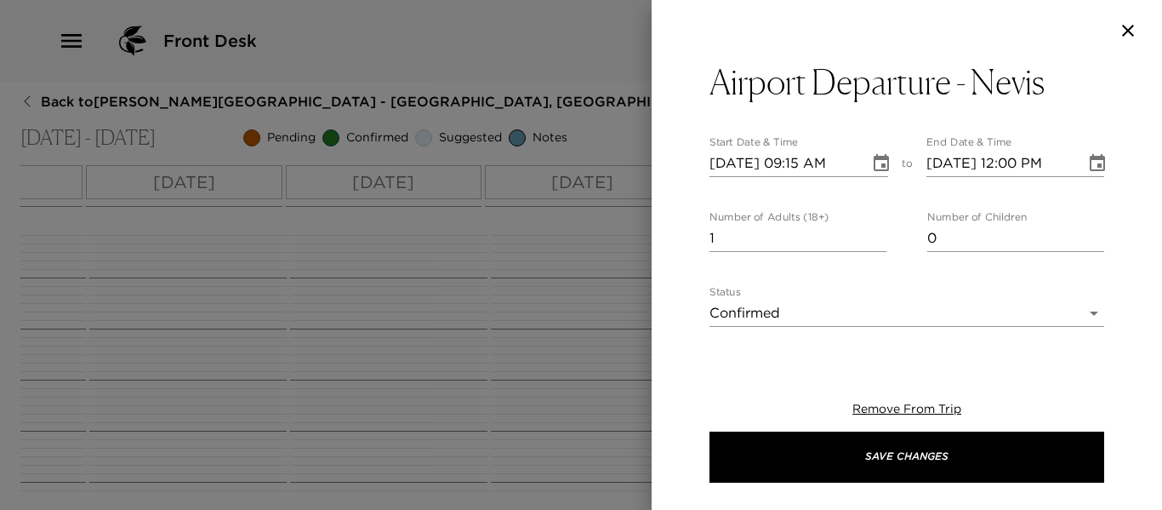
click at [1087, 167] on icon "Choose date, selected date is Oct 31, 2025" at bounding box center [1097, 163] width 20 height 20
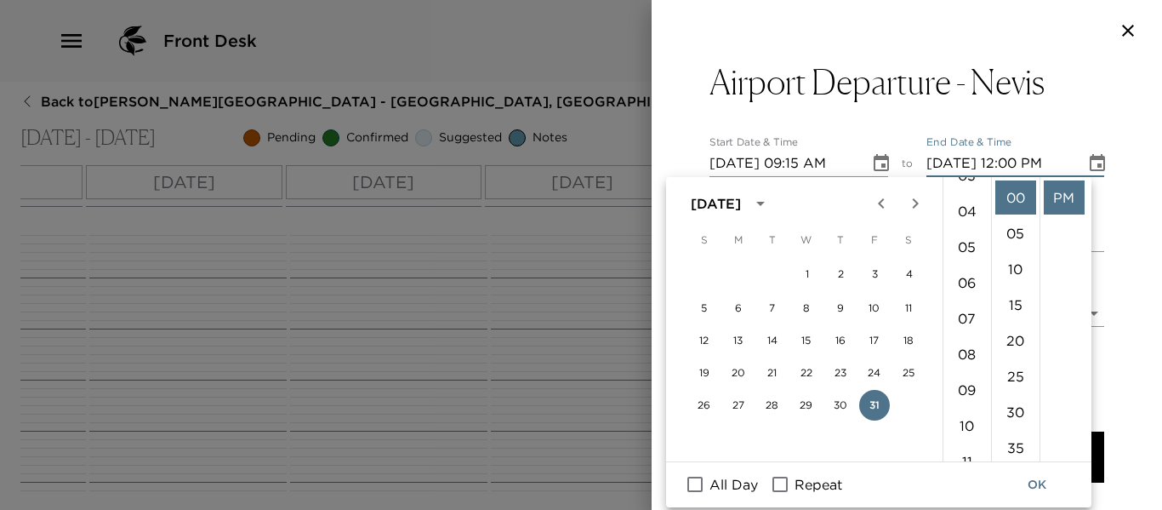
scroll to position [255, 0]
click at [956, 282] on ul "12 01 02 03 04 05 06 07 08 09 10 11" at bounding box center [968, 319] width 48 height 284
click at [963, 299] on li "10" at bounding box center [967, 299] width 41 height 34
click at [1015, 305] on li "15" at bounding box center [1016, 305] width 41 height 34
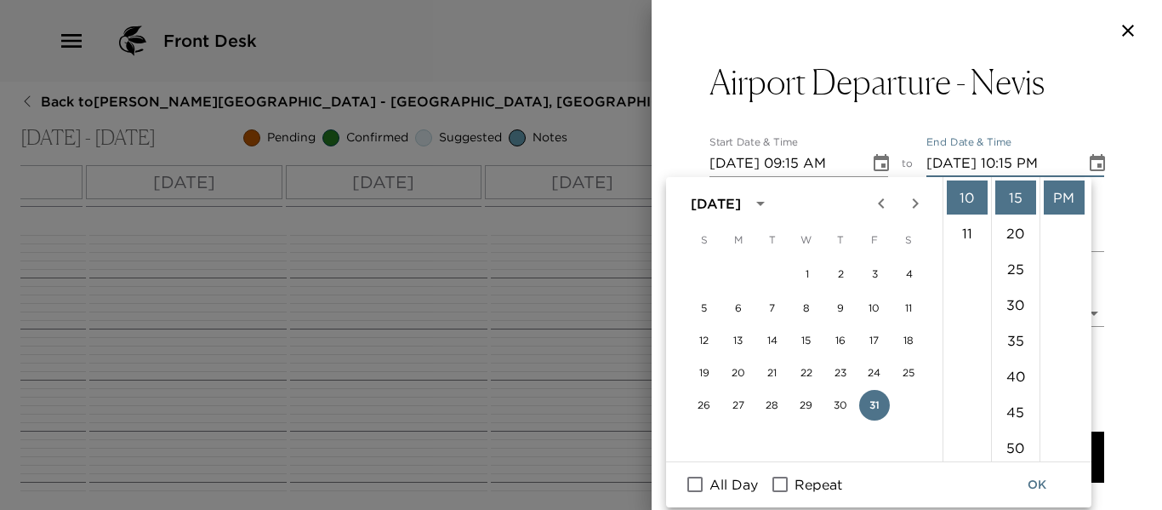
scroll to position [0, 0]
click at [1063, 196] on li "AM" at bounding box center [1064, 197] width 41 height 34
type input "10/31/2025 10:15 AM"
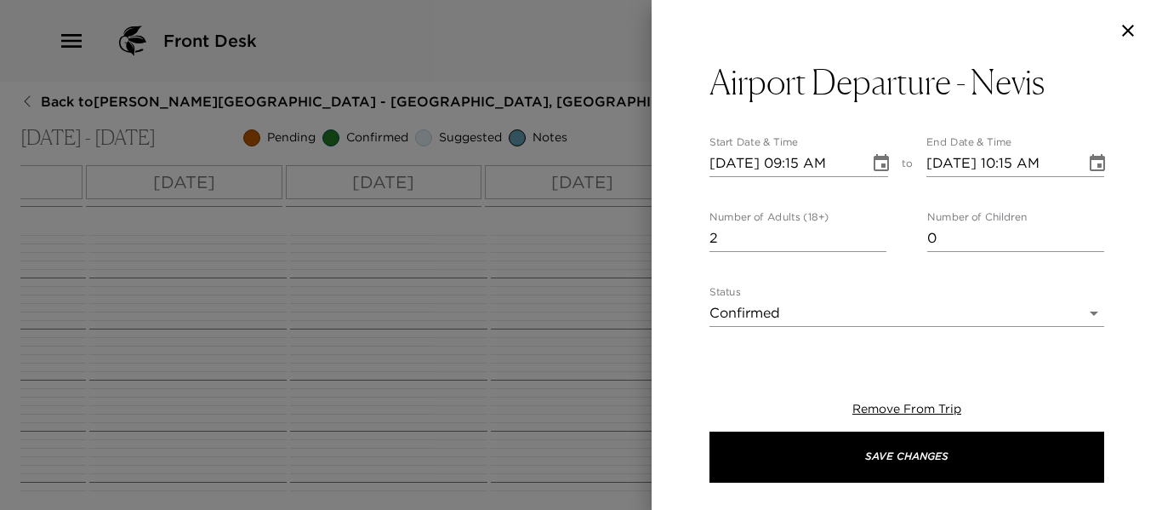
click at [874, 229] on input "2" at bounding box center [798, 238] width 177 height 27
click at [874, 229] on input "3" at bounding box center [798, 238] width 177 height 27
type input "4"
click at [874, 229] on input "4" at bounding box center [798, 238] width 177 height 27
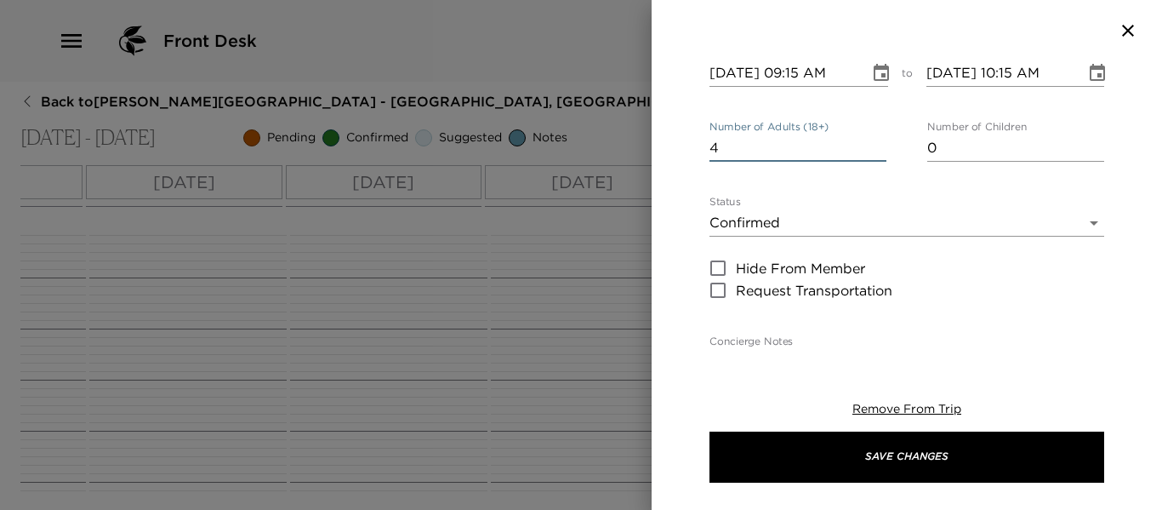
scroll to position [255, 0]
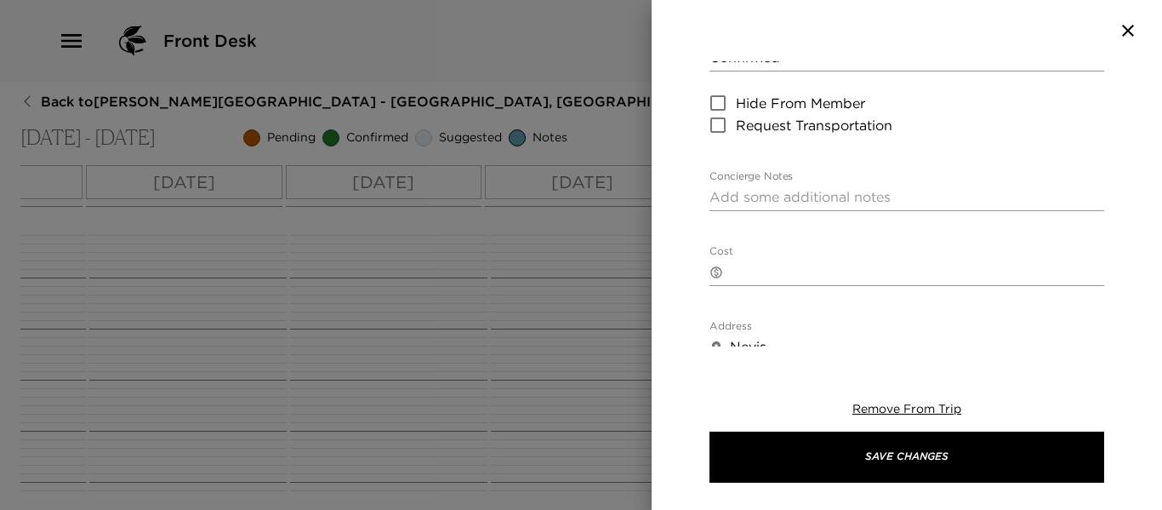
click at [776, 195] on textarea "Concierge Notes" at bounding box center [907, 197] width 395 height 20
type textarea "G"
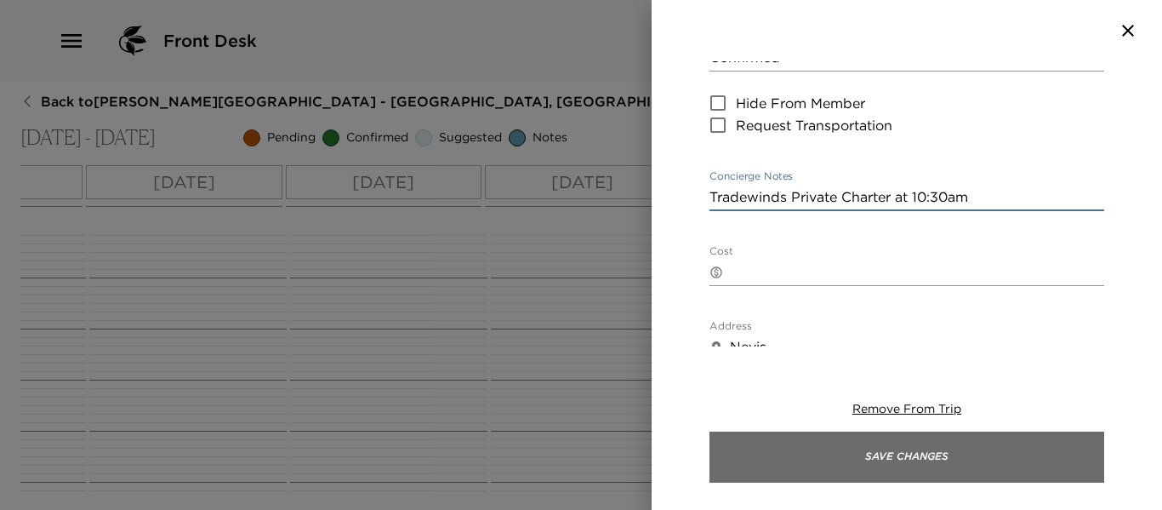
type textarea "Tradewinds Private Charter at 10:30am"
click at [890, 460] on button "Save Changes" at bounding box center [907, 456] width 395 height 51
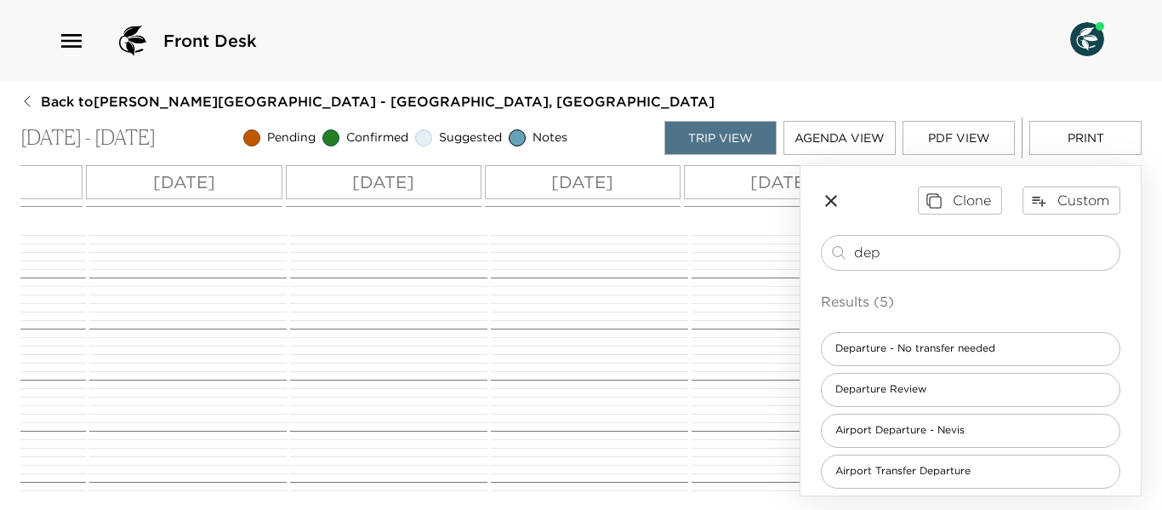
click at [834, 197] on icon "button" at bounding box center [831, 201] width 12 height 12
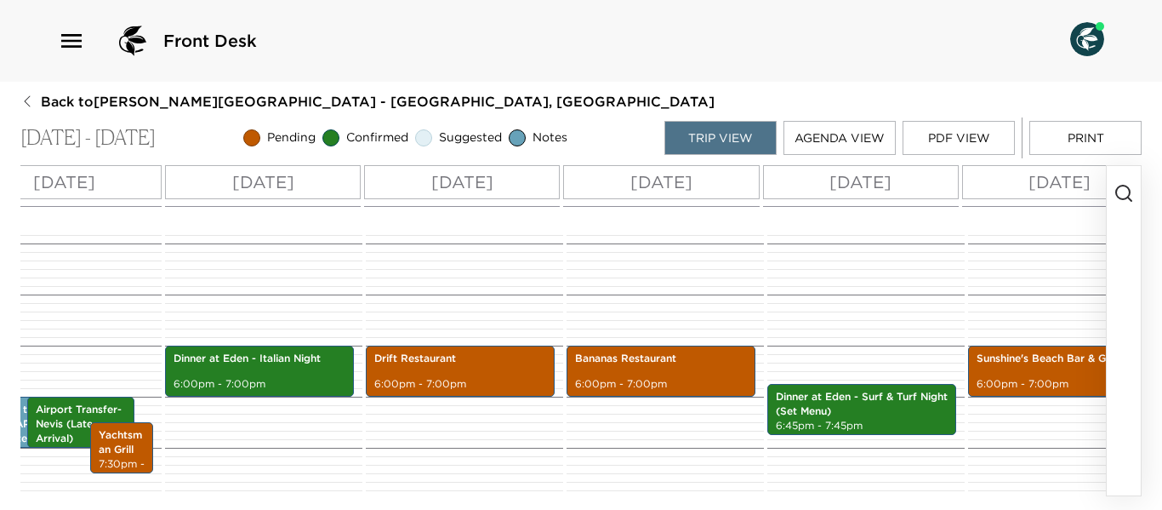
scroll to position [0, 0]
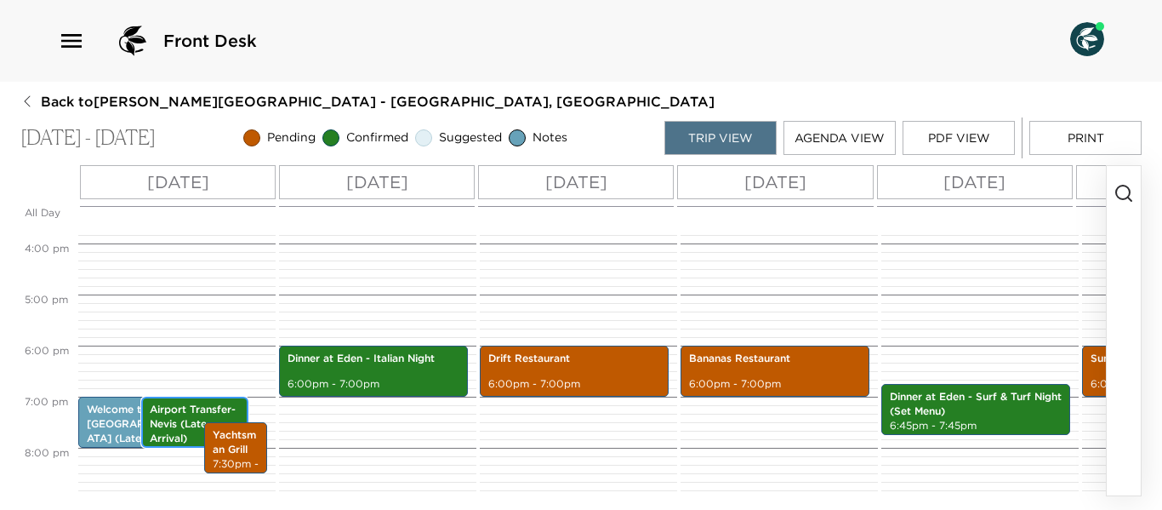
click at [188, 421] on p "Airport Transfer- Nevis (Late Arrival)" at bounding box center [195, 423] width 90 height 43
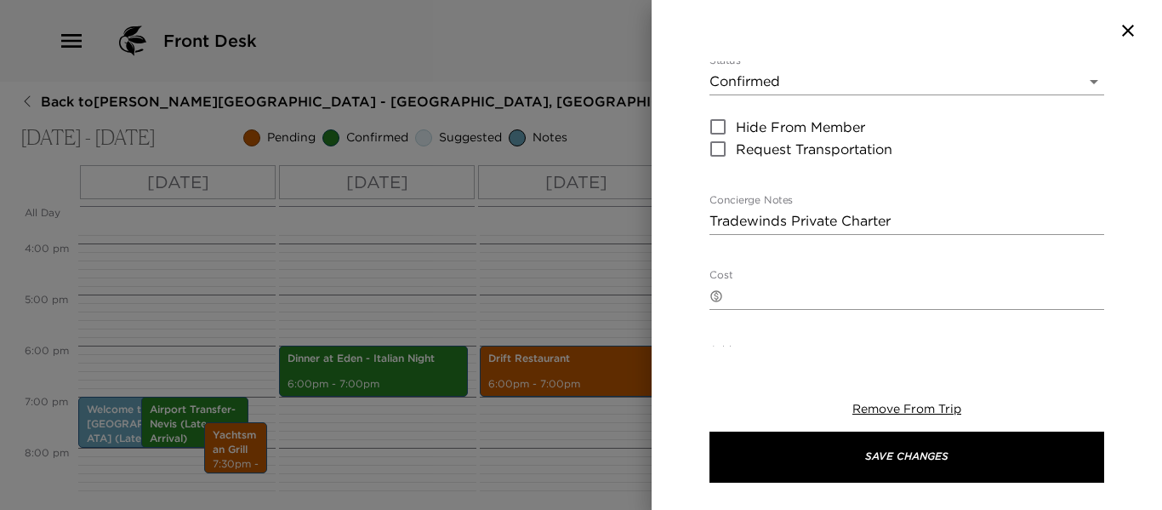
scroll to position [340, 0]
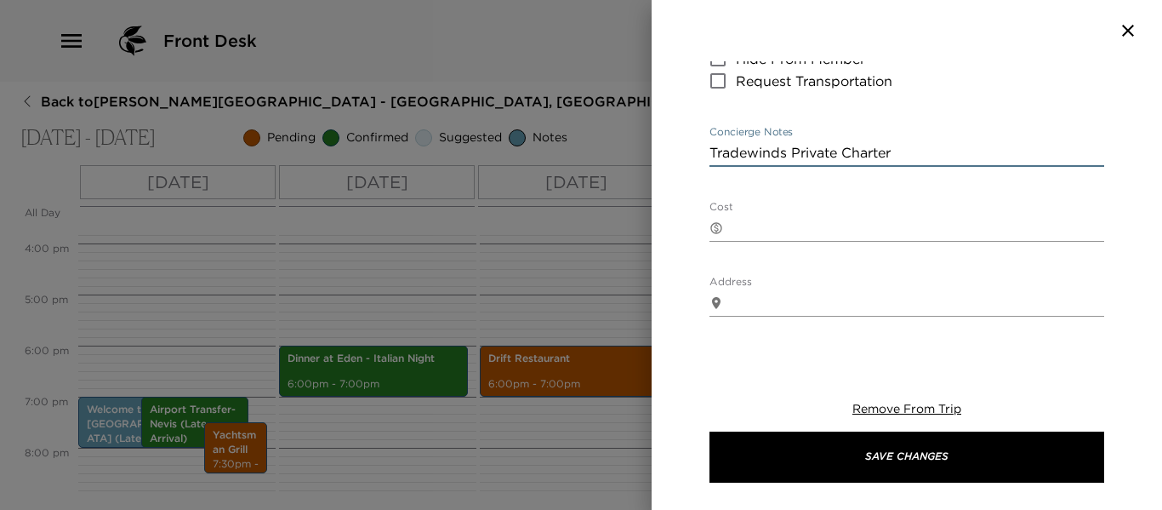
click at [916, 160] on textarea "Tradewinds Private Charter" at bounding box center [907, 153] width 395 height 20
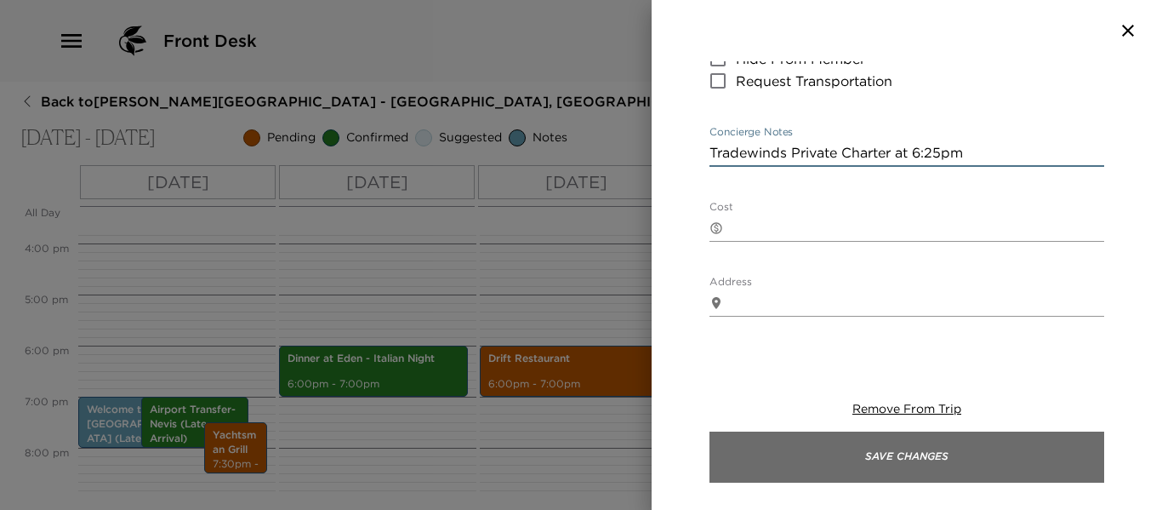
type textarea "Tradewinds Private Charter at 6:25pm"
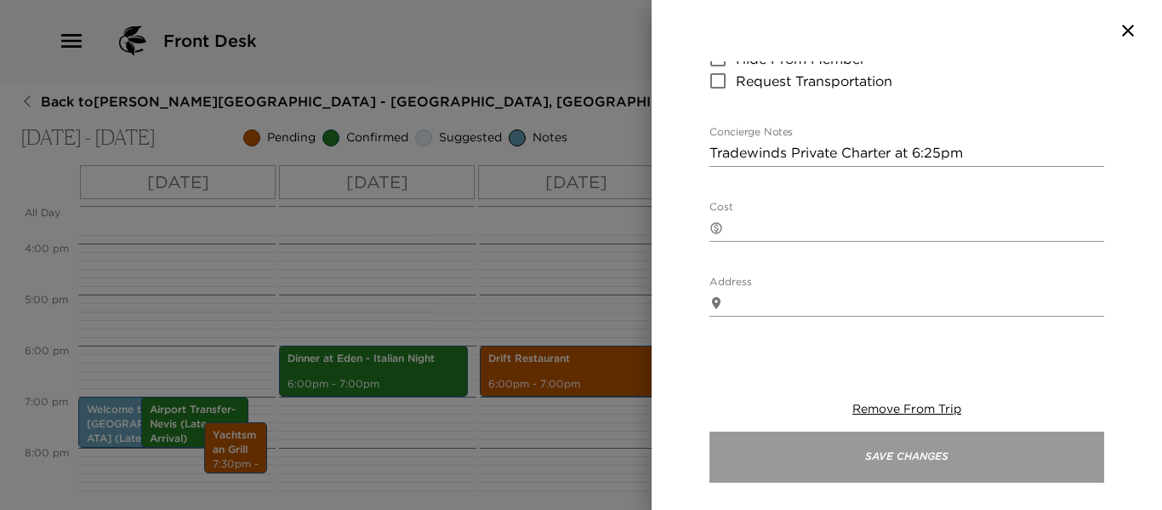
click at [868, 464] on button "Save Changes" at bounding box center [907, 456] width 395 height 51
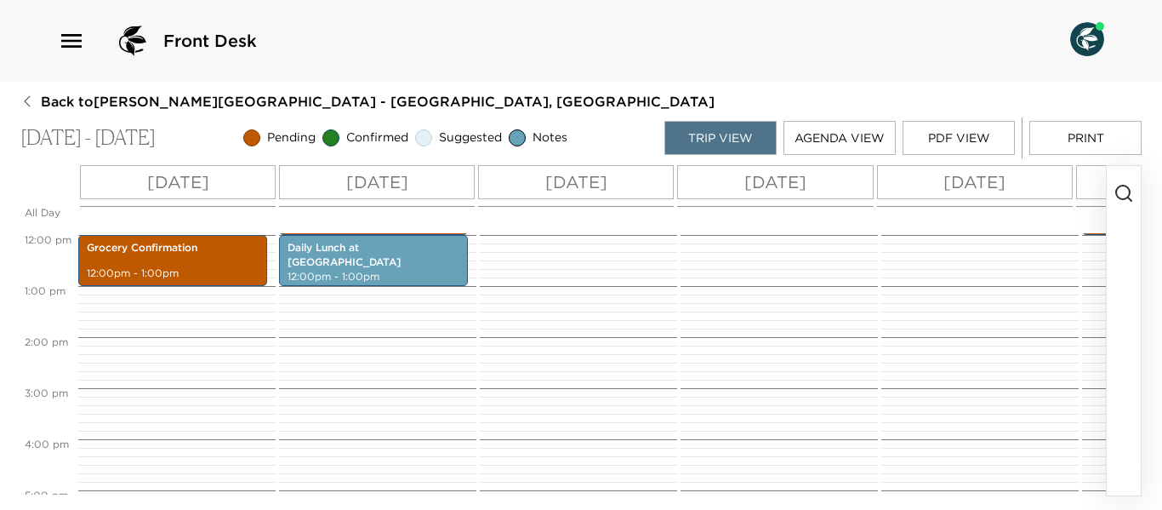
scroll to position [381, 0]
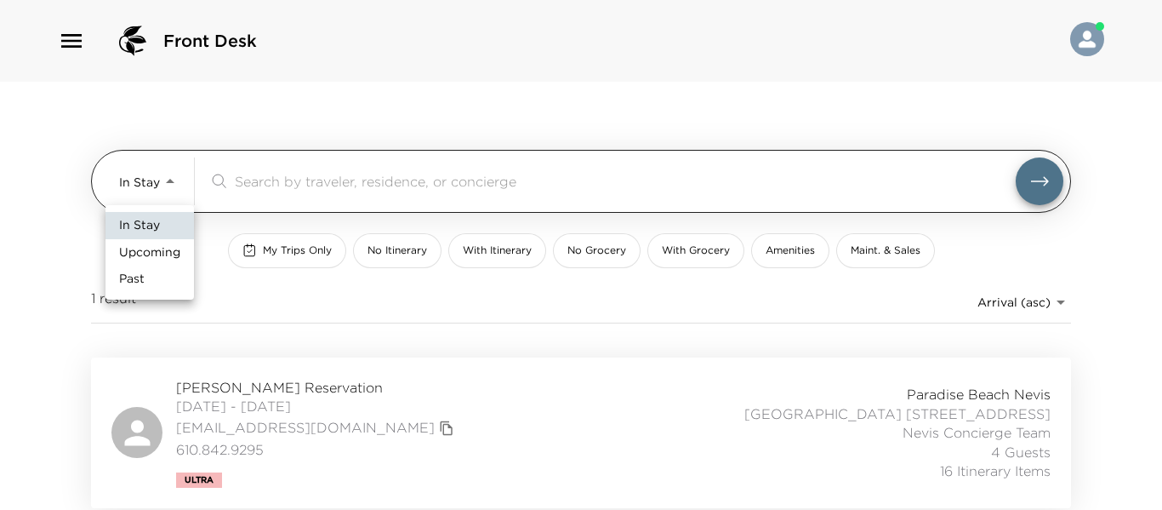
click at [164, 186] on body "Front Desk In Stay In-Stay ​ My Trips Only No Itinerary With Itinerary No Groce…" at bounding box center [581, 255] width 1162 height 510
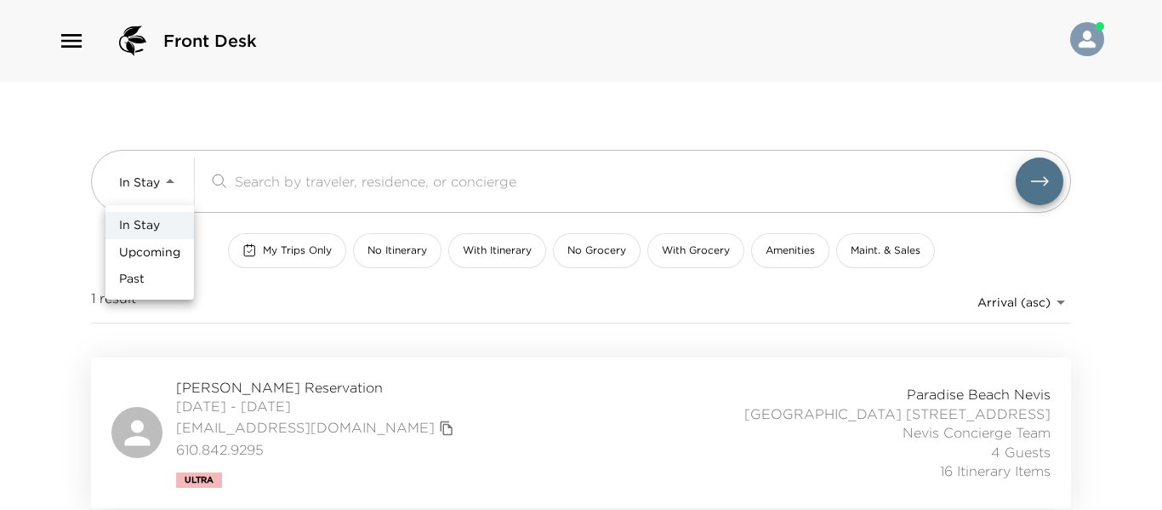
drag, startPoint x: 166, startPoint y: 254, endPoint x: 189, endPoint y: 225, distance: 36.9
click at [168, 253] on span "Upcoming" at bounding box center [149, 252] width 61 height 17
type input "Upcoming"
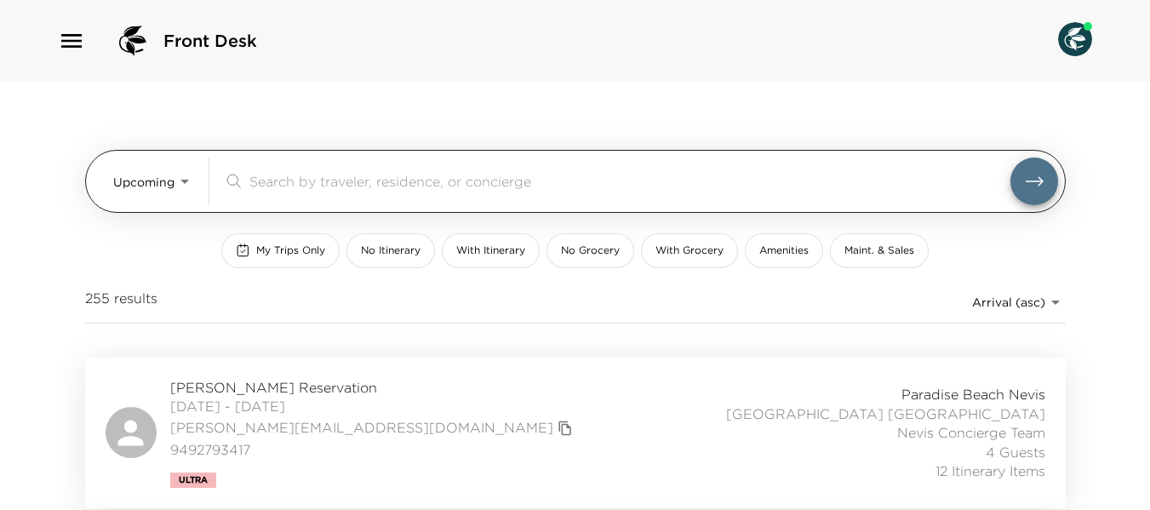
click at [277, 183] on input "search" at bounding box center [629, 181] width 761 height 20
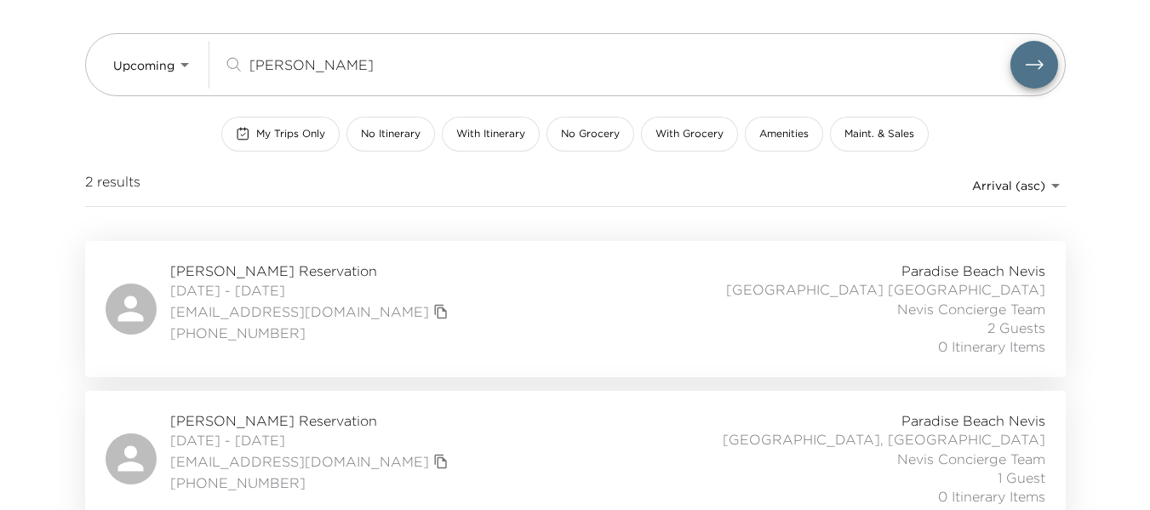
scroll to position [134, 0]
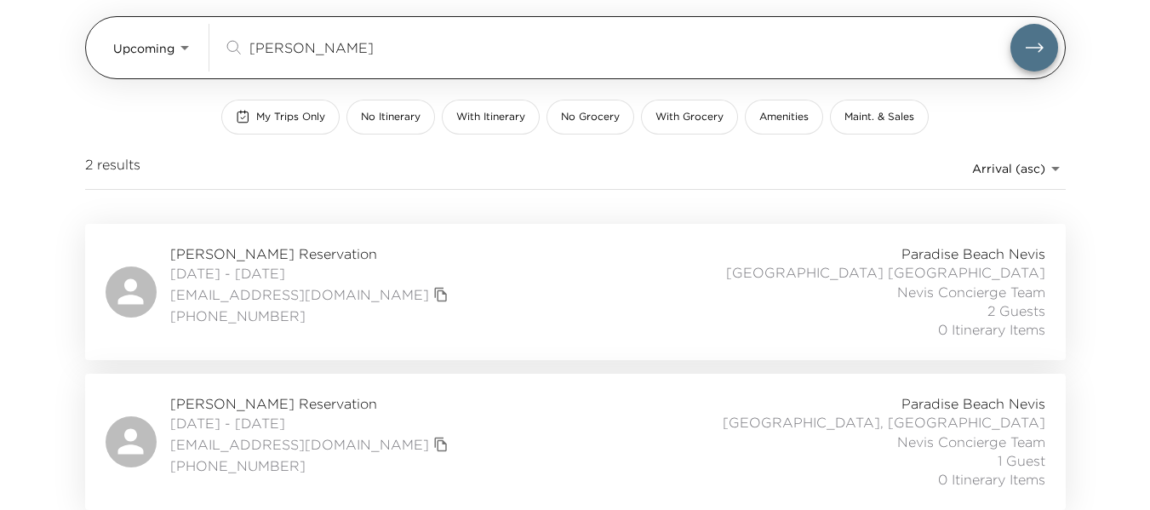
type input "twomey"
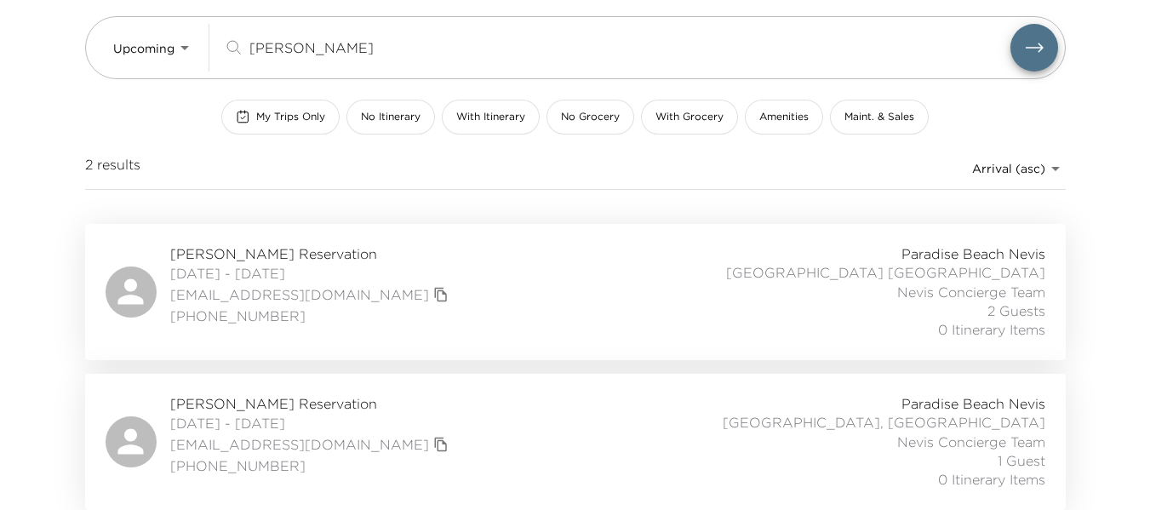
click at [602, 309] on div "Heather Twomey Reservation 12/13/2025 - 12/19/2025 heathertwomey@me.com (214) 7…" at bounding box center [575, 291] width 939 height 95
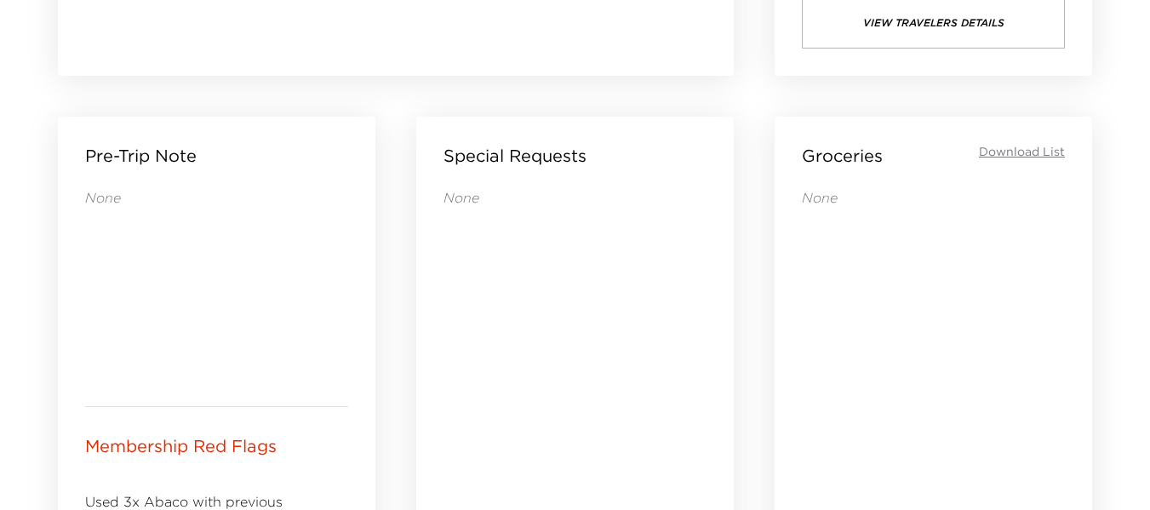
scroll to position [511, 0]
